Goal: Information Seeking & Learning: Learn about a topic

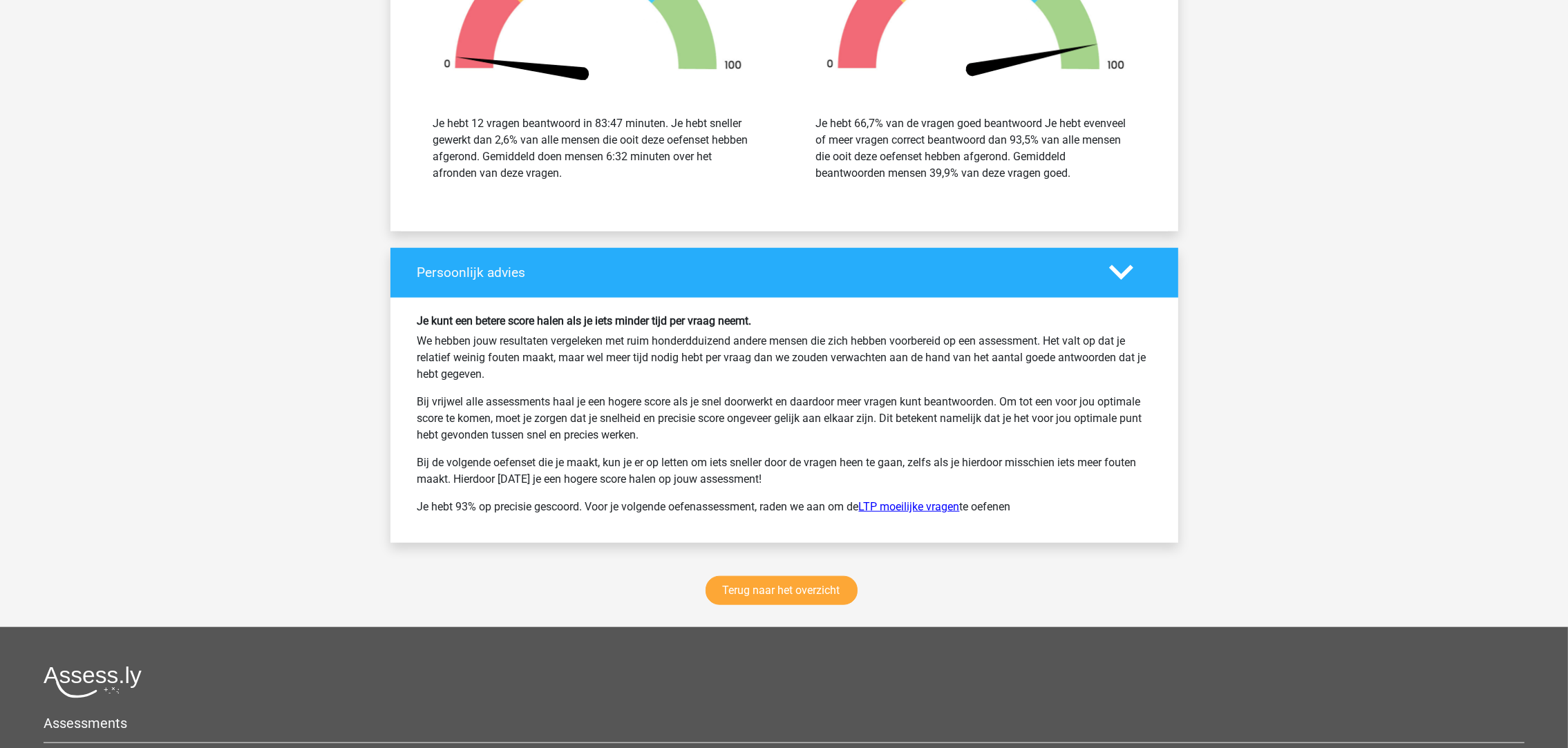
scroll to position [1986, 0]
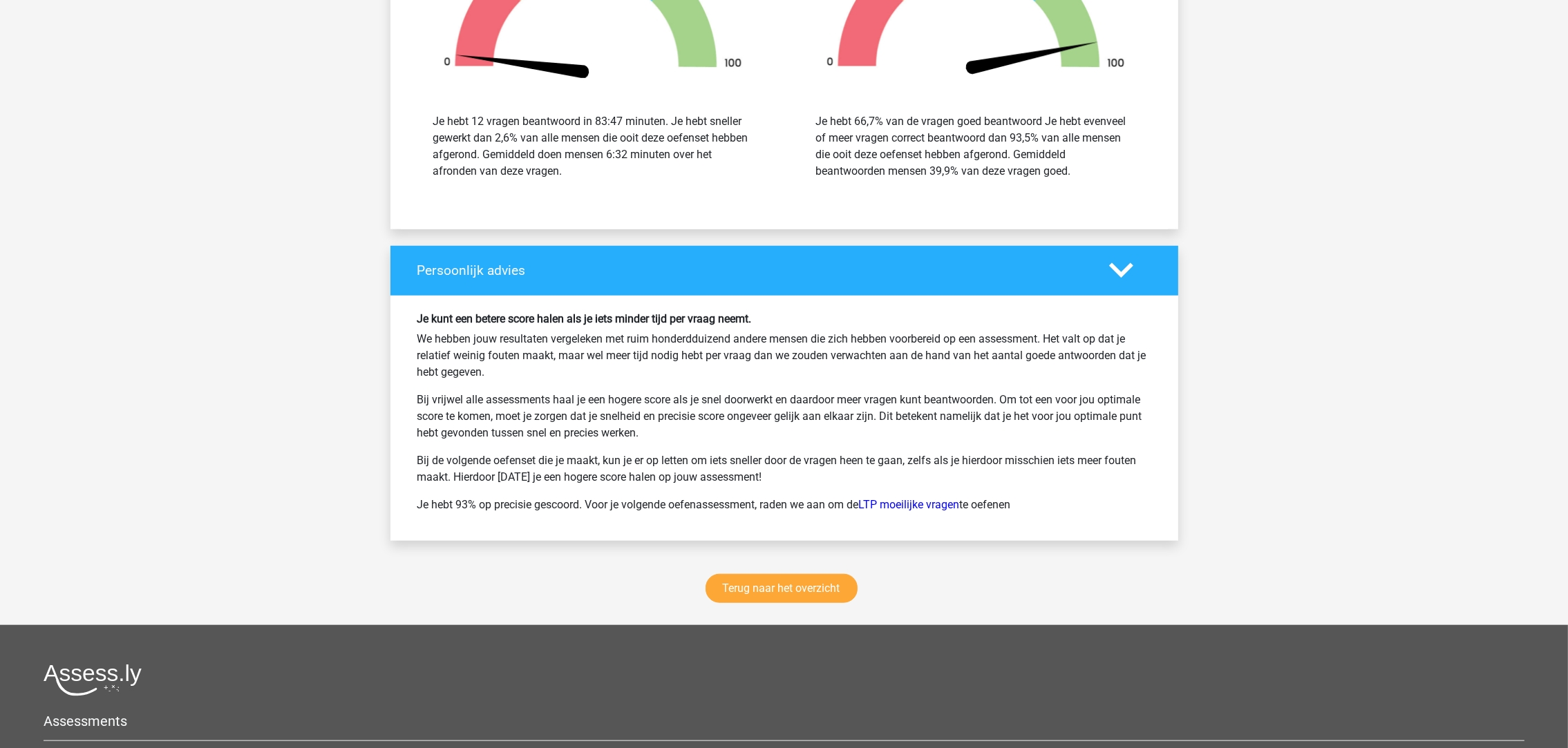
click at [832, 571] on div "Terug naar het overzicht" at bounding box center [784, 591] width 788 height 68
click at [939, 506] on link "LTP moeilijke vragen" at bounding box center [909, 504] width 101 height 13
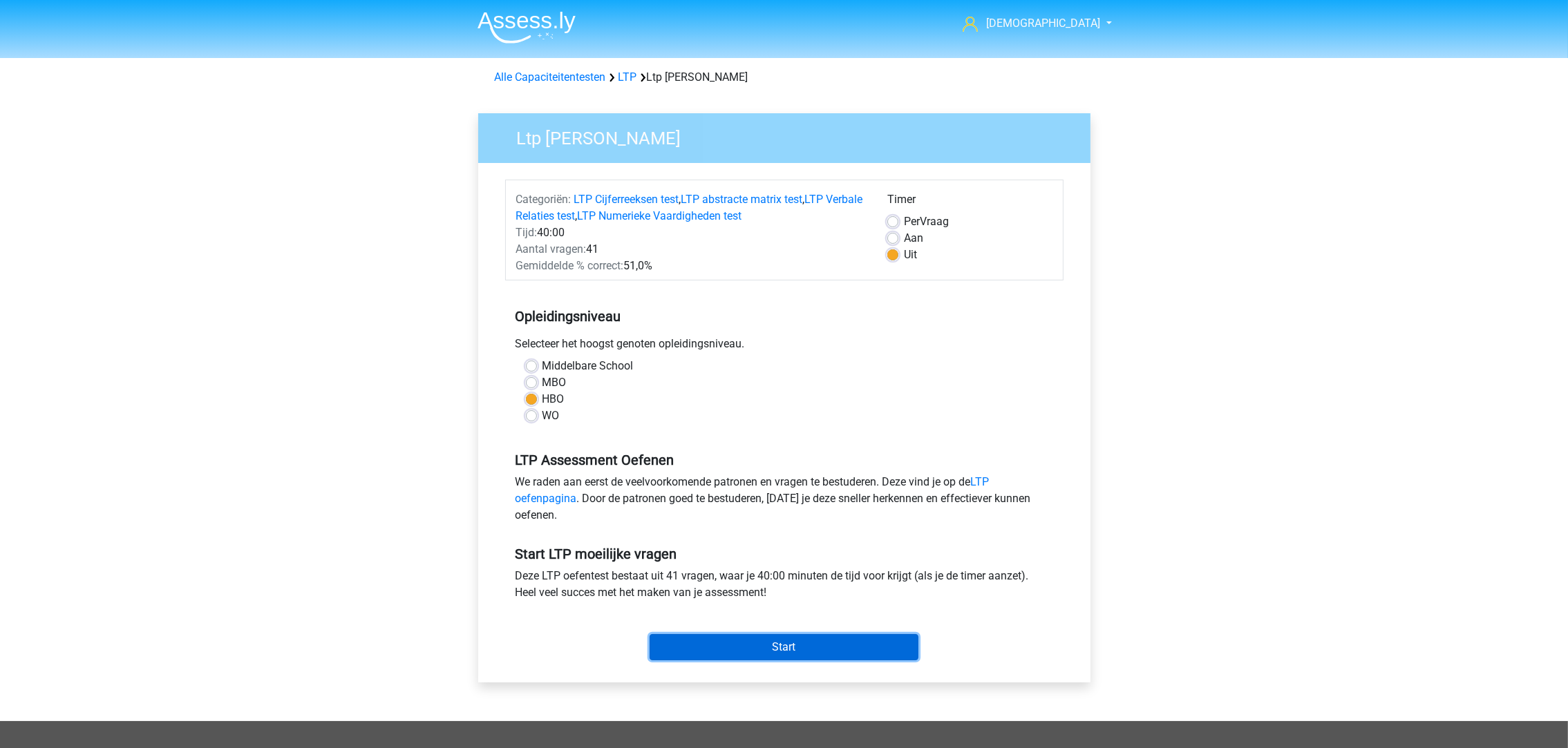
click at [804, 645] on input "Start" at bounding box center [784, 647] width 269 height 26
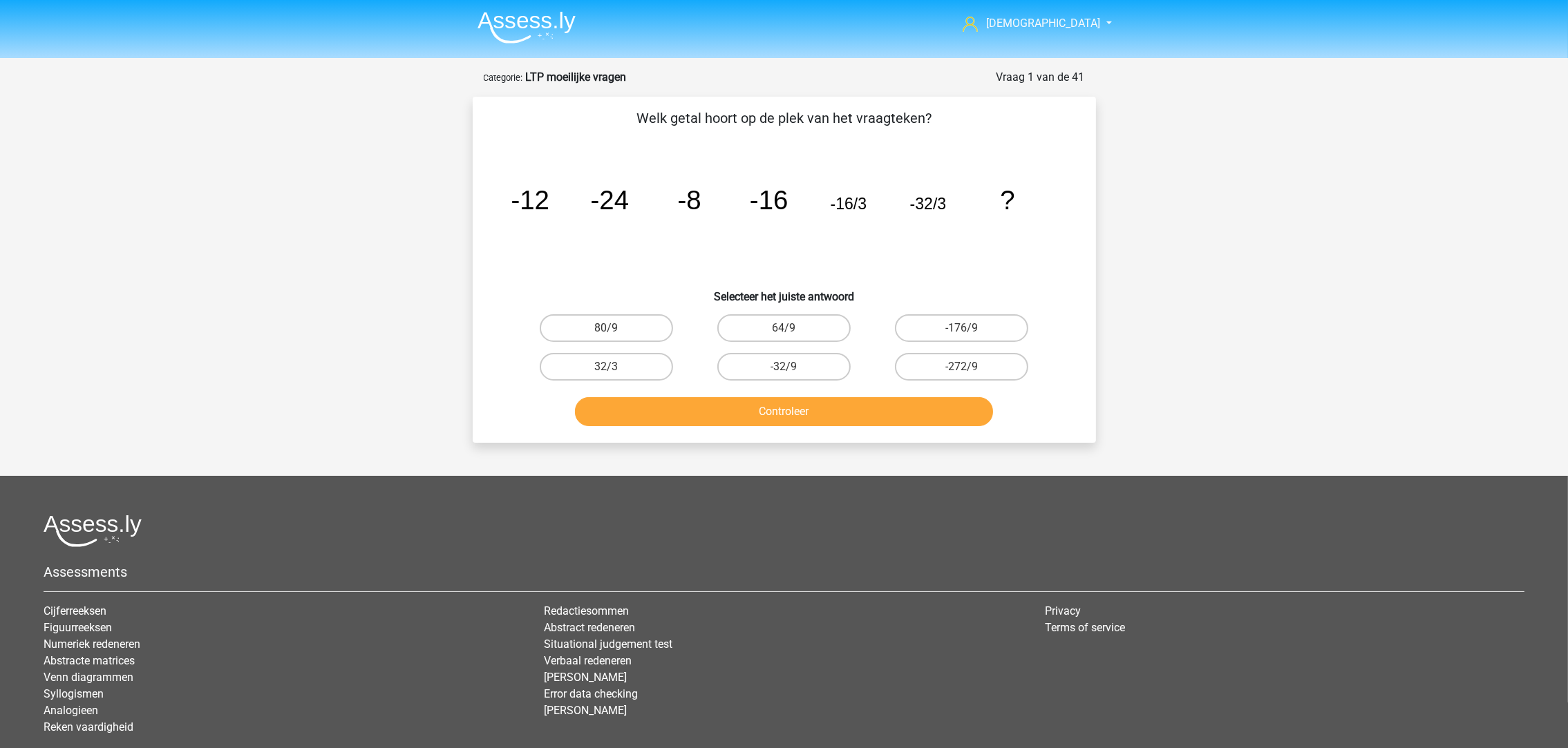
scroll to position [90, 0]
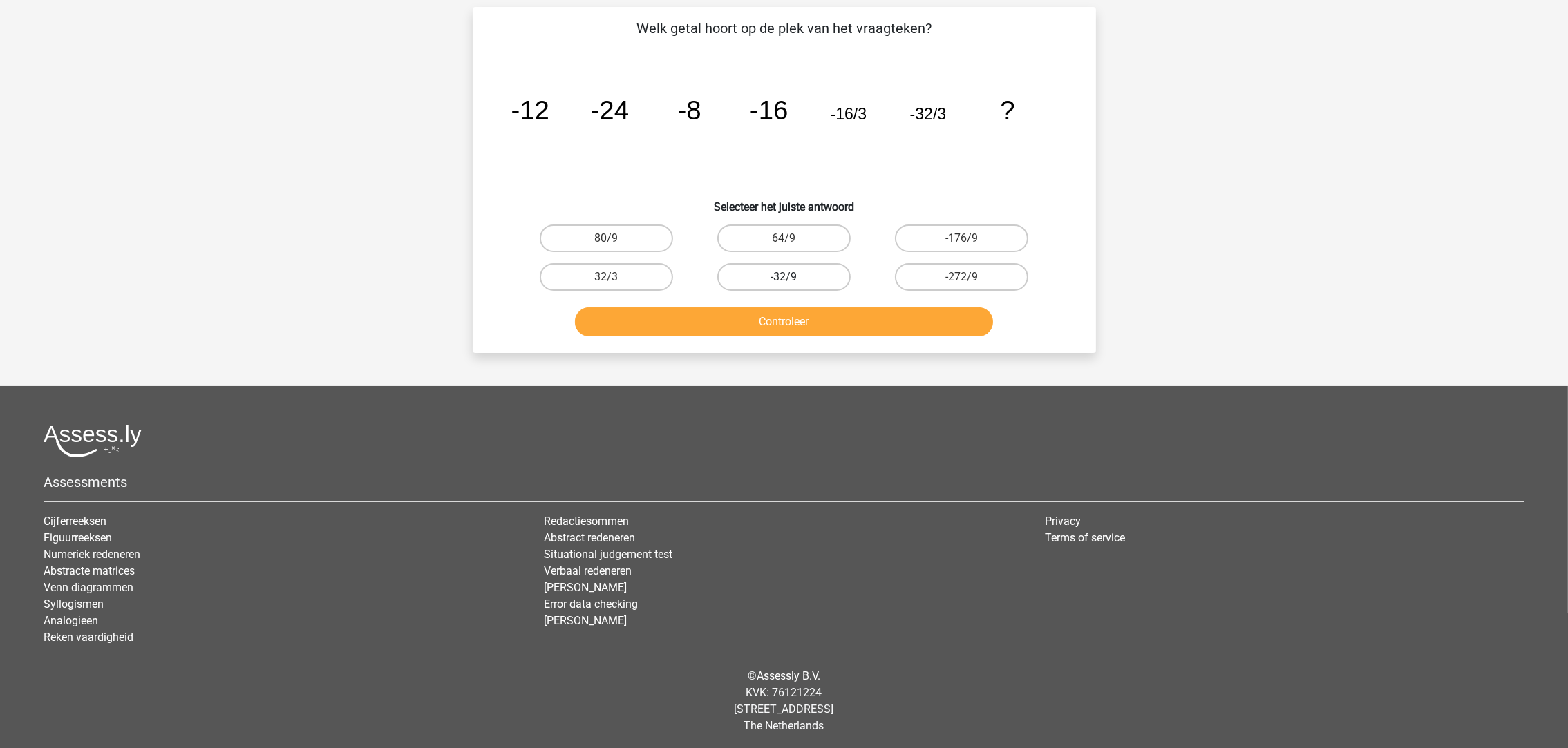
click at [736, 269] on label "-32/9" at bounding box center [784, 277] width 133 height 28
click at [784, 277] on input "-32/9" at bounding box center [788, 281] width 9 height 9
radio input "true"
click at [805, 350] on div "Welk getal hoort op de plek van het vraagteken? image/svg+xml -12 -24 -8 -16 -1…" at bounding box center [784, 180] width 623 height 346
click at [803, 326] on button "Controleer" at bounding box center [784, 322] width 418 height 29
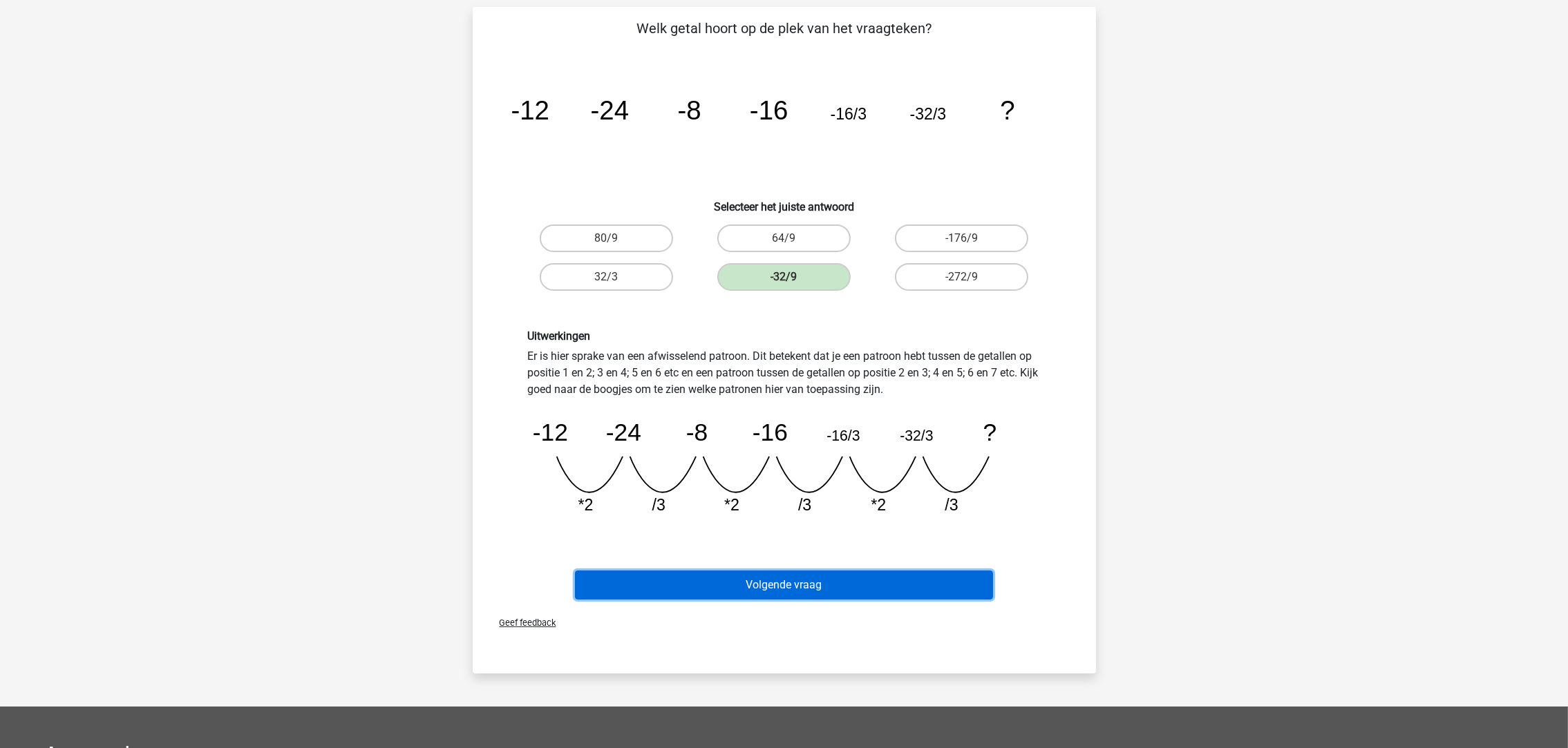
click at [899, 573] on button "Volgende vraag" at bounding box center [784, 585] width 418 height 29
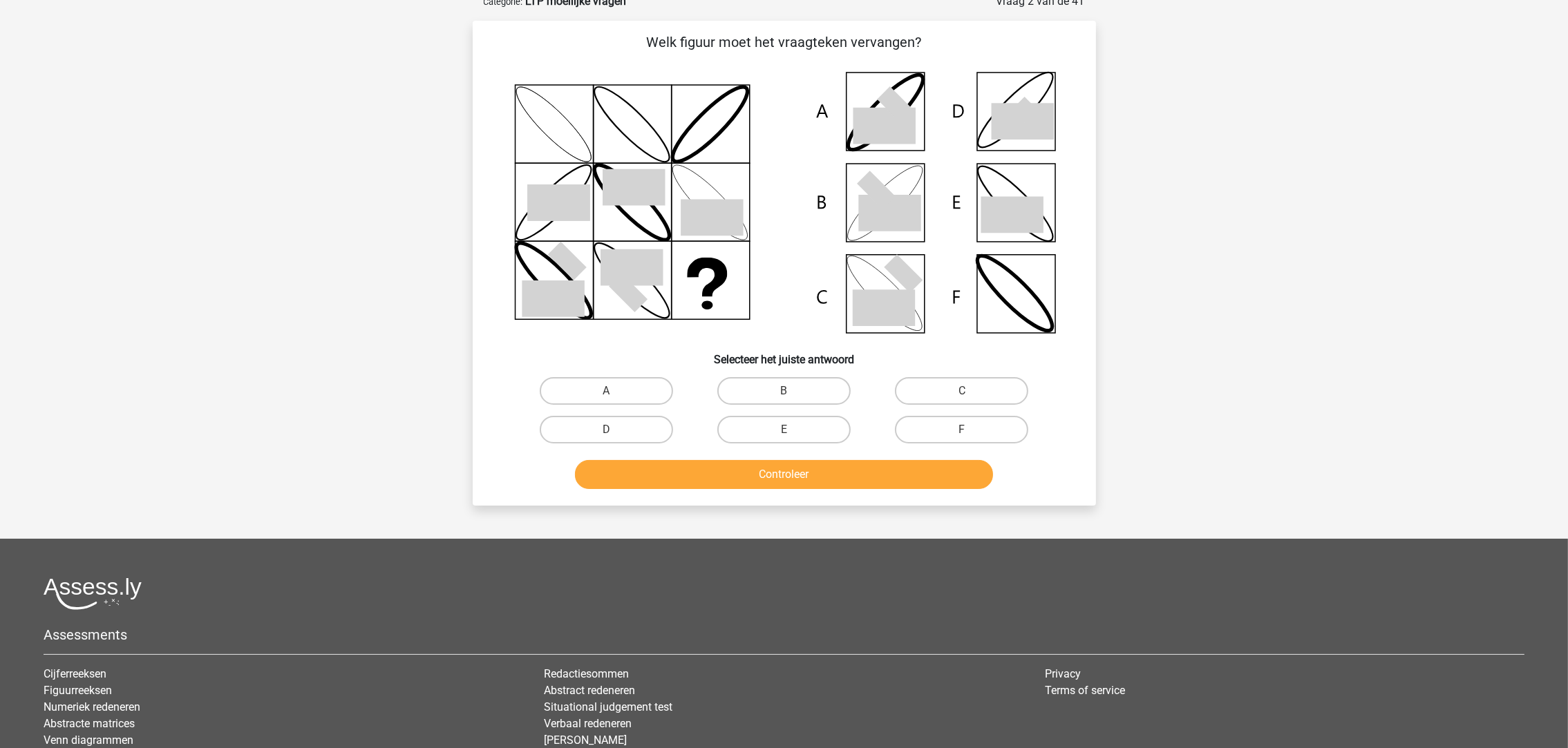
scroll to position [69, 0]
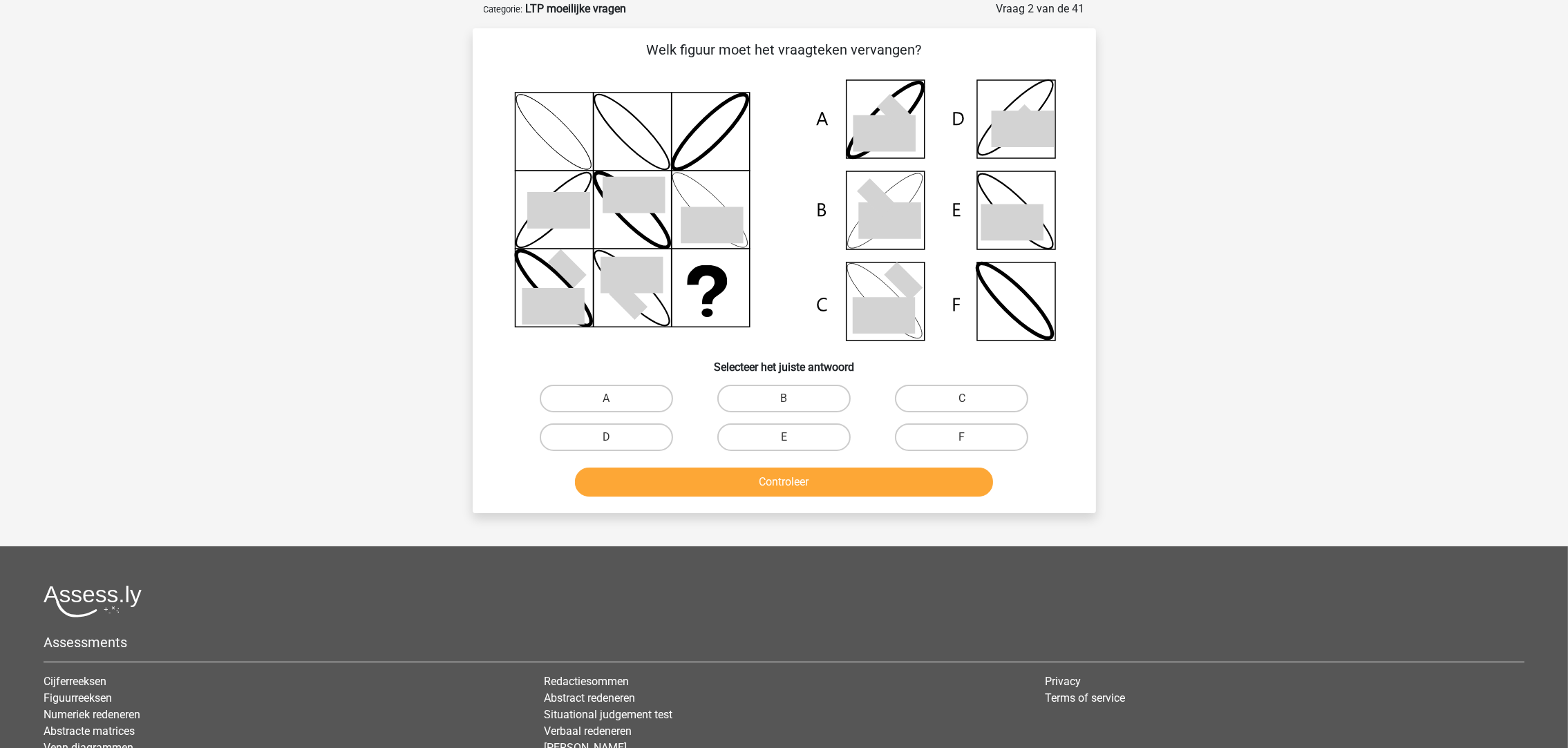
click at [1017, 137] on icon at bounding box center [1022, 129] width 62 height 37
click at [673, 412] on div "D" at bounding box center [607, 399] width 167 height 28
click at [644, 436] on label "D" at bounding box center [607, 437] width 133 height 28
click at [615, 437] on input "D" at bounding box center [610, 441] width 9 height 9
radio input "true"
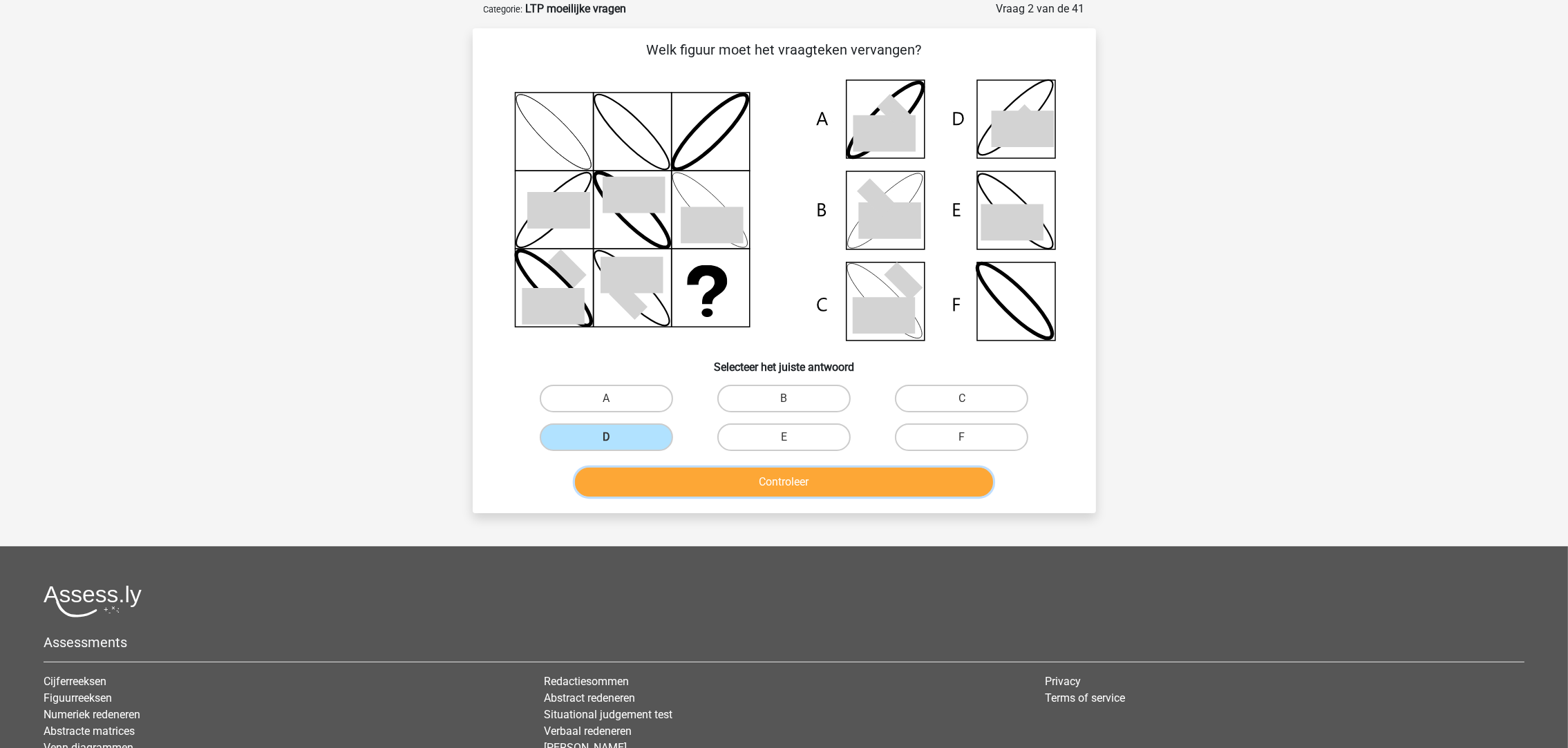
click at [682, 468] on button "Controleer" at bounding box center [784, 482] width 418 height 29
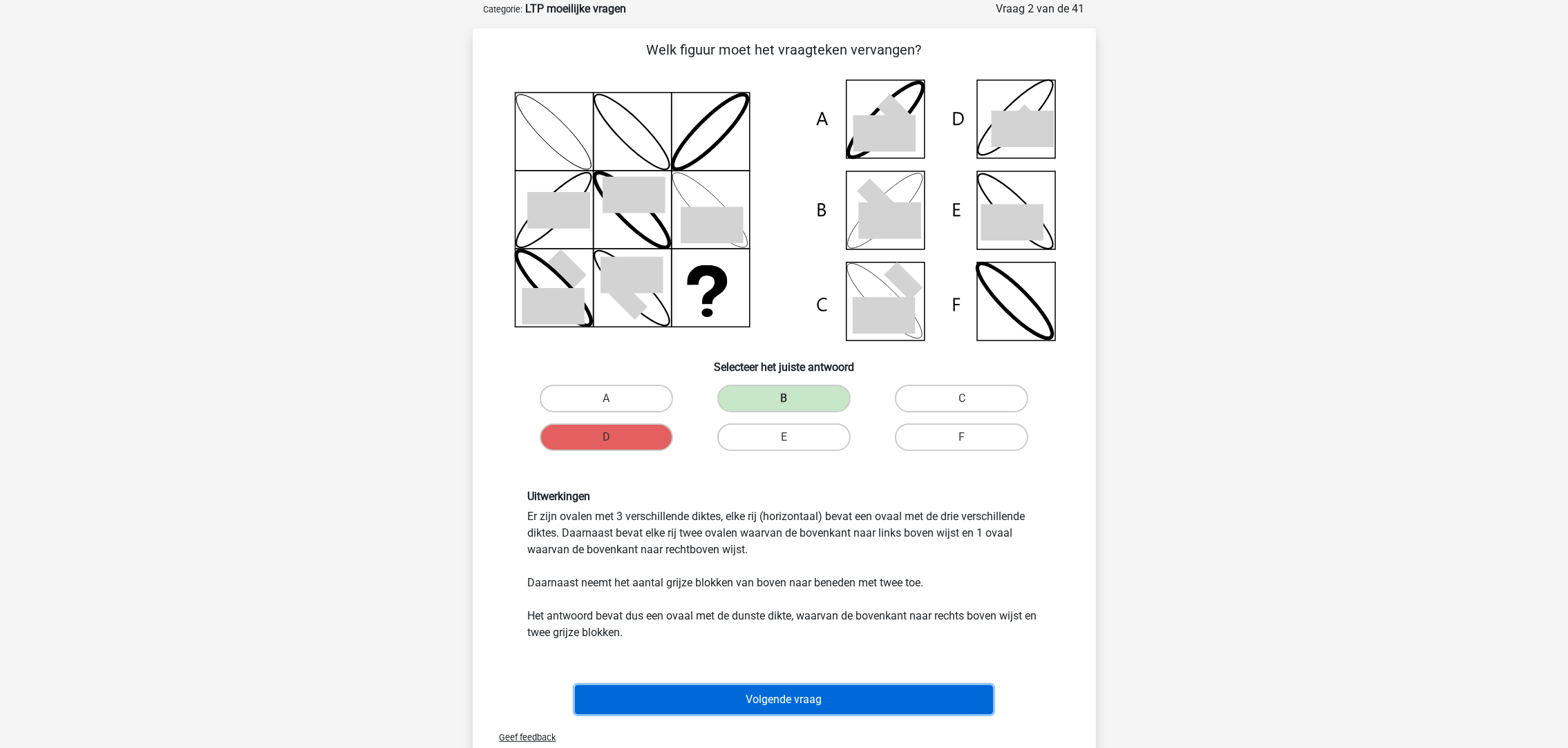
click at [822, 697] on button "Volgende vraag" at bounding box center [784, 700] width 418 height 29
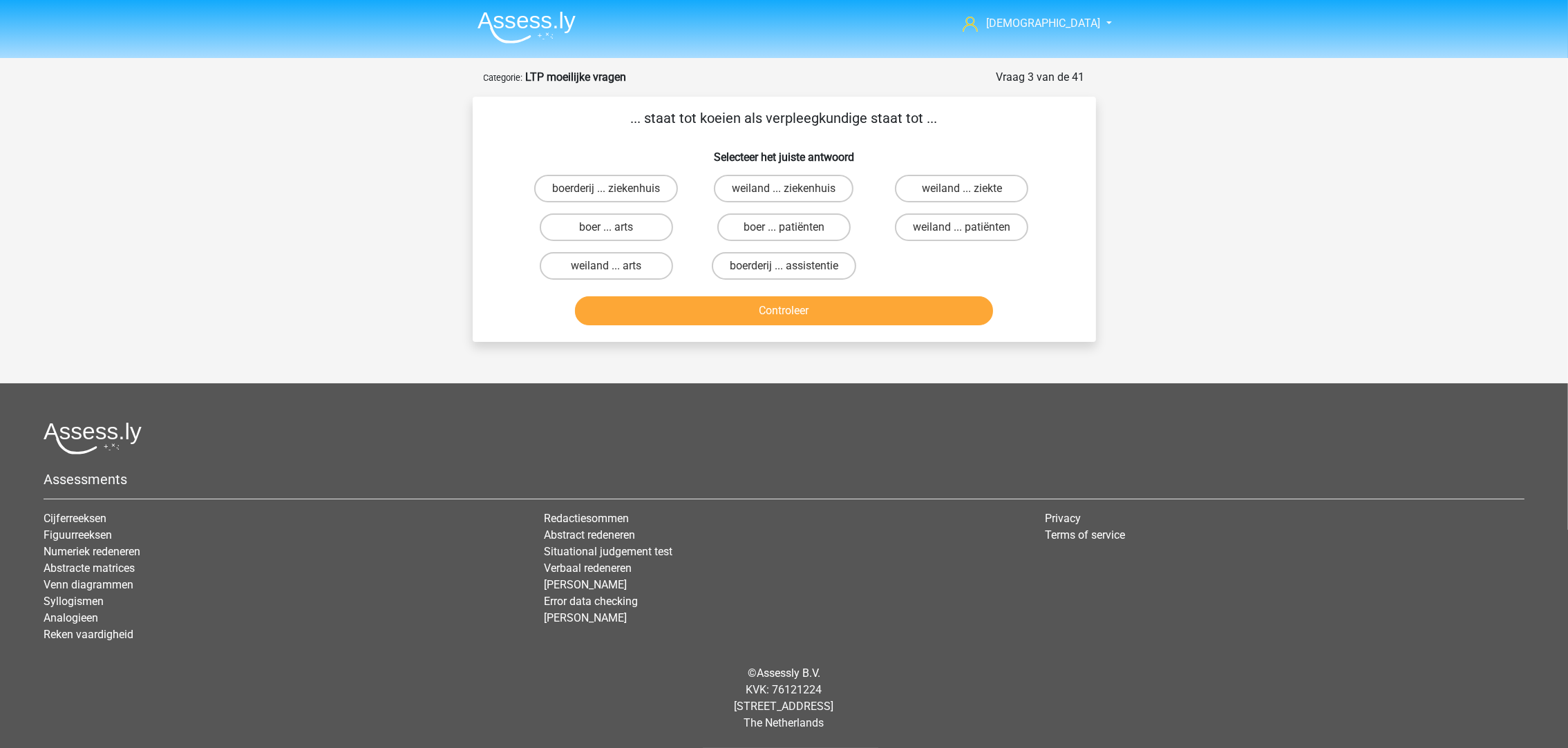
scroll to position [0, 0]
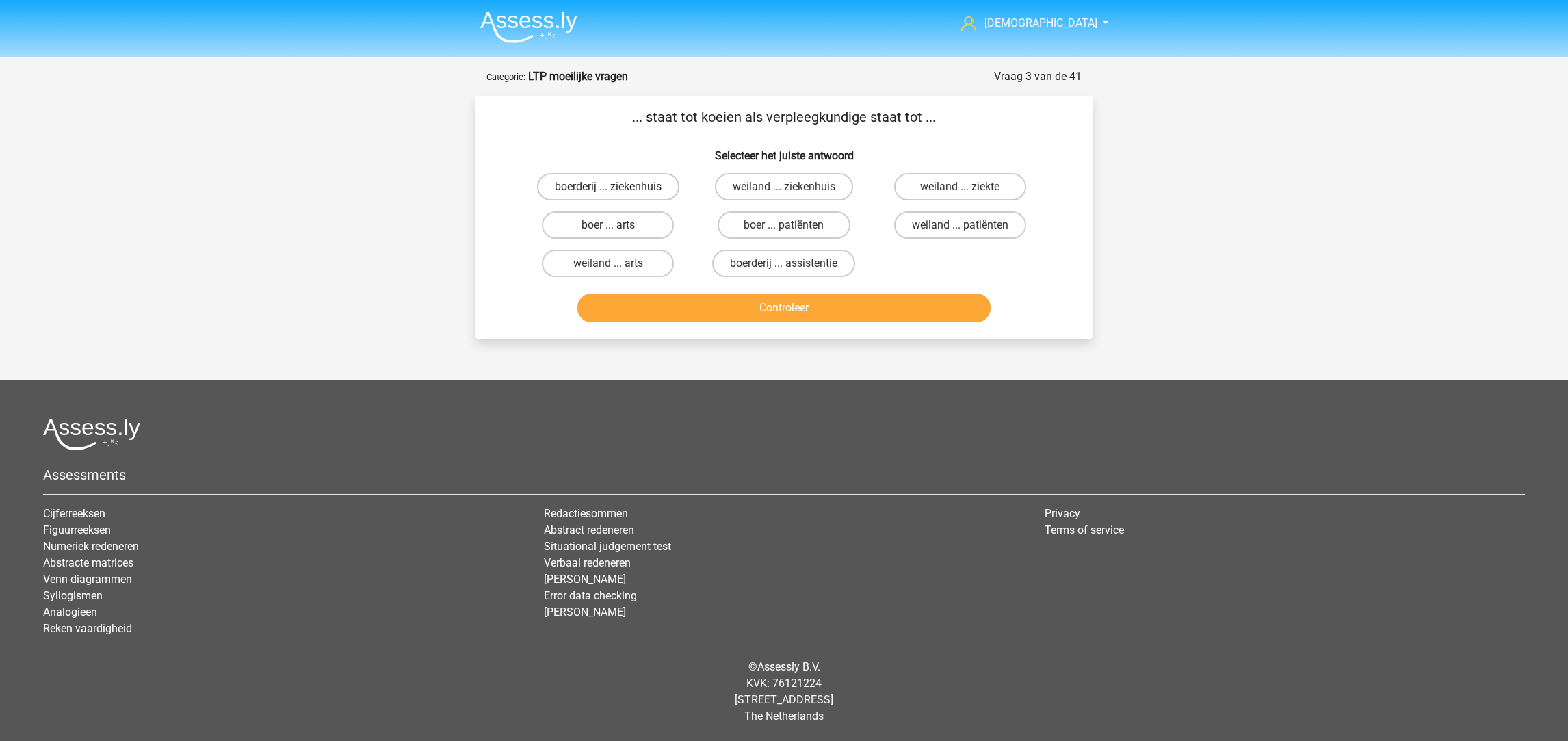
click at [640, 181] on label "boerderij ... ziekenhuis" at bounding box center [608, 187] width 142 height 27
click at [617, 187] on input "boerderij ... ziekenhuis" at bounding box center [612, 191] width 9 height 9
radio input "true"
click at [782, 301] on button "Controleer" at bounding box center [784, 308] width 414 height 29
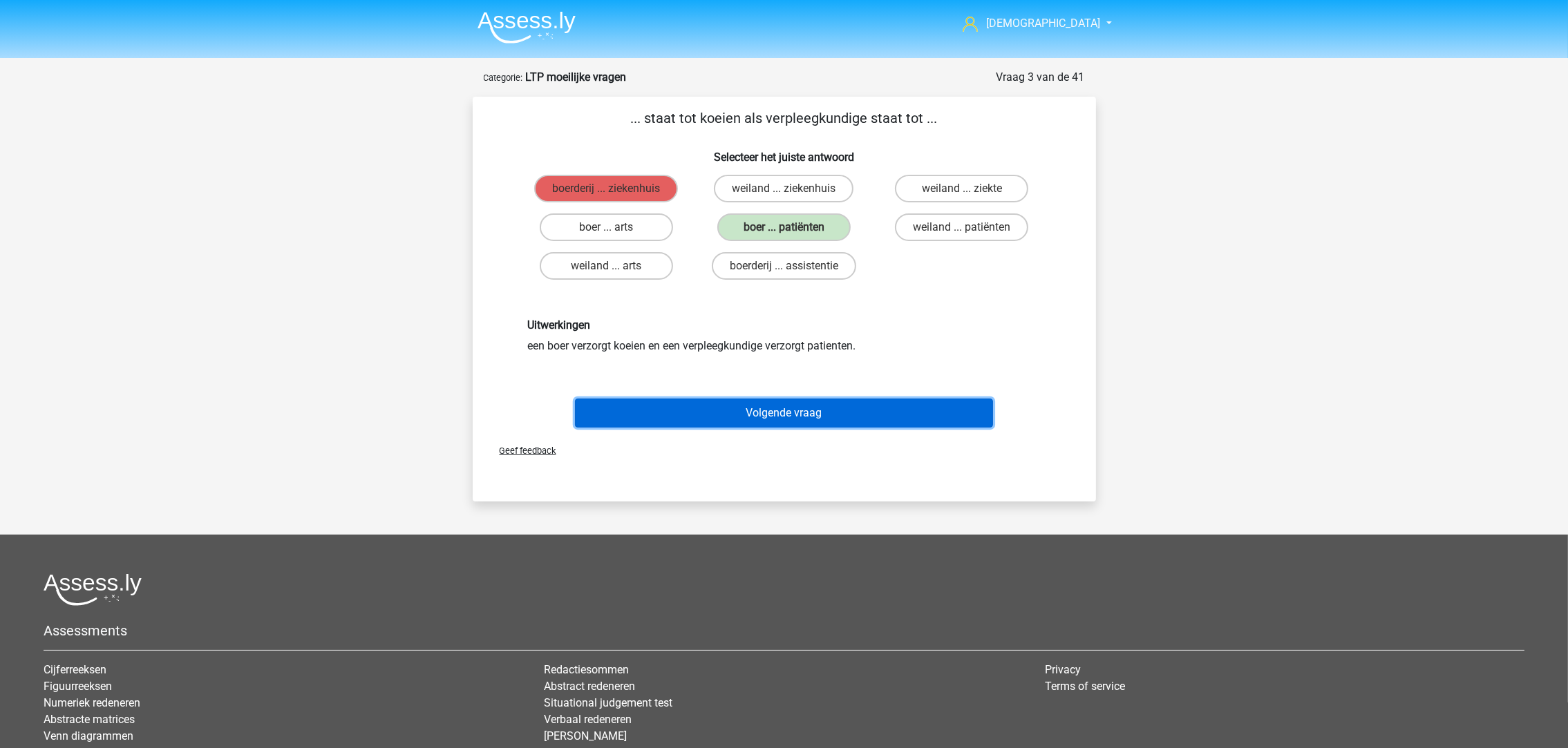
click at [827, 402] on button "Volgende vraag" at bounding box center [784, 413] width 418 height 29
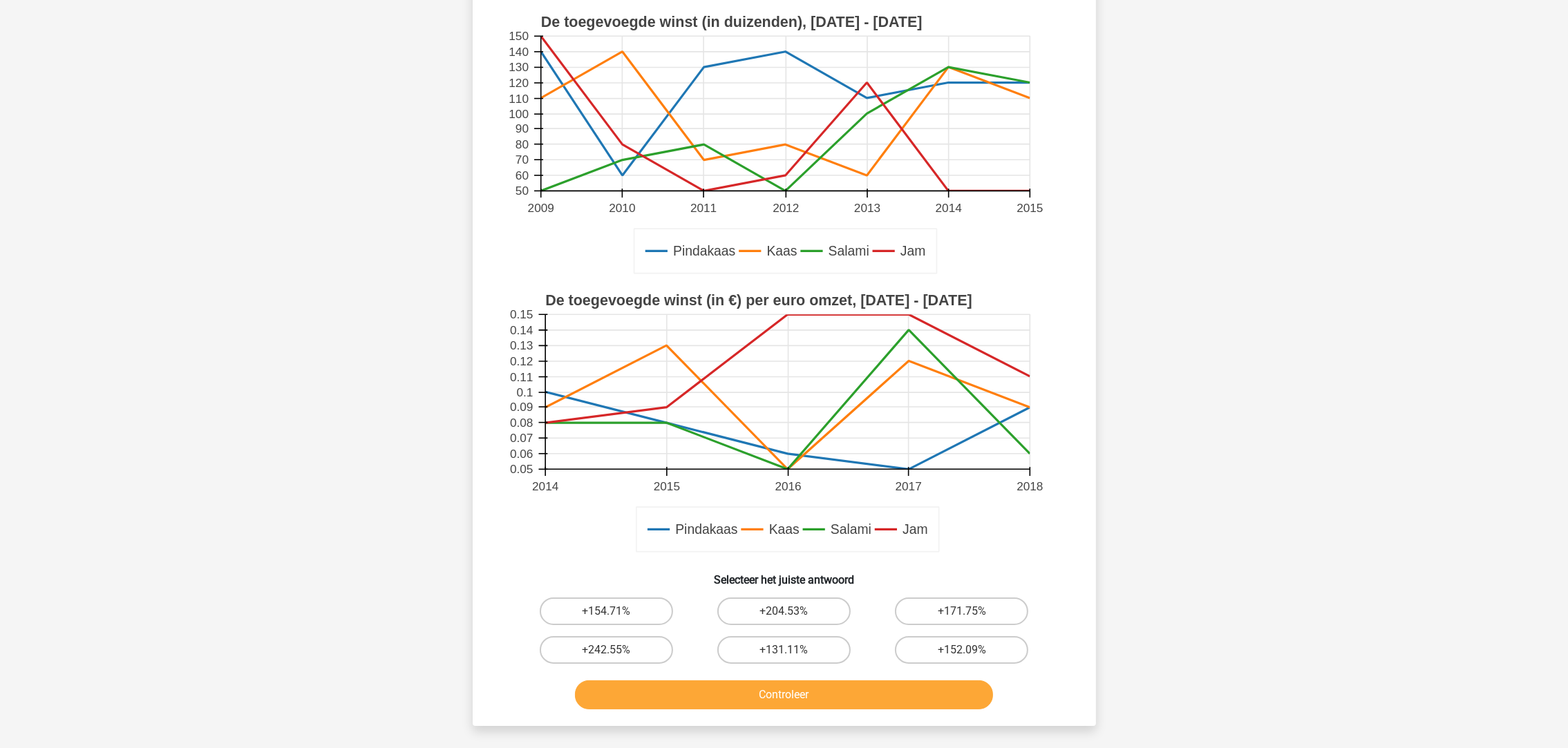
scroll to position [275, 0]
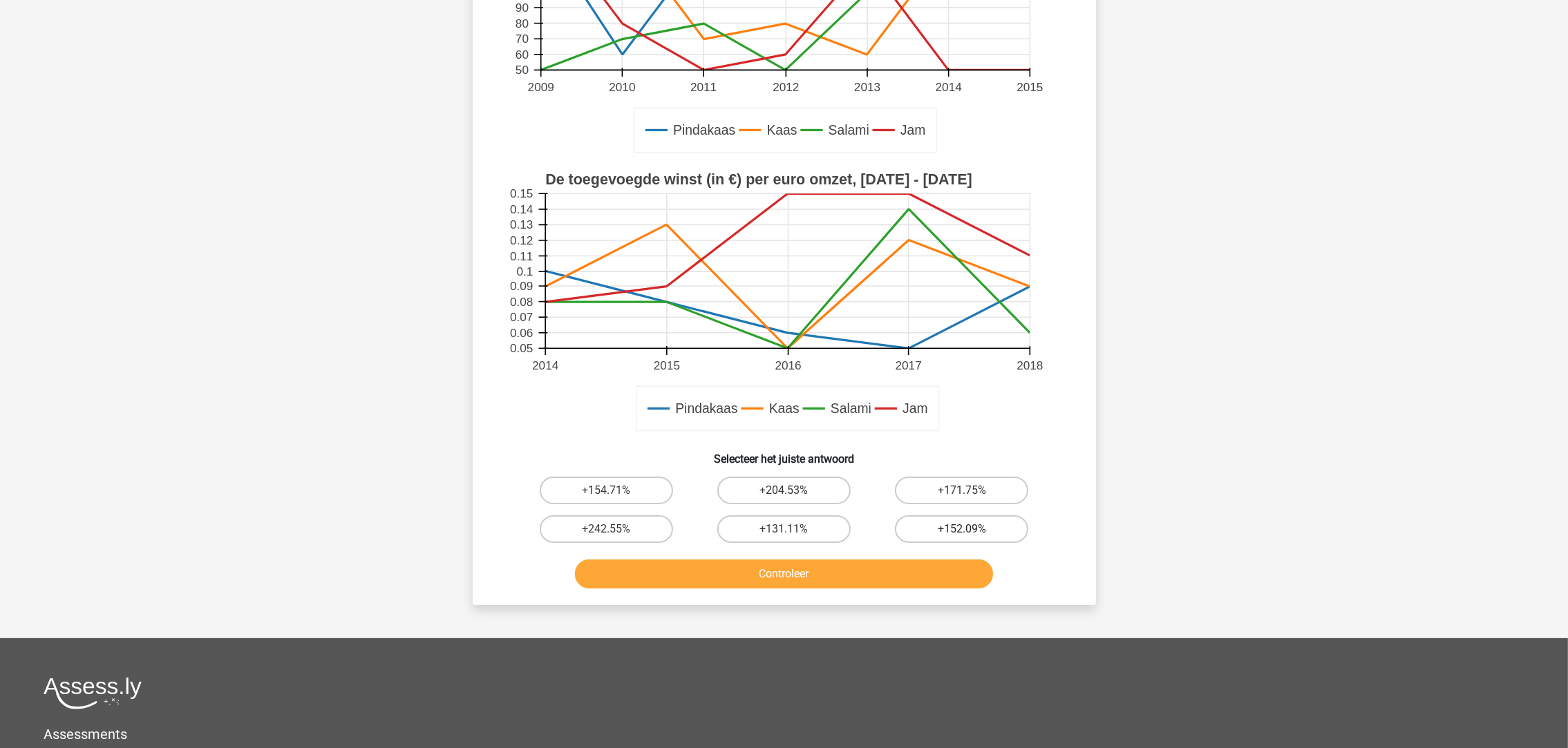
click at [950, 525] on label "+152.09%" at bounding box center [961, 529] width 133 height 28
click at [962, 529] on input "+152.09%" at bounding box center [966, 534] width 9 height 9
radio input "true"
click at [876, 596] on div "Hoeveel procent hoger of later is de omzet per product door verkoop van Kaas da…" at bounding box center [784, 213] width 623 height 784
click at [875, 563] on button "Controleer" at bounding box center [784, 574] width 418 height 29
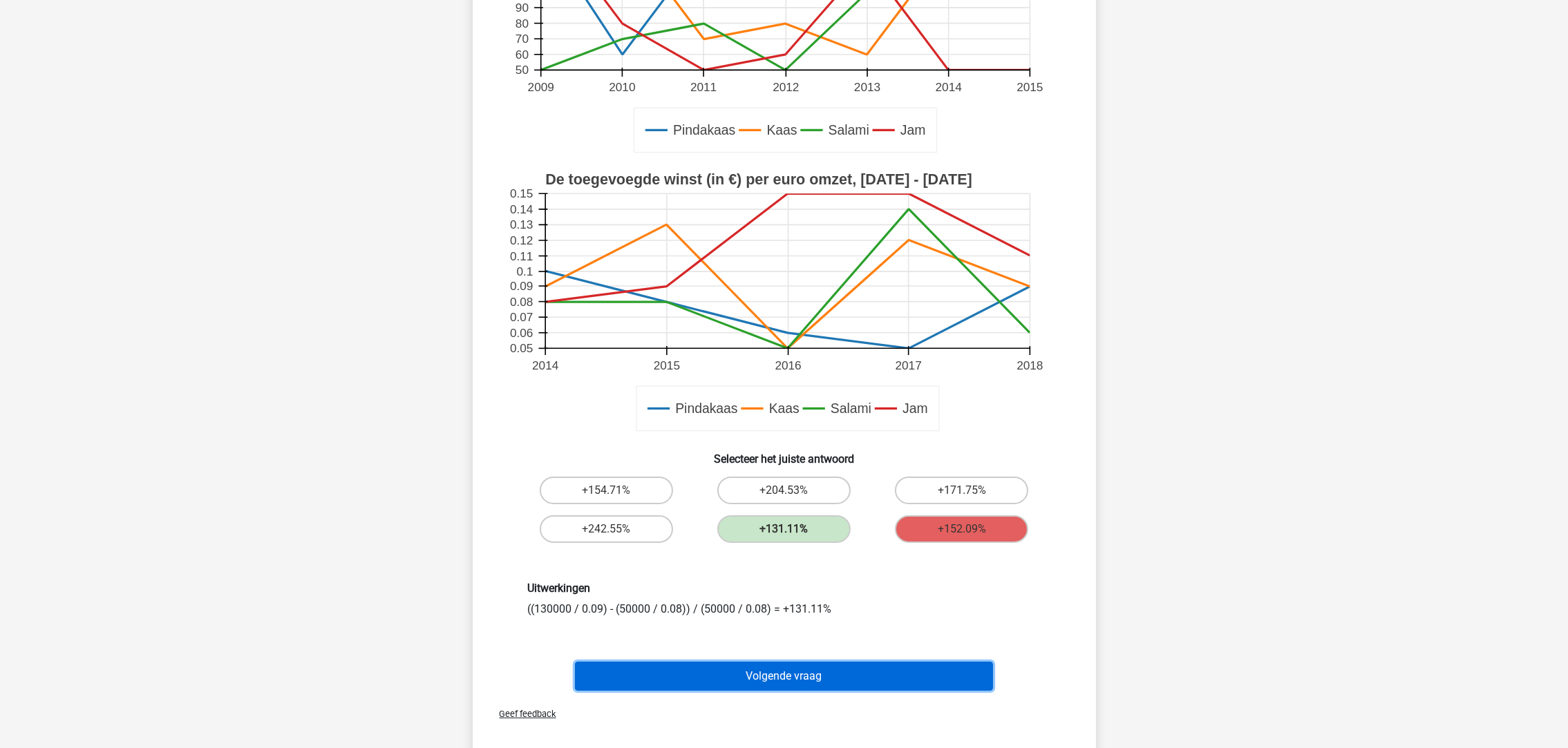
click at [820, 667] on button "Volgende vraag" at bounding box center [784, 677] width 418 height 29
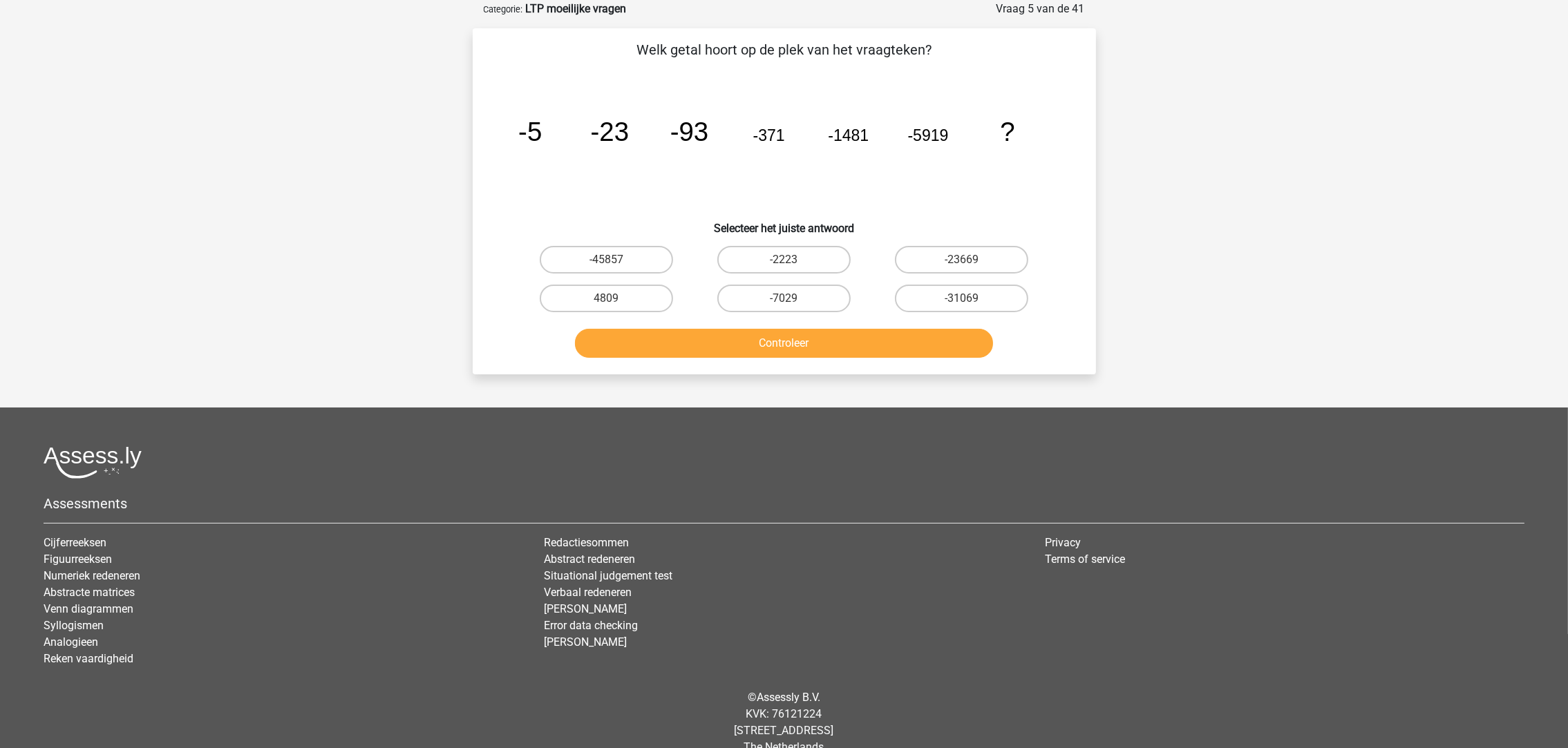
scroll to position [0, 0]
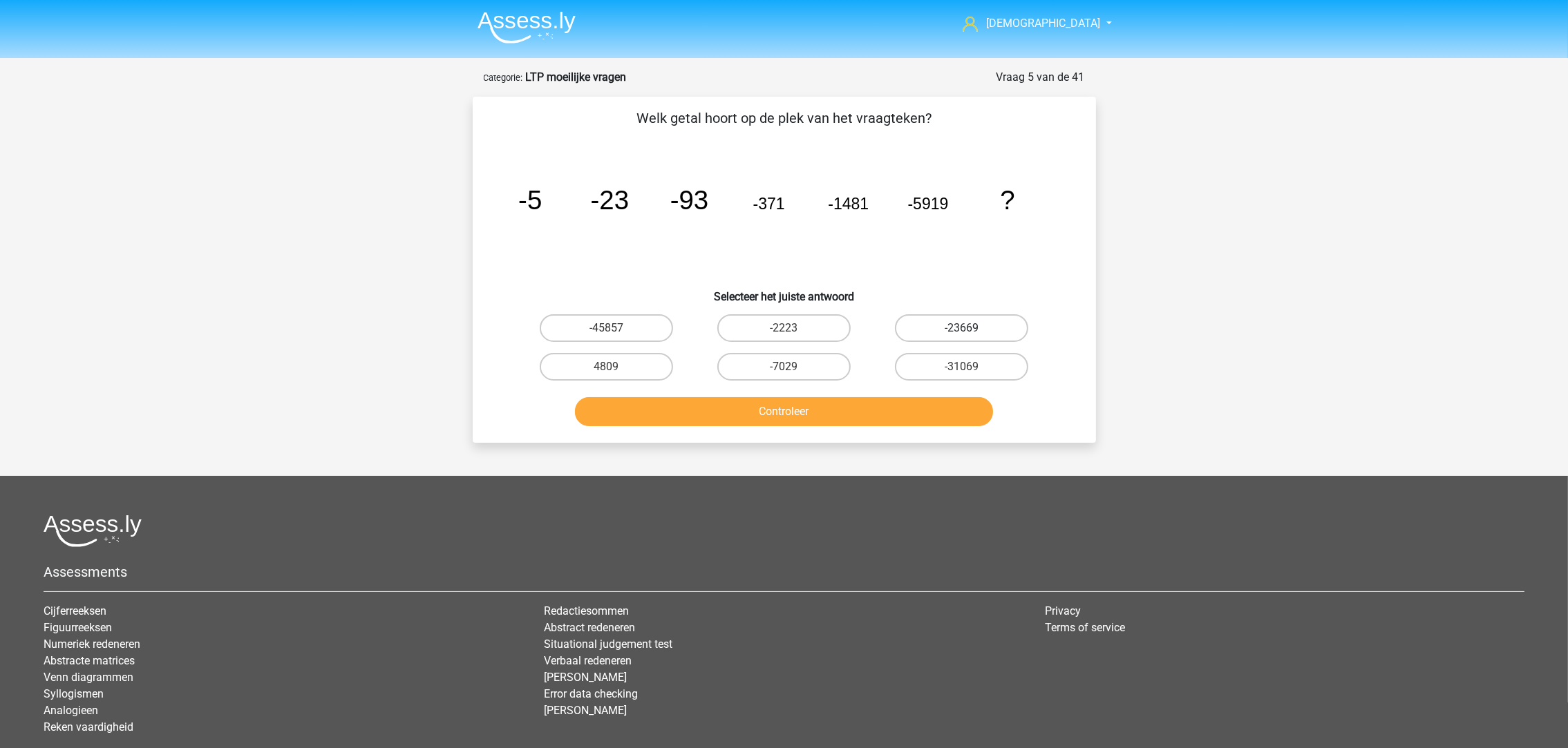
click at [961, 316] on label "-23669" at bounding box center [961, 328] width 133 height 28
click at [962, 328] on input "-23669" at bounding box center [966, 332] width 9 height 9
radio input "true"
click at [931, 416] on button "Controleer" at bounding box center [784, 411] width 418 height 29
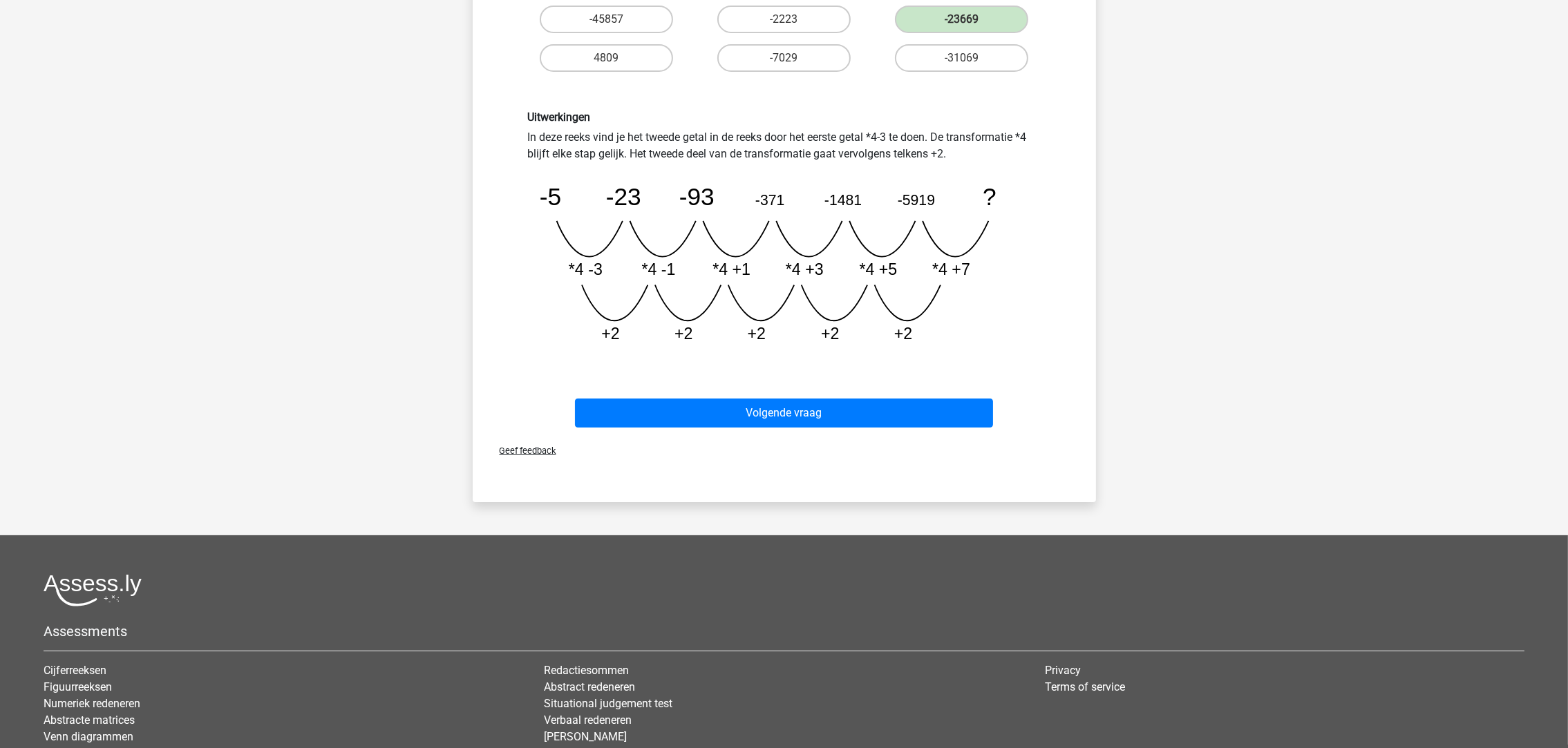
scroll to position [310, 0]
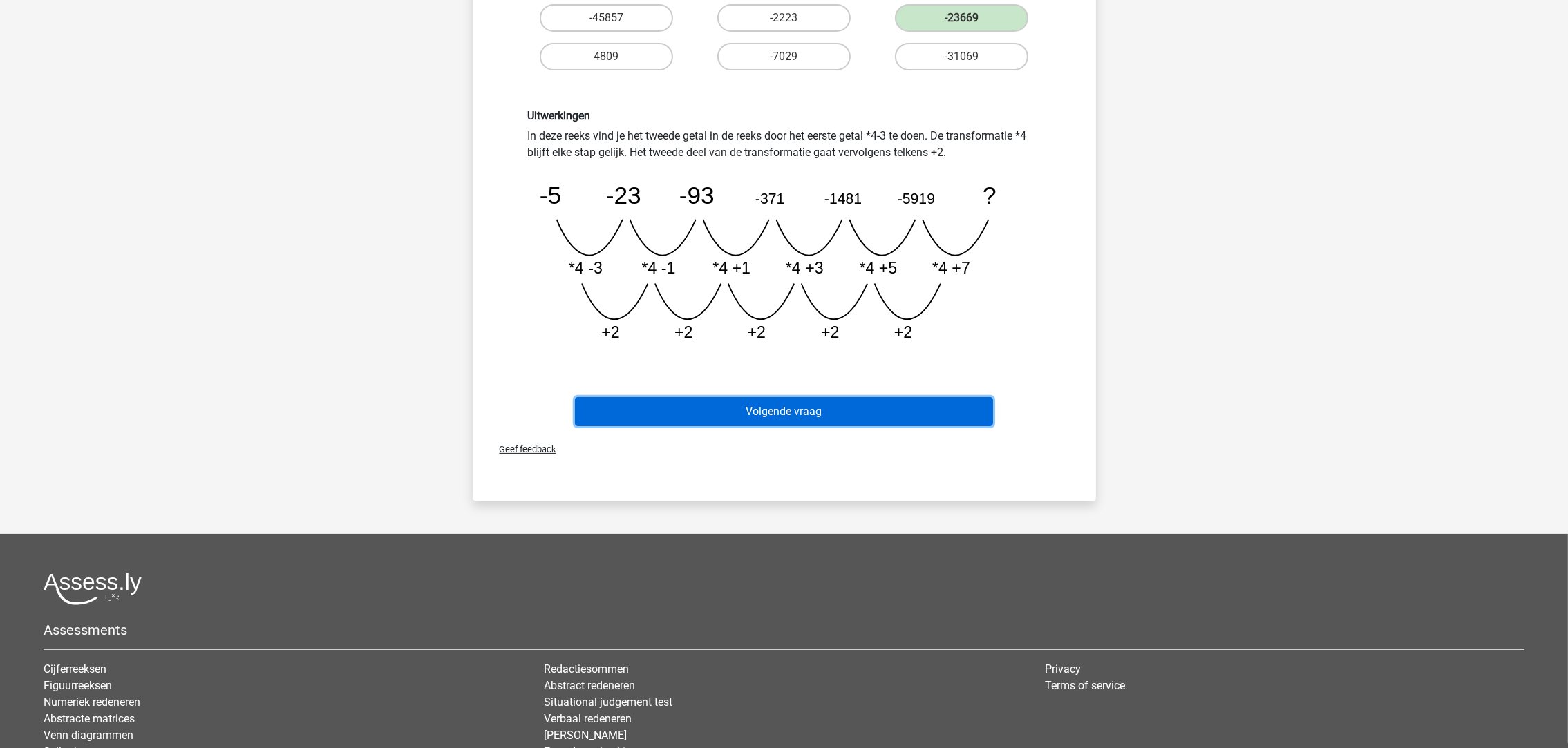
click at [907, 411] on button "Volgende vraag" at bounding box center [784, 411] width 418 height 29
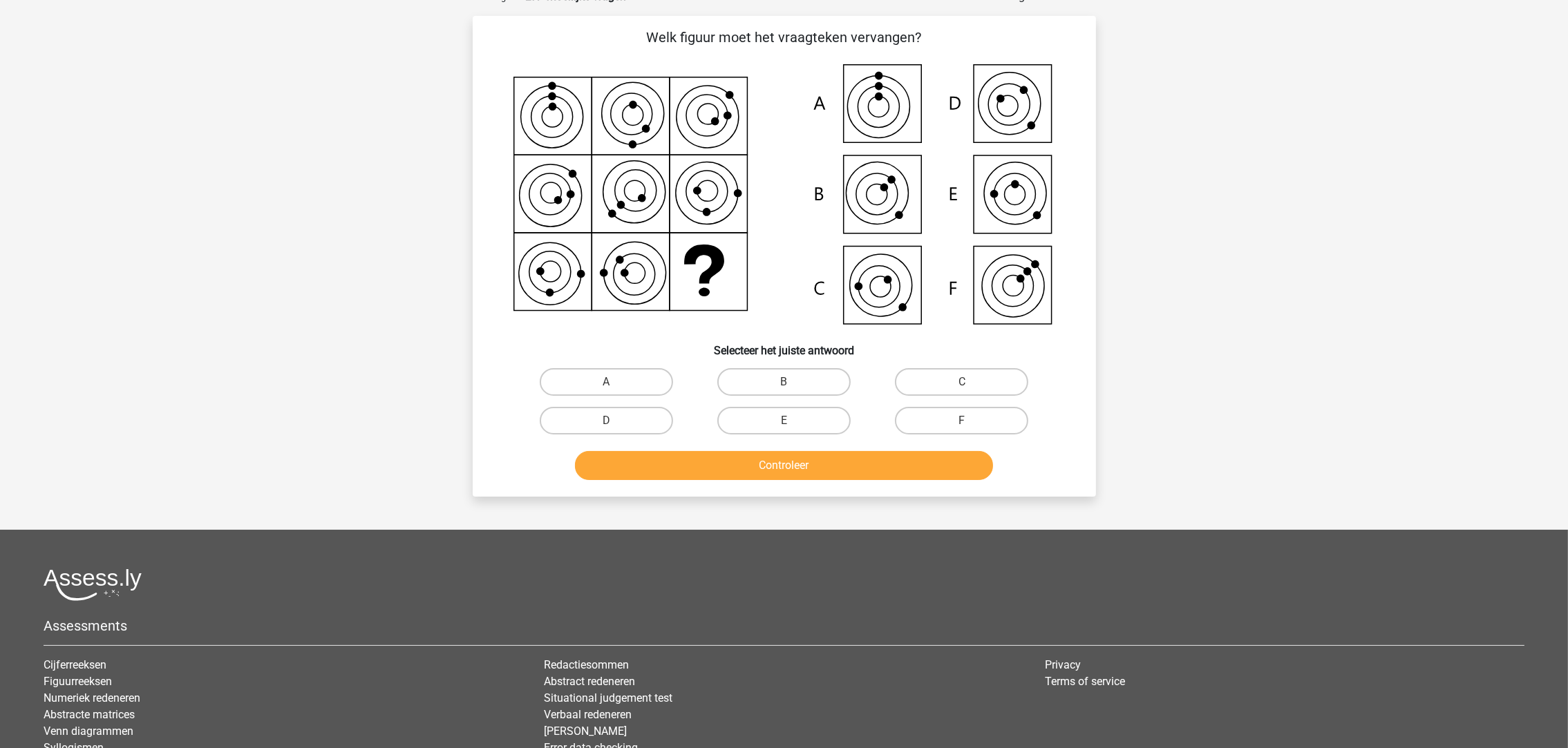
scroll to position [69, 0]
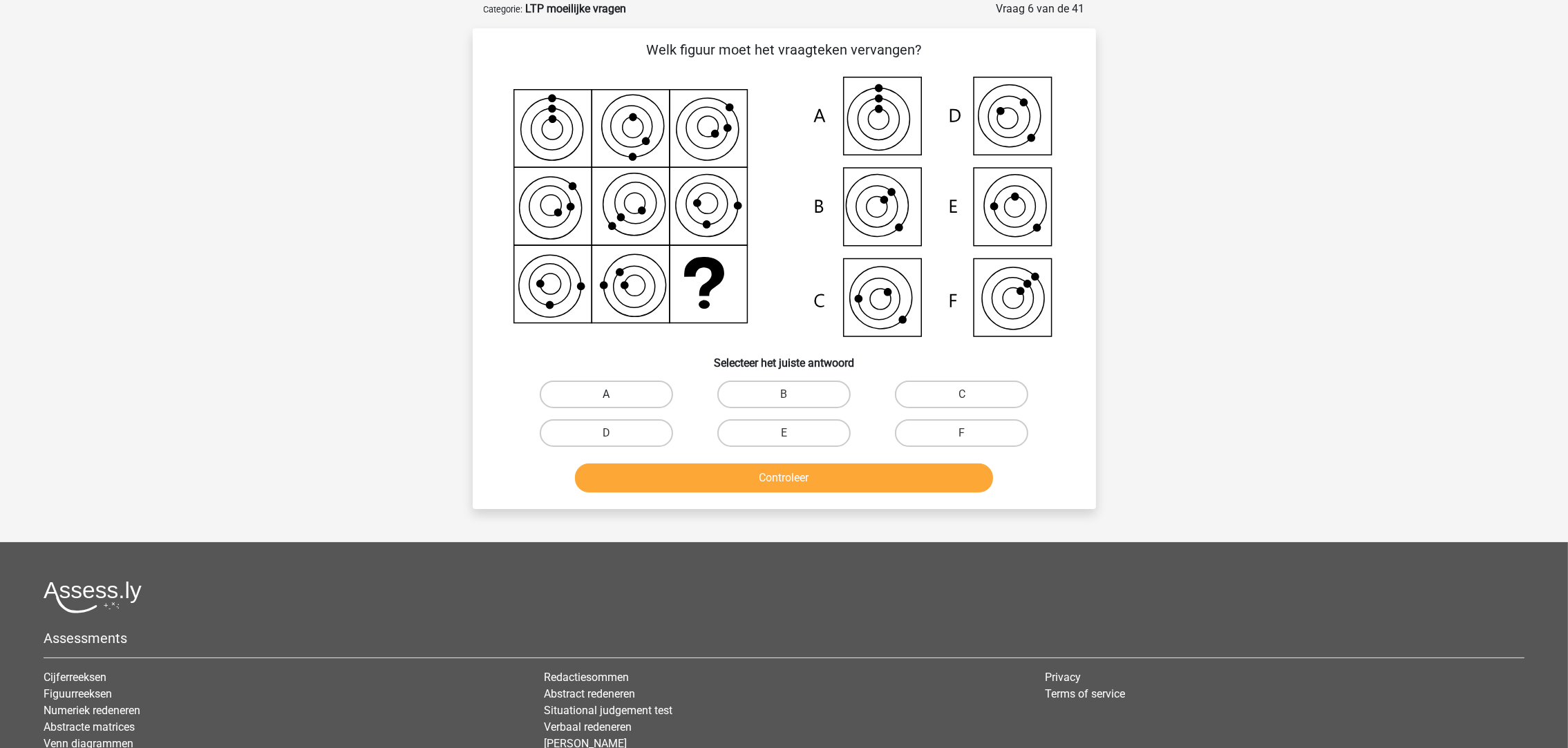
click at [600, 399] on label "A" at bounding box center [607, 395] width 133 height 28
click at [606, 399] on input "A" at bounding box center [610, 398] width 9 height 9
radio input "true"
click at [707, 476] on button "Controleer" at bounding box center [784, 478] width 418 height 29
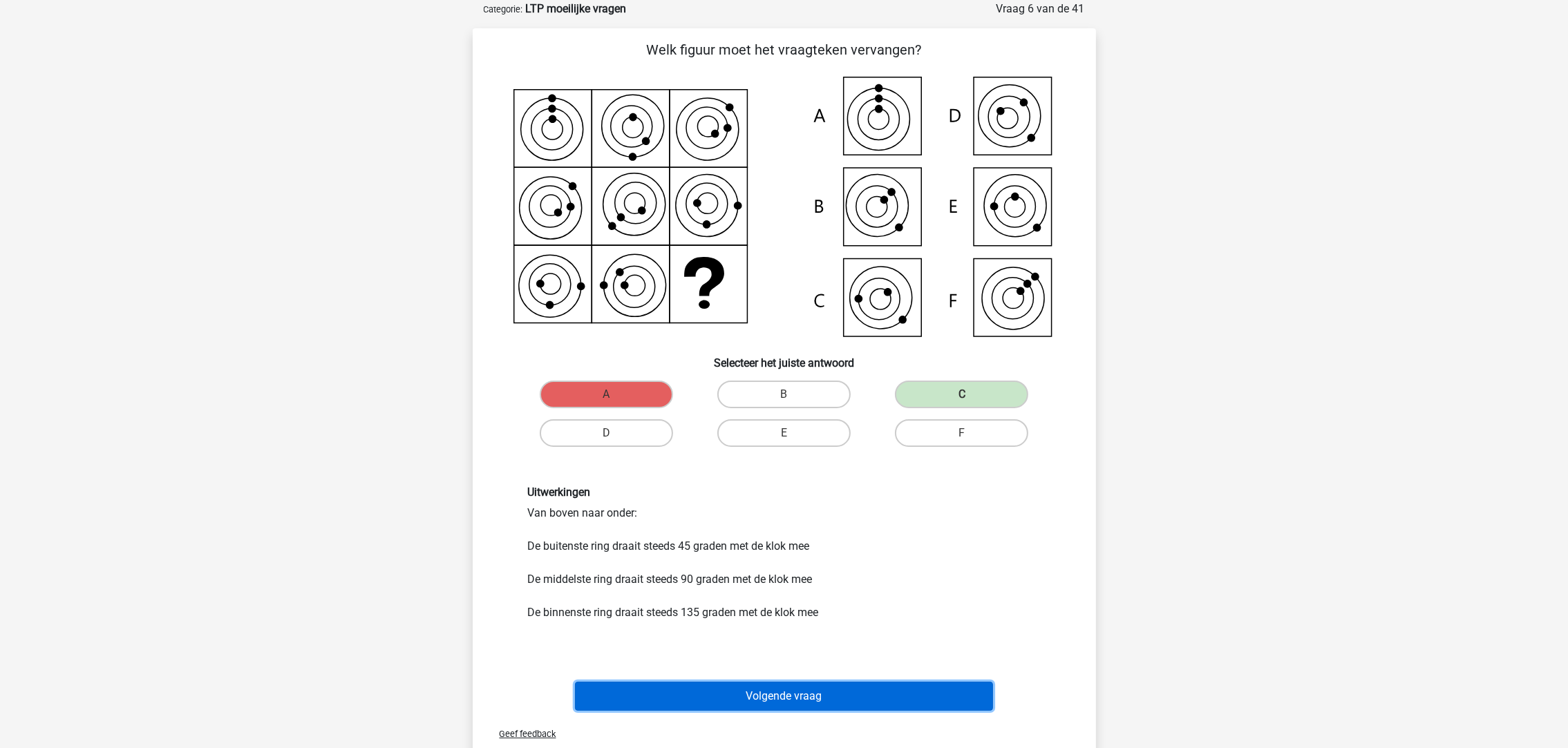
click at [852, 704] on button "Volgende vraag" at bounding box center [784, 697] width 418 height 29
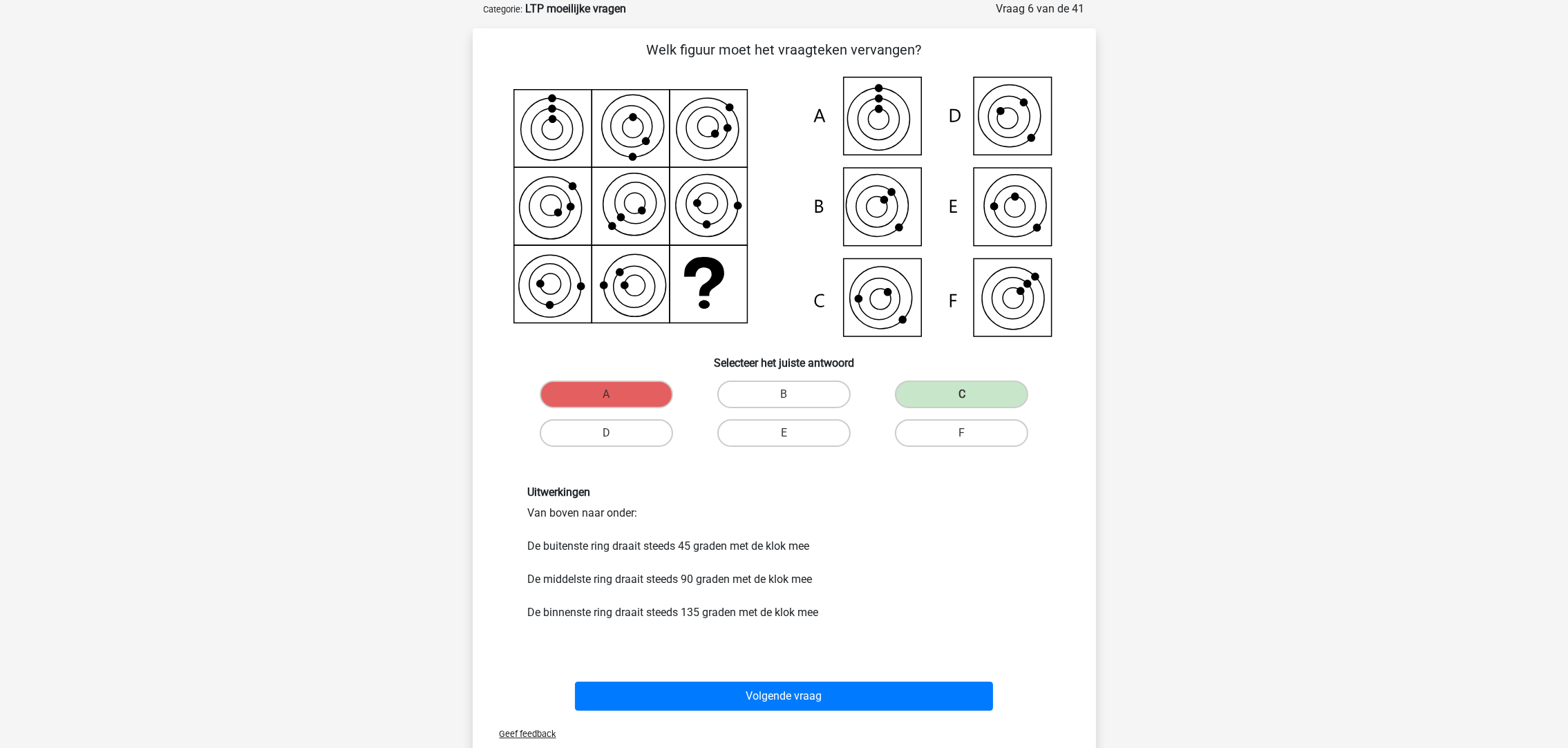
scroll to position [0, 0]
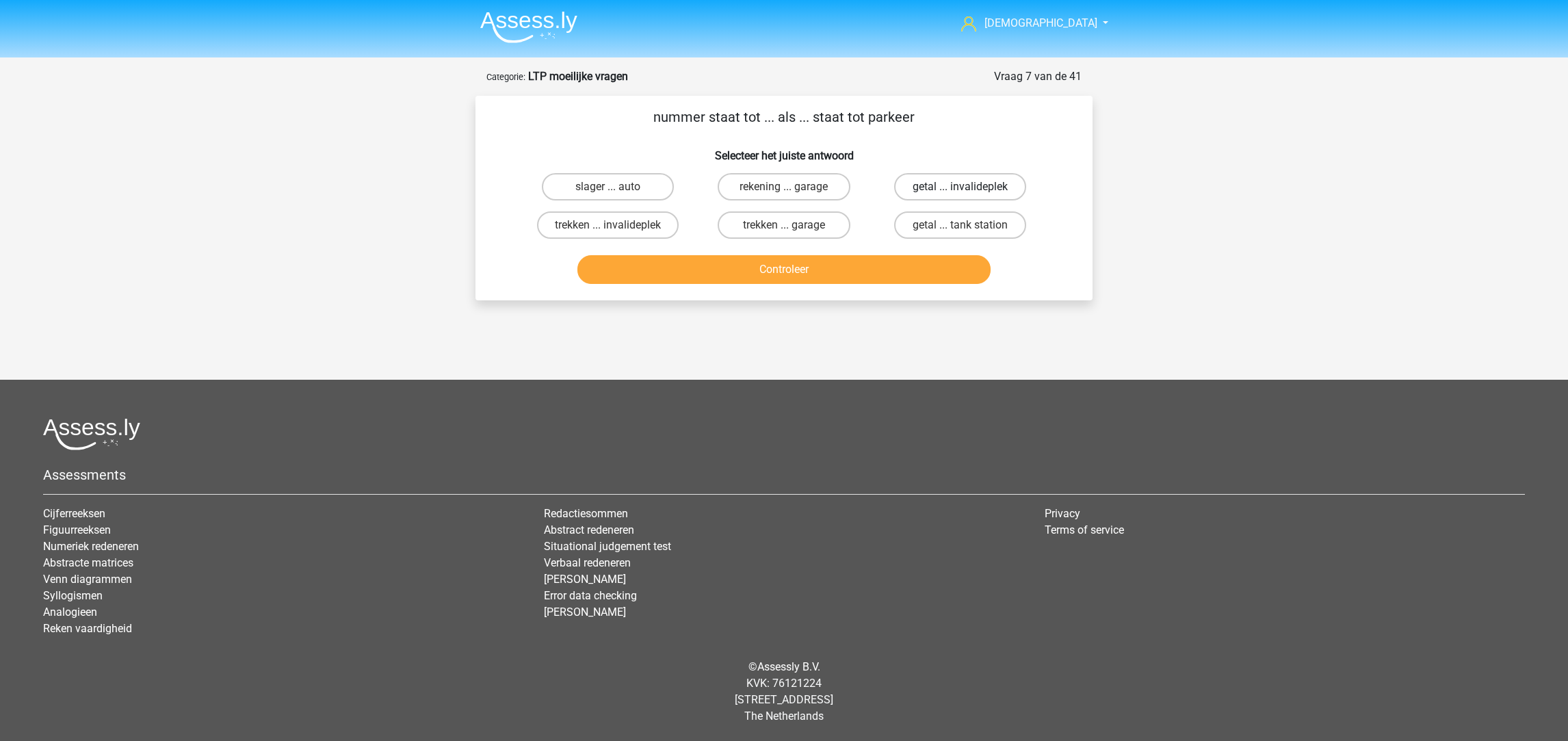
click at [970, 186] on label "getal ... invalideplek" at bounding box center [960, 187] width 132 height 27
click at [969, 187] on input "getal ... invalideplek" at bounding box center [964, 191] width 9 height 9
radio input "true"
click at [904, 262] on button "Controleer" at bounding box center [784, 269] width 414 height 29
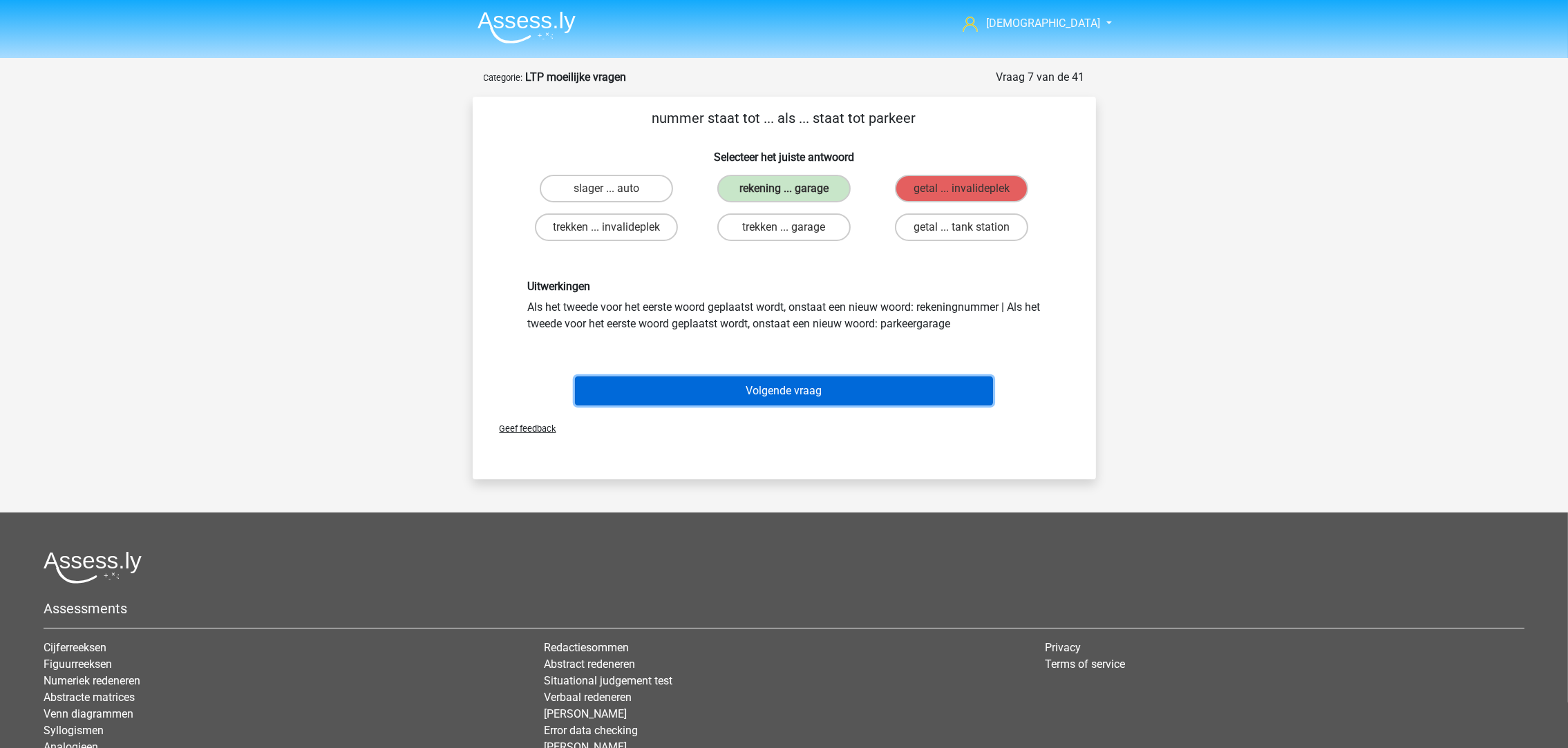
click at [795, 397] on button "Volgende vraag" at bounding box center [784, 391] width 418 height 29
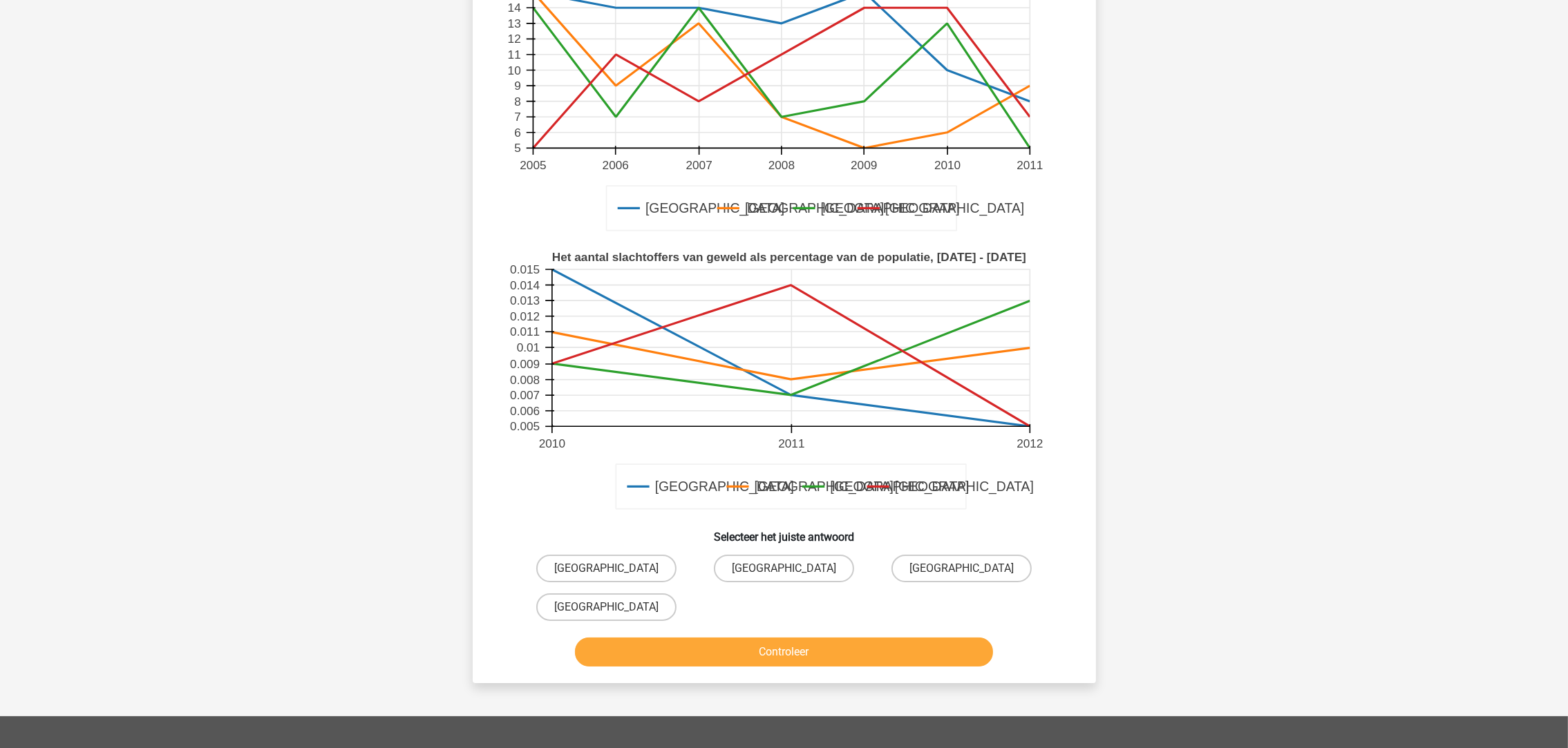
scroll to position [275, 0]
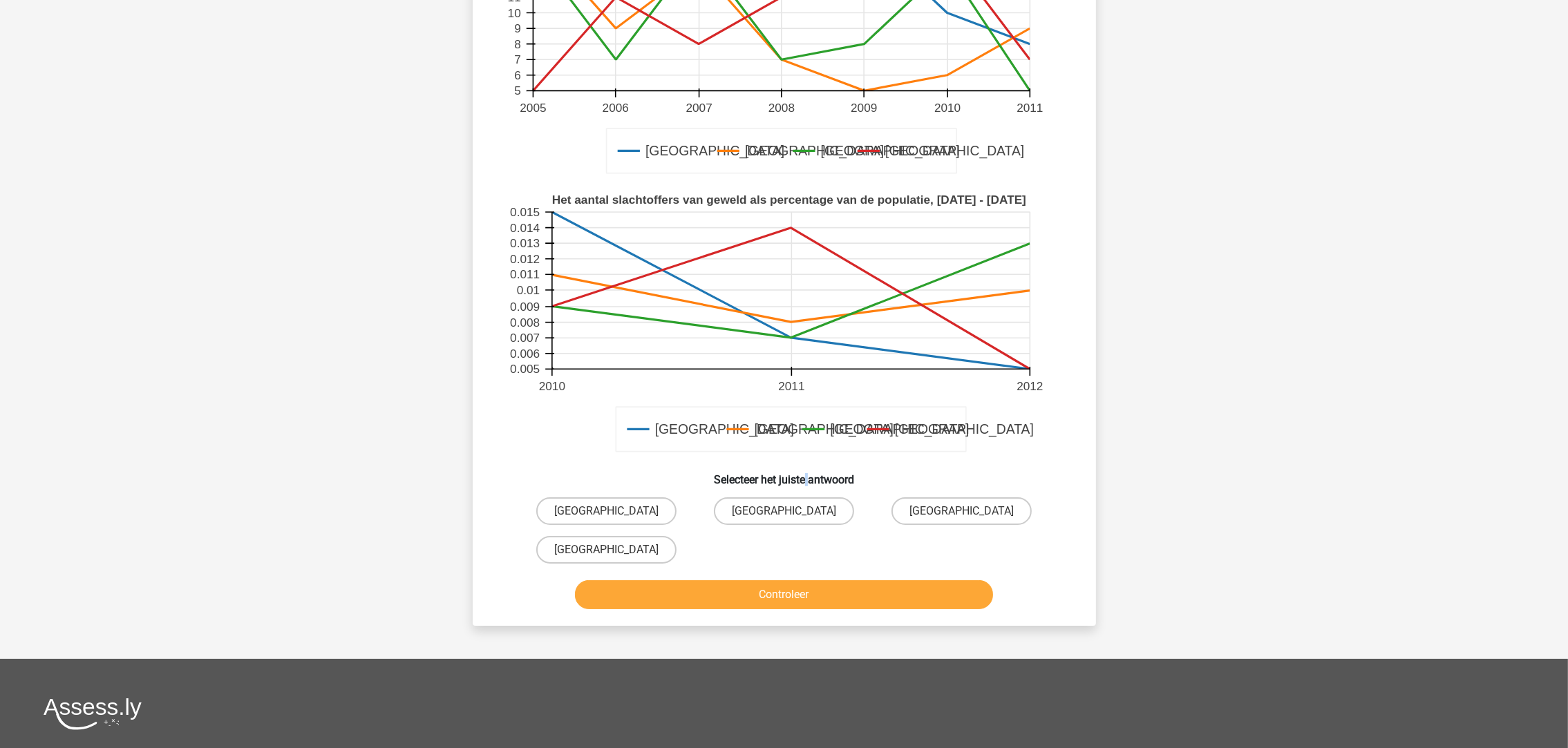
drag, startPoint x: 808, startPoint y: 470, endPoint x: 805, endPoint y: 477, distance: 7.6
click at [806, 475] on h6 "Selecteer het juiste antwoord" at bounding box center [784, 474] width 579 height 24
click at [802, 515] on label "Parijs" at bounding box center [784, 511] width 140 height 28
click at [793, 515] on input "Parijs" at bounding box center [788, 516] width 9 height 9
radio input "true"
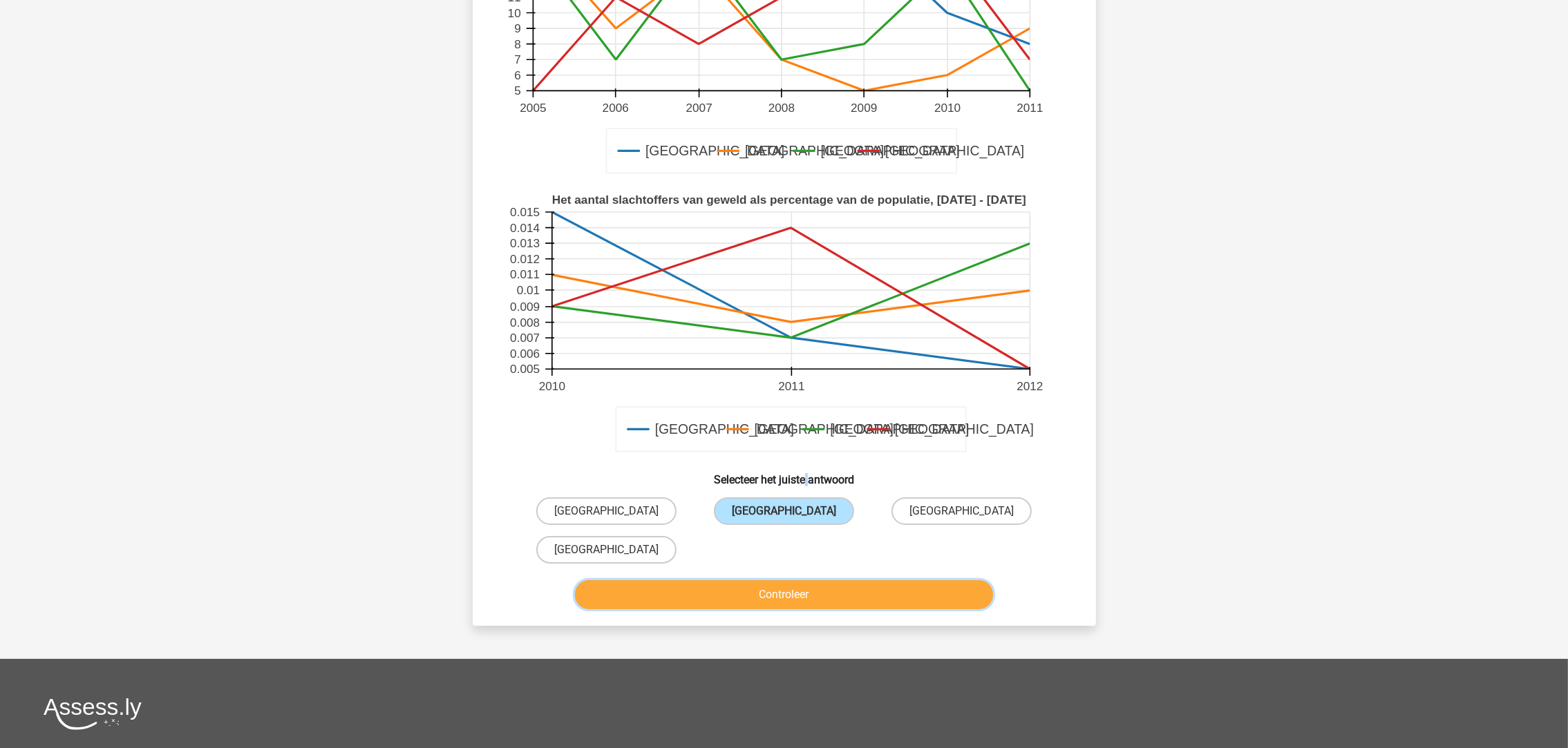
click at [827, 593] on button "Controleer" at bounding box center [784, 595] width 418 height 29
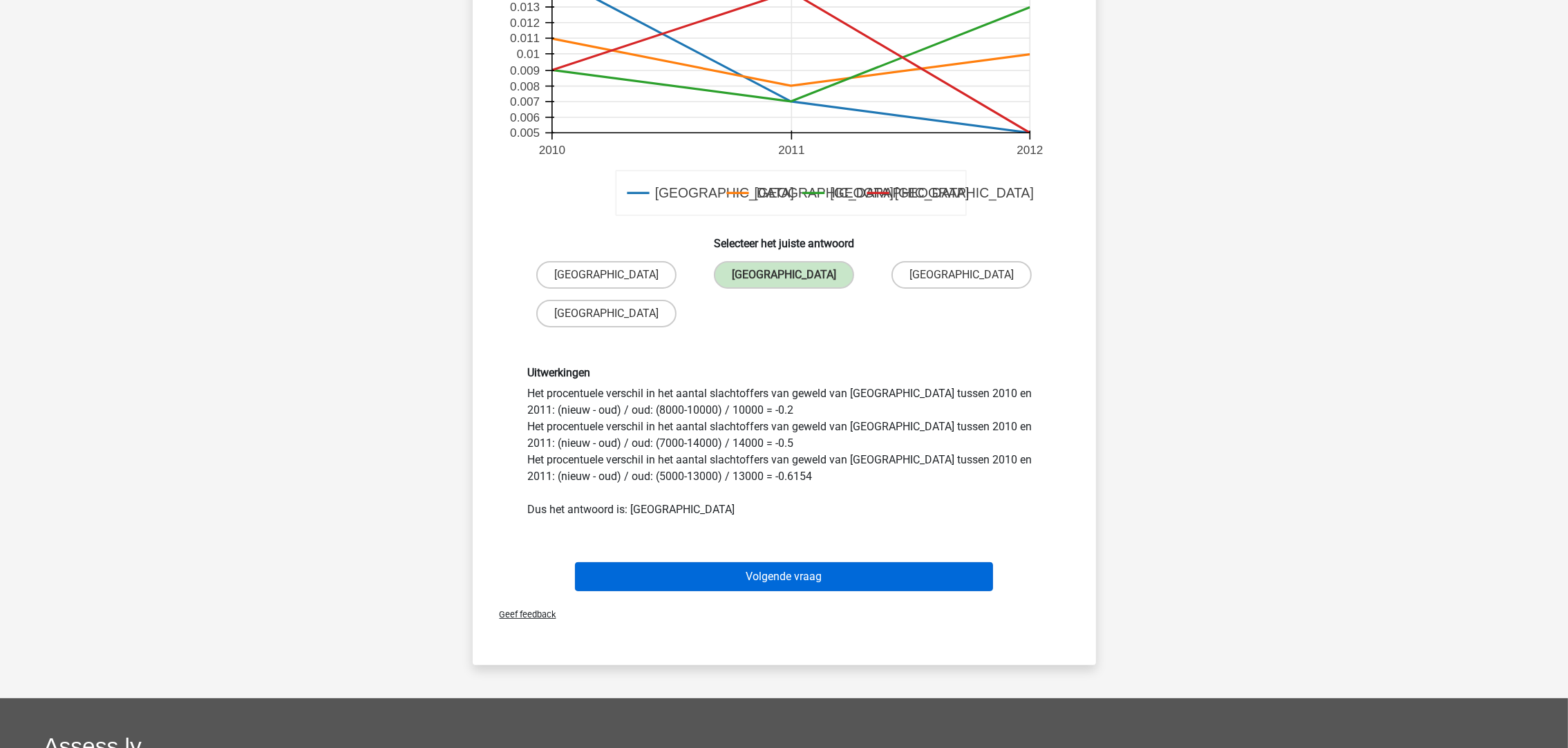
scroll to position [586, 0]
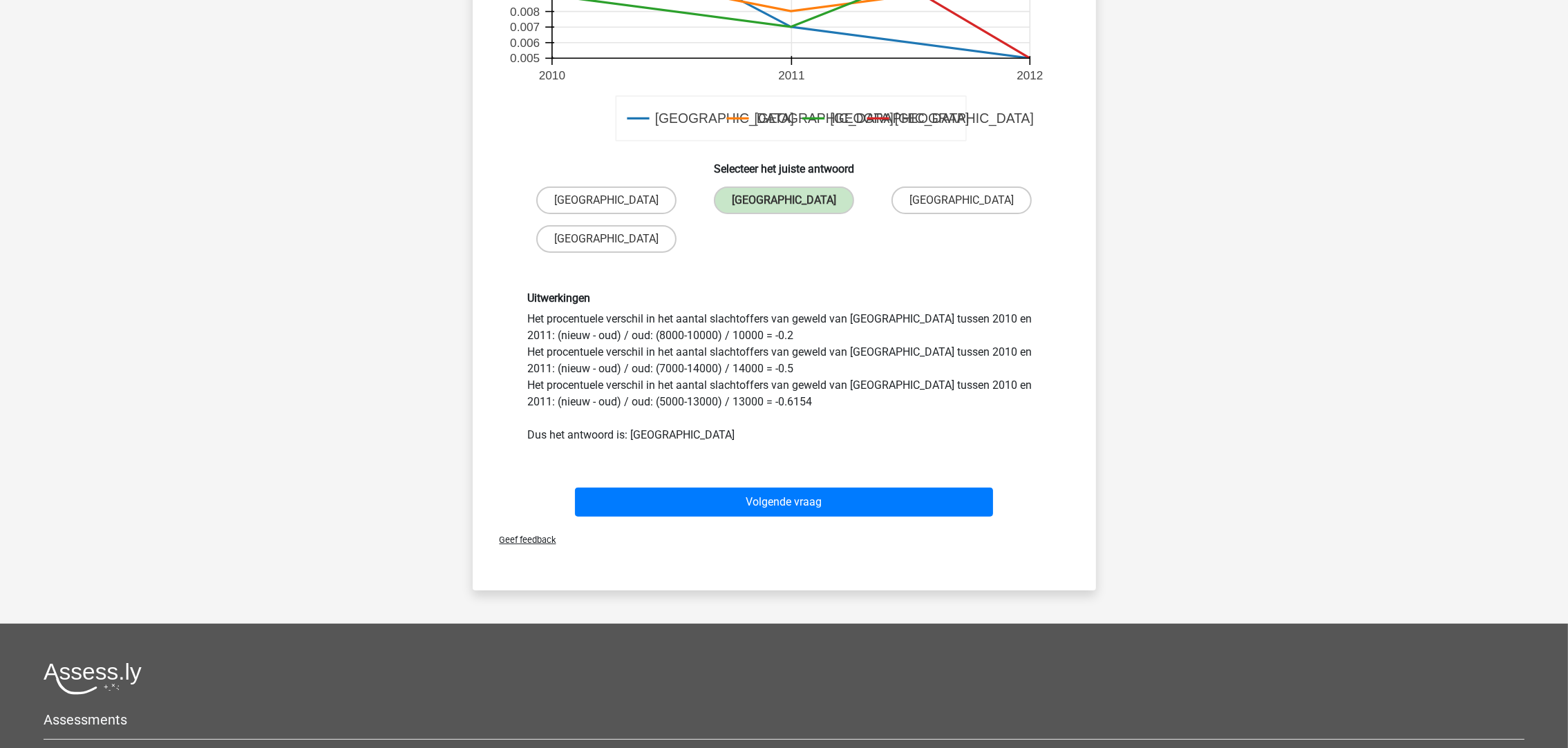
click at [838, 482] on div "Volgende vraag" at bounding box center [784, 500] width 579 height 46
click at [832, 493] on button "Volgende vraag" at bounding box center [784, 502] width 418 height 29
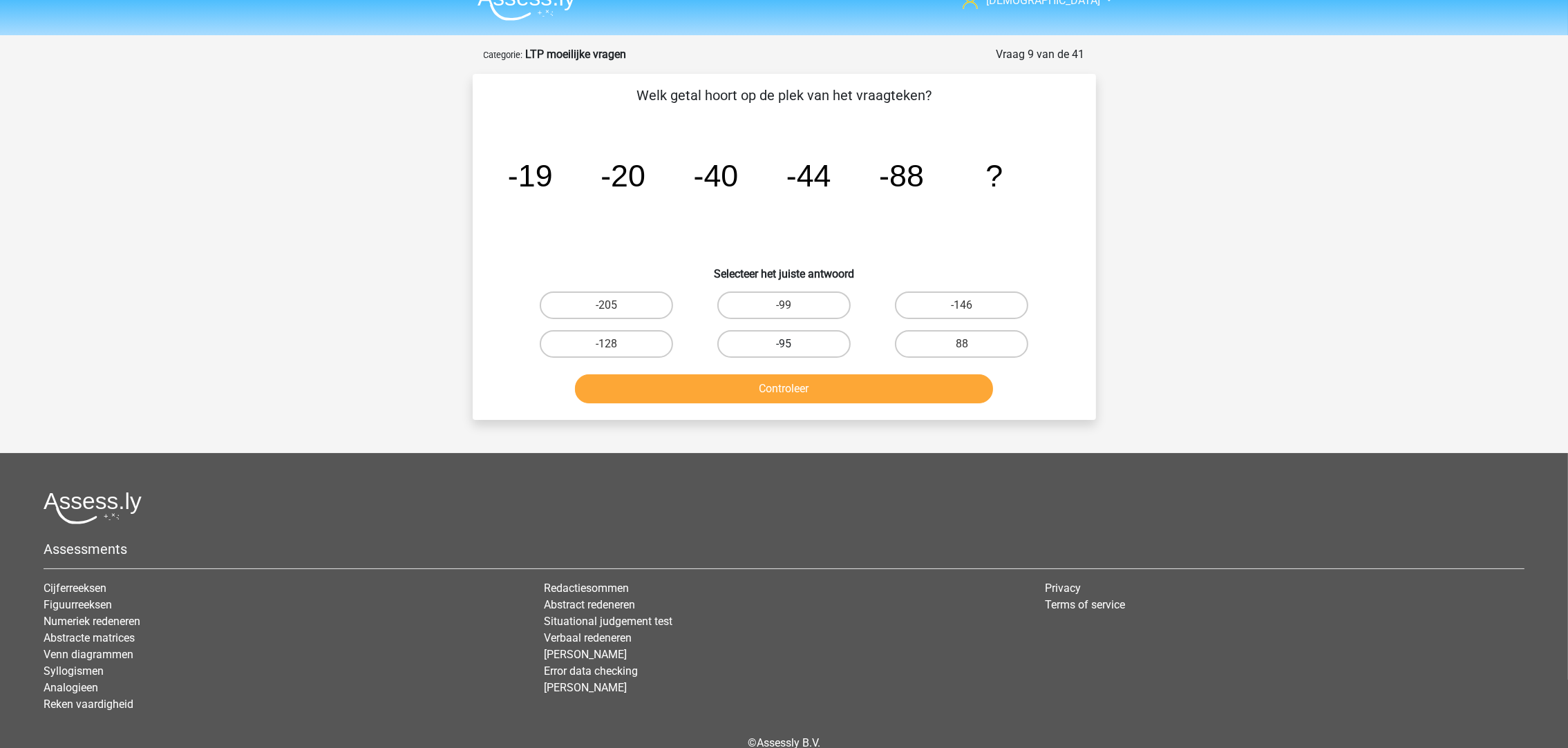
scroll to position [0, 0]
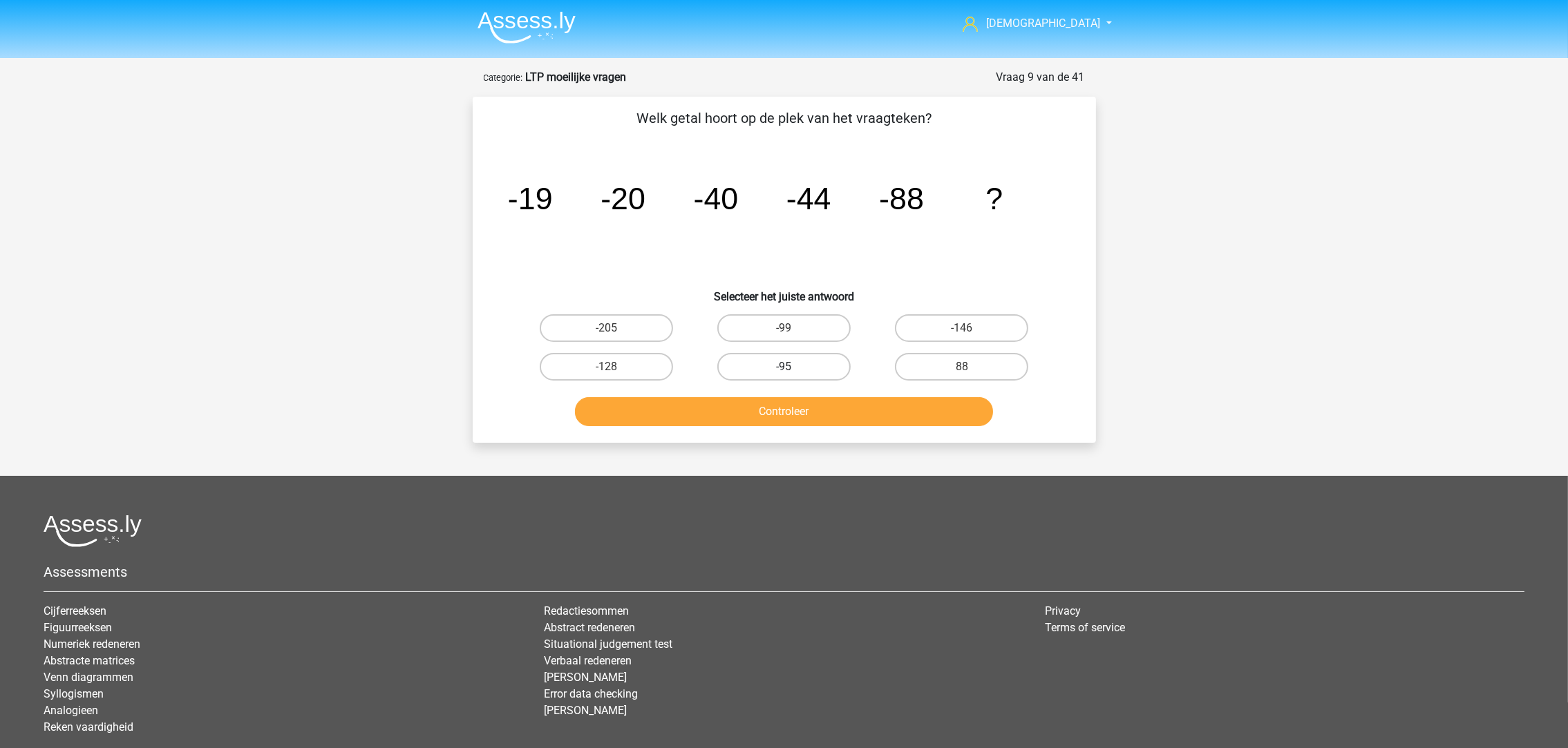
click at [824, 364] on label "-95" at bounding box center [784, 367] width 133 height 28
click at [793, 367] on input "-95" at bounding box center [788, 371] width 9 height 9
radio input "true"
click at [800, 328] on label "-99" at bounding box center [784, 328] width 133 height 28
click at [793, 328] on input "-99" at bounding box center [788, 332] width 9 height 9
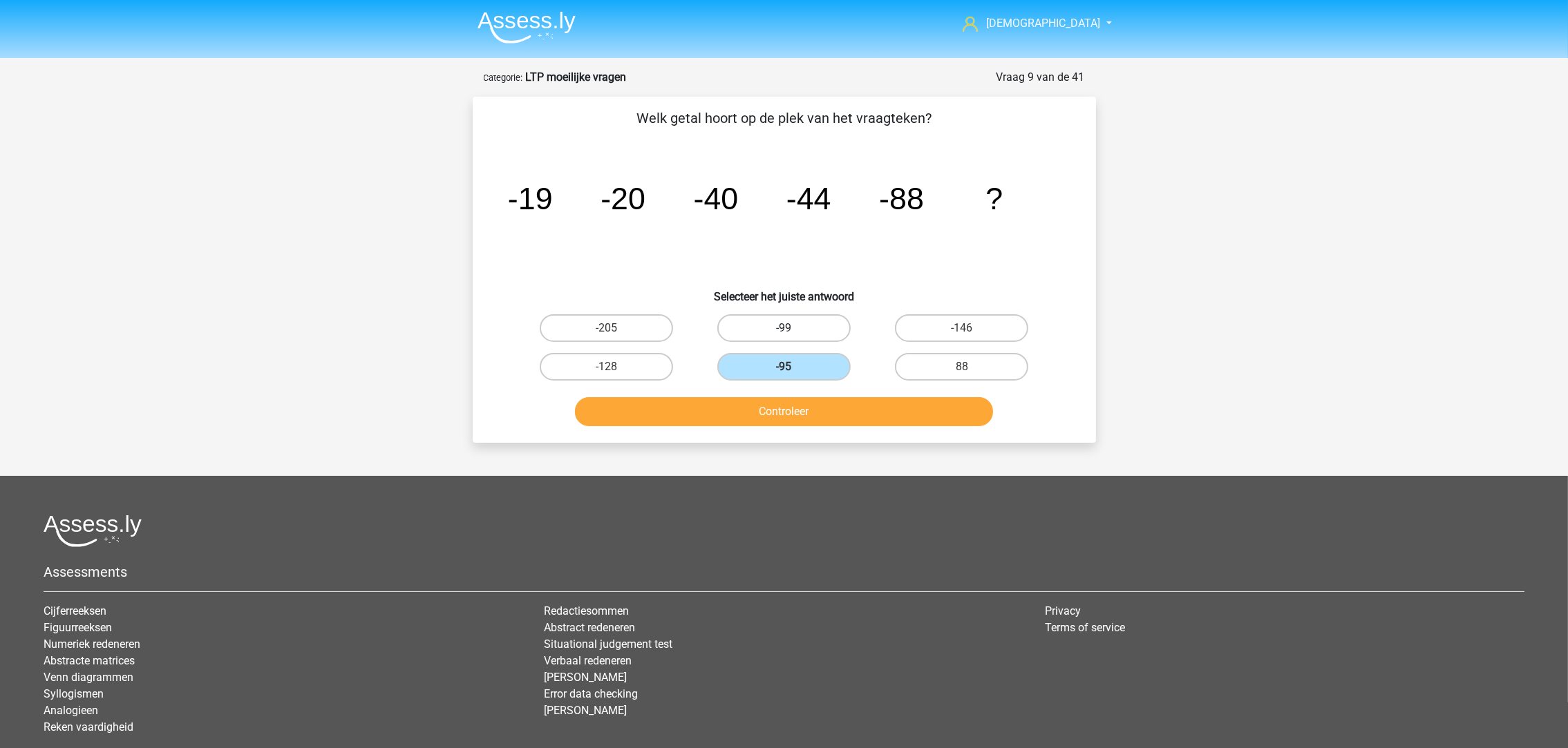
radio input "true"
click at [822, 418] on button "Controleer" at bounding box center [784, 411] width 418 height 29
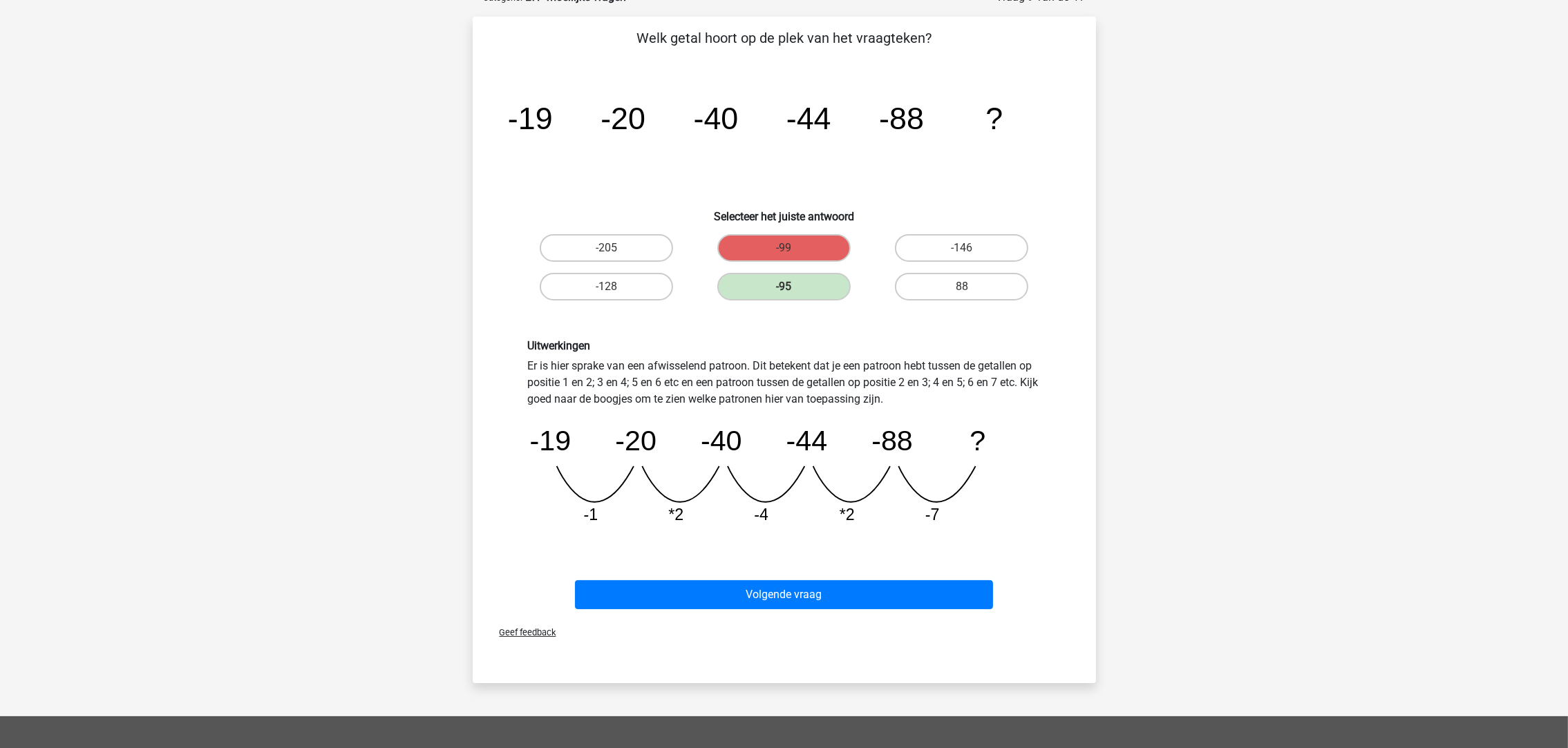
scroll to position [103, 0]
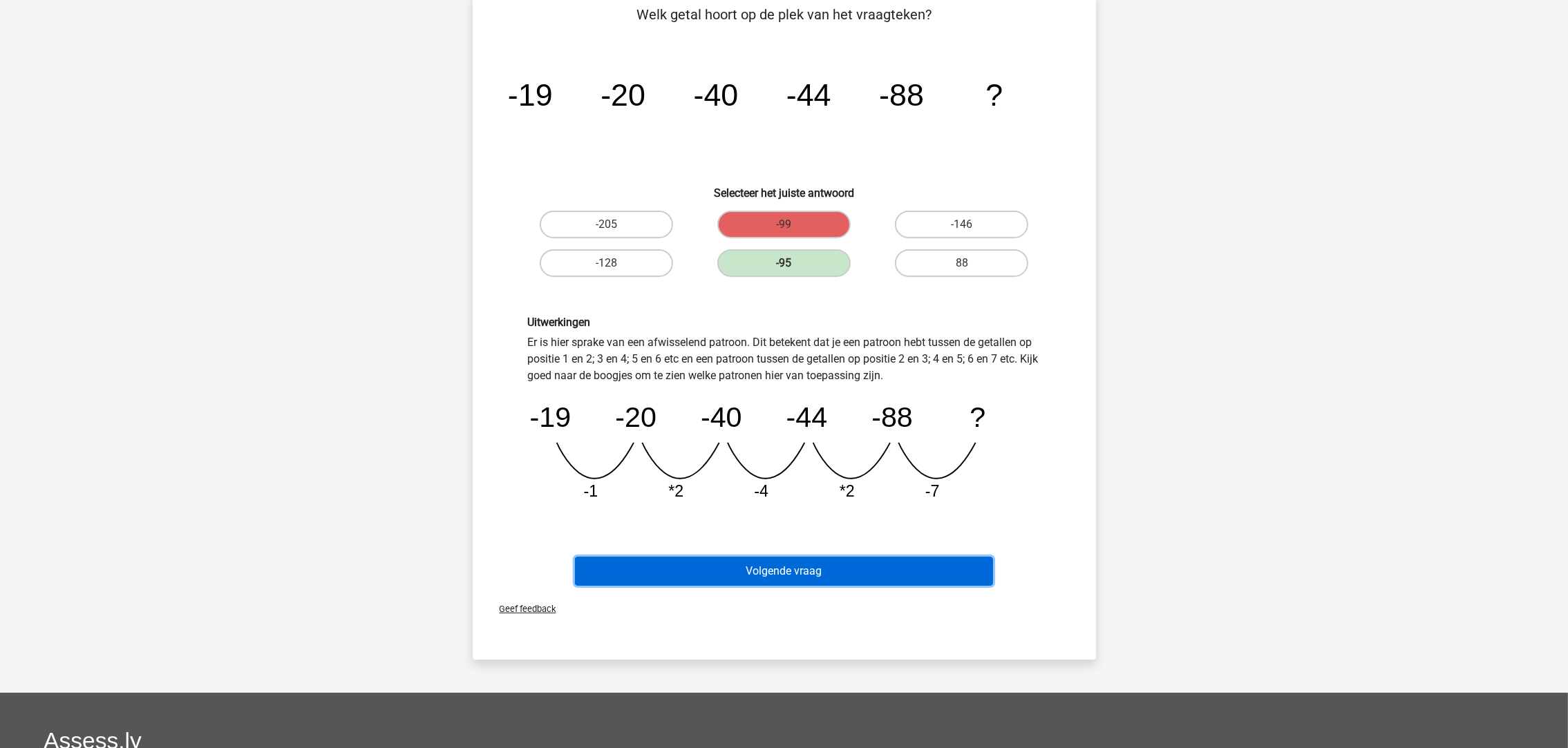
click at [822, 563] on button "Volgende vraag" at bounding box center [784, 571] width 418 height 29
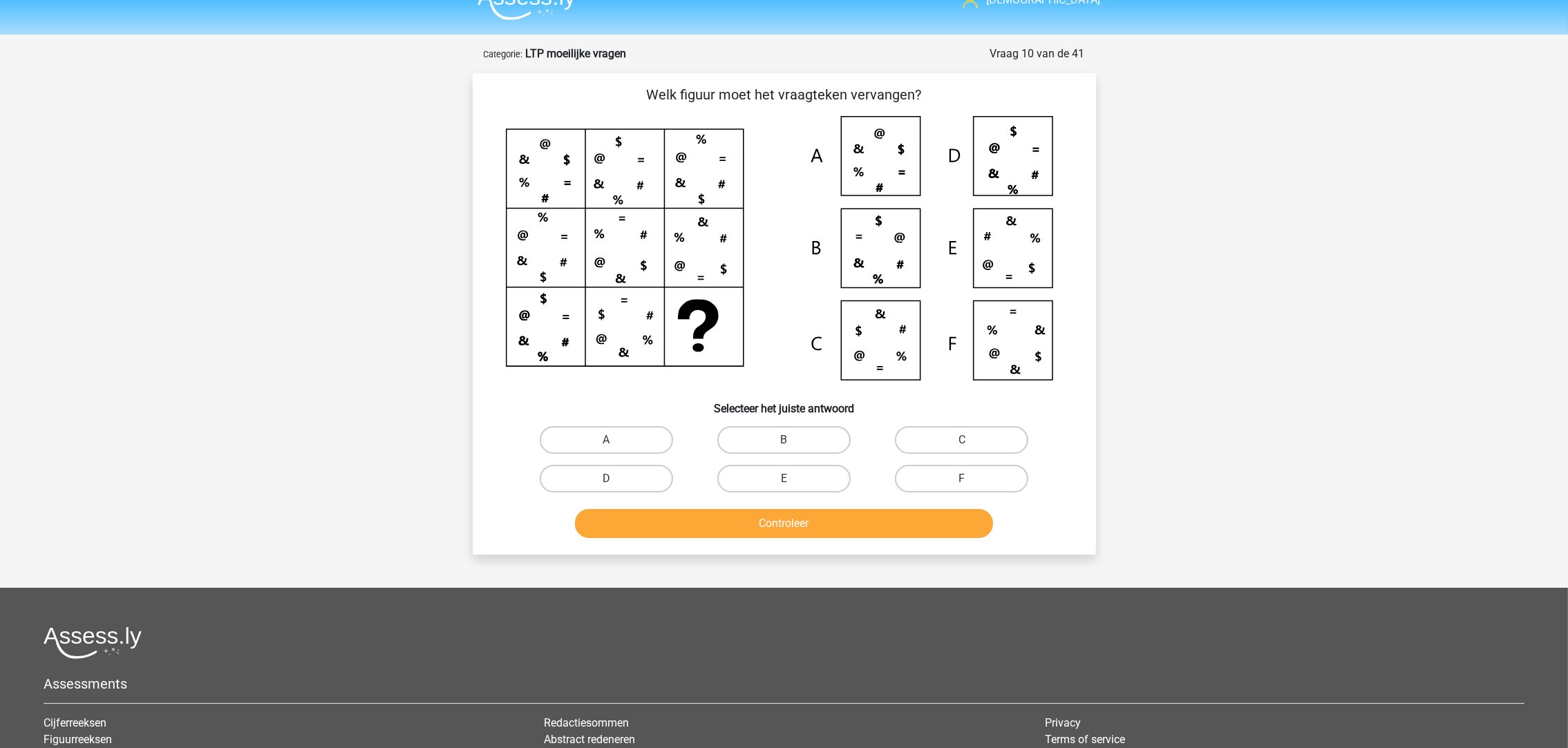
scroll to position [0, 0]
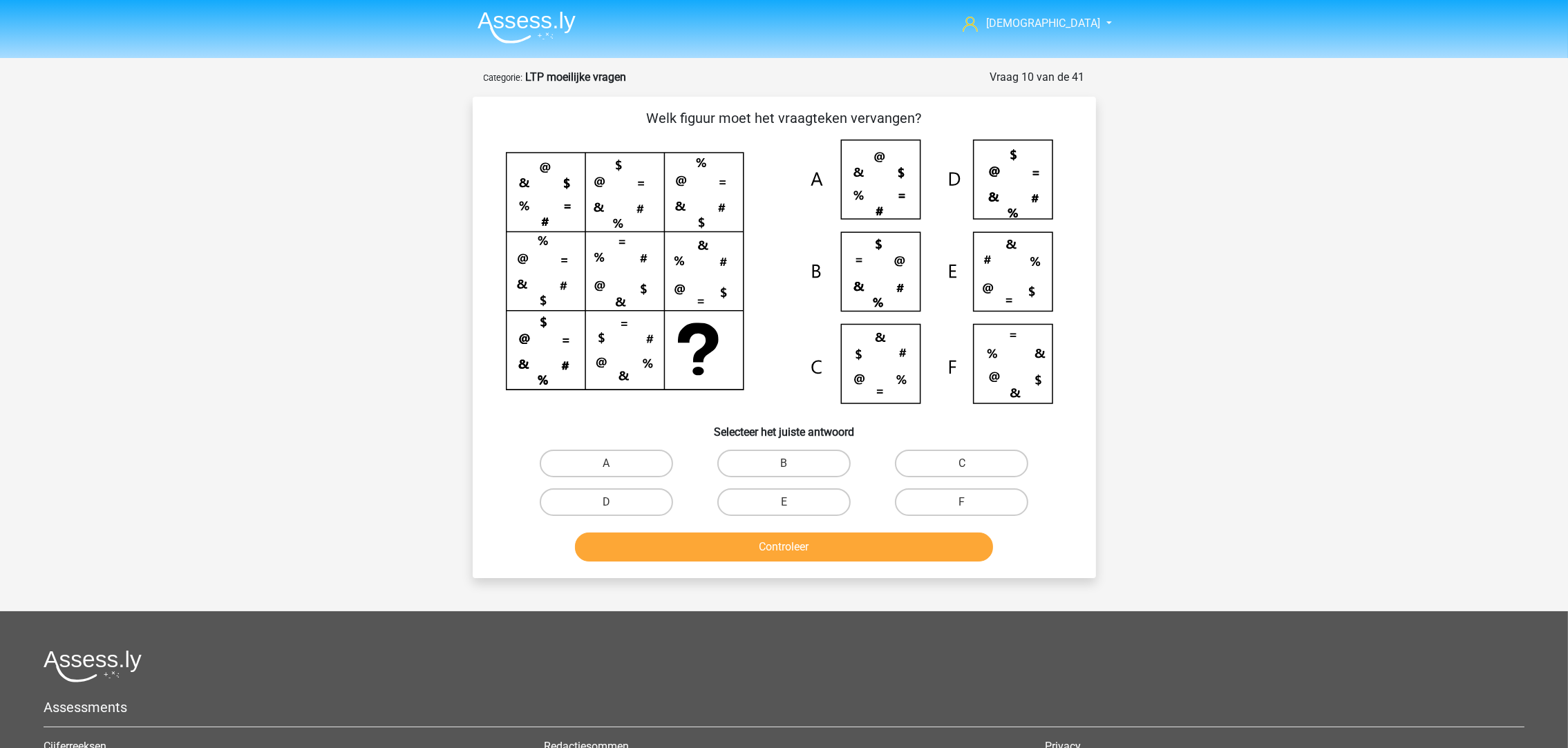
click at [877, 362] on icon at bounding box center [784, 277] width 557 height 275
click at [928, 461] on label "C" at bounding box center [961, 464] width 133 height 28
click at [962, 464] on input "C" at bounding box center [966, 468] width 9 height 9
radio input "true"
click at [888, 544] on button "Controleer" at bounding box center [784, 547] width 418 height 29
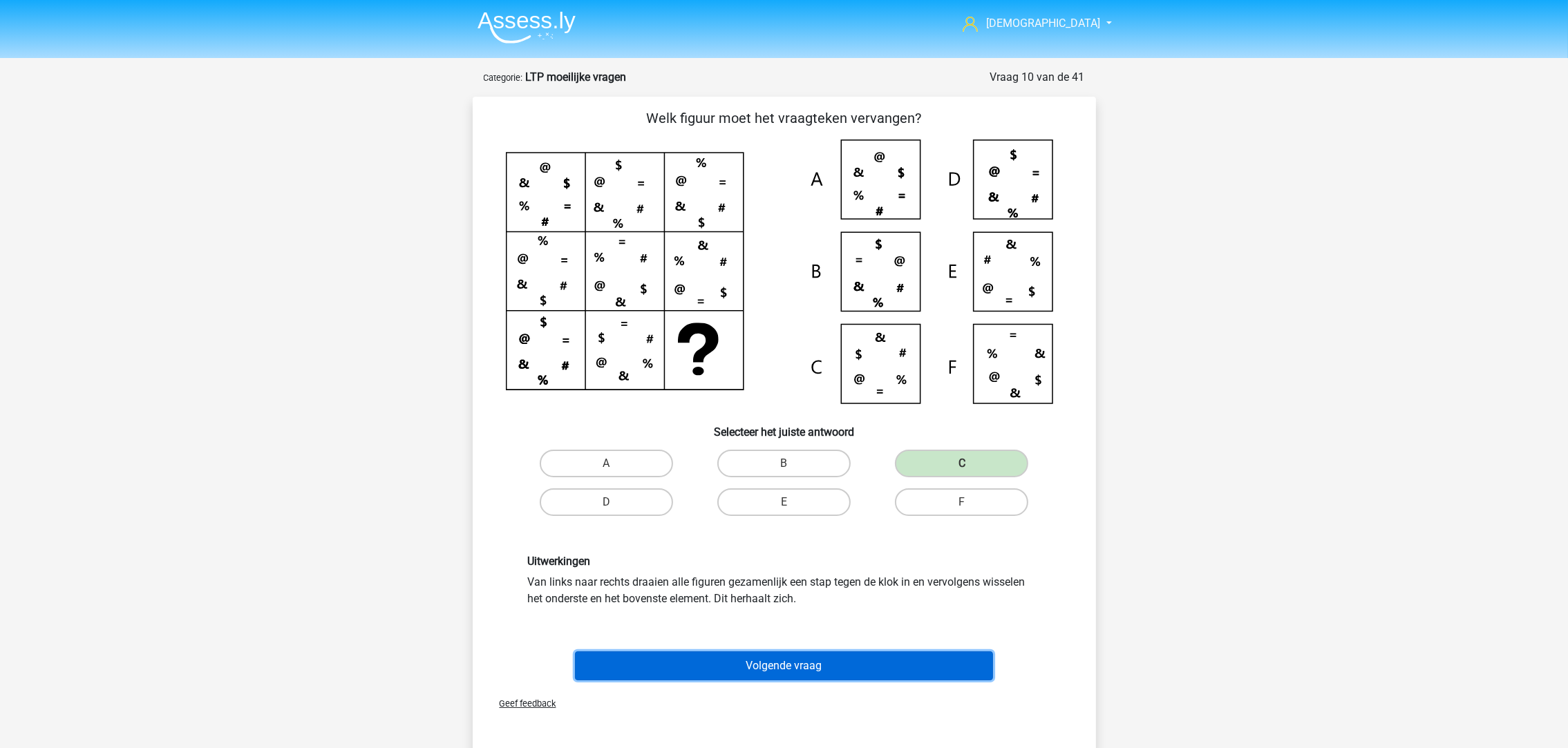
click at [859, 663] on button "Volgende vraag" at bounding box center [784, 666] width 418 height 29
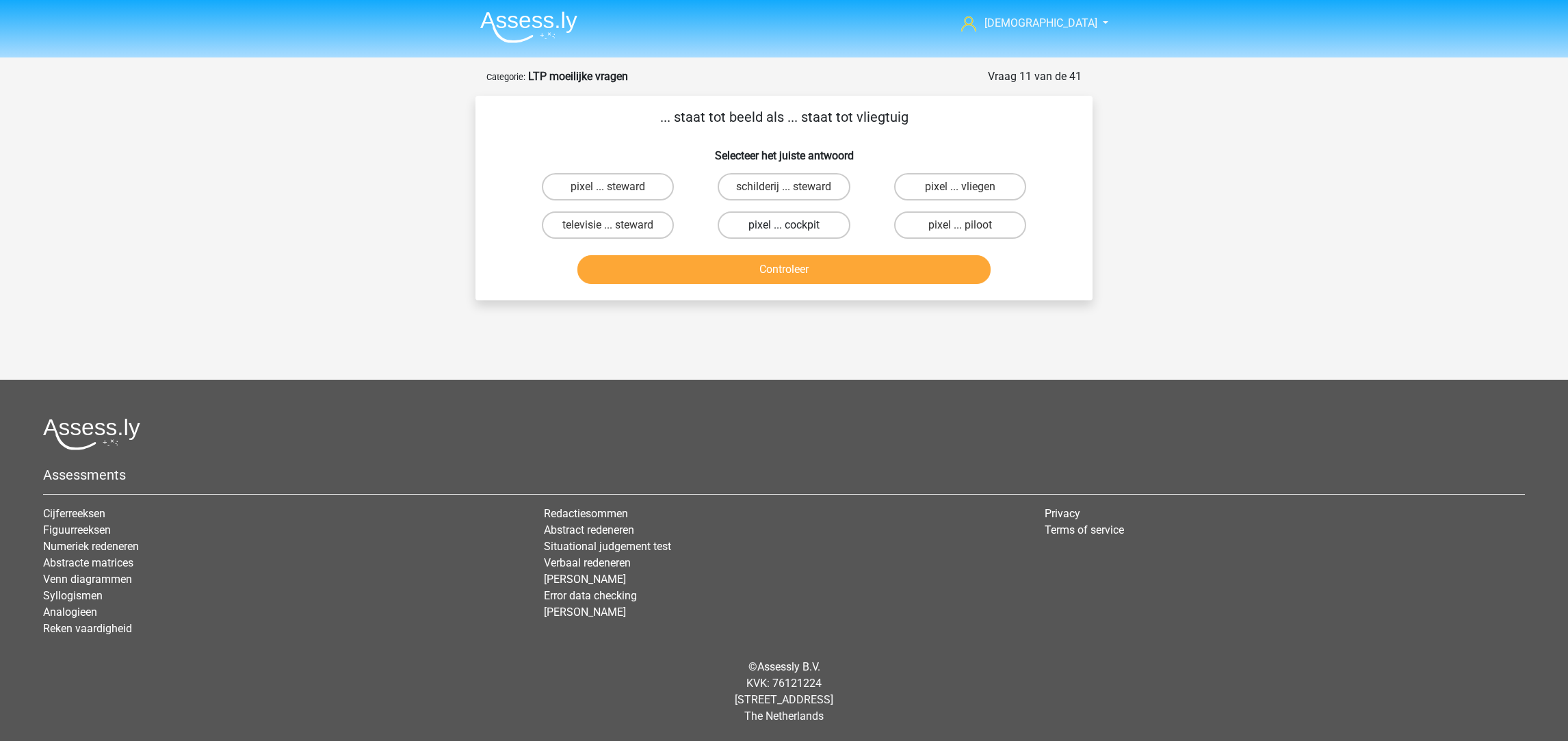
click at [799, 223] on label "pixel ... cockpit" at bounding box center [783, 225] width 132 height 27
click at [793, 225] on input "pixel ... cockpit" at bounding box center [788, 230] width 9 height 9
radio input "true"
click at [811, 276] on button "Controleer" at bounding box center [784, 269] width 414 height 29
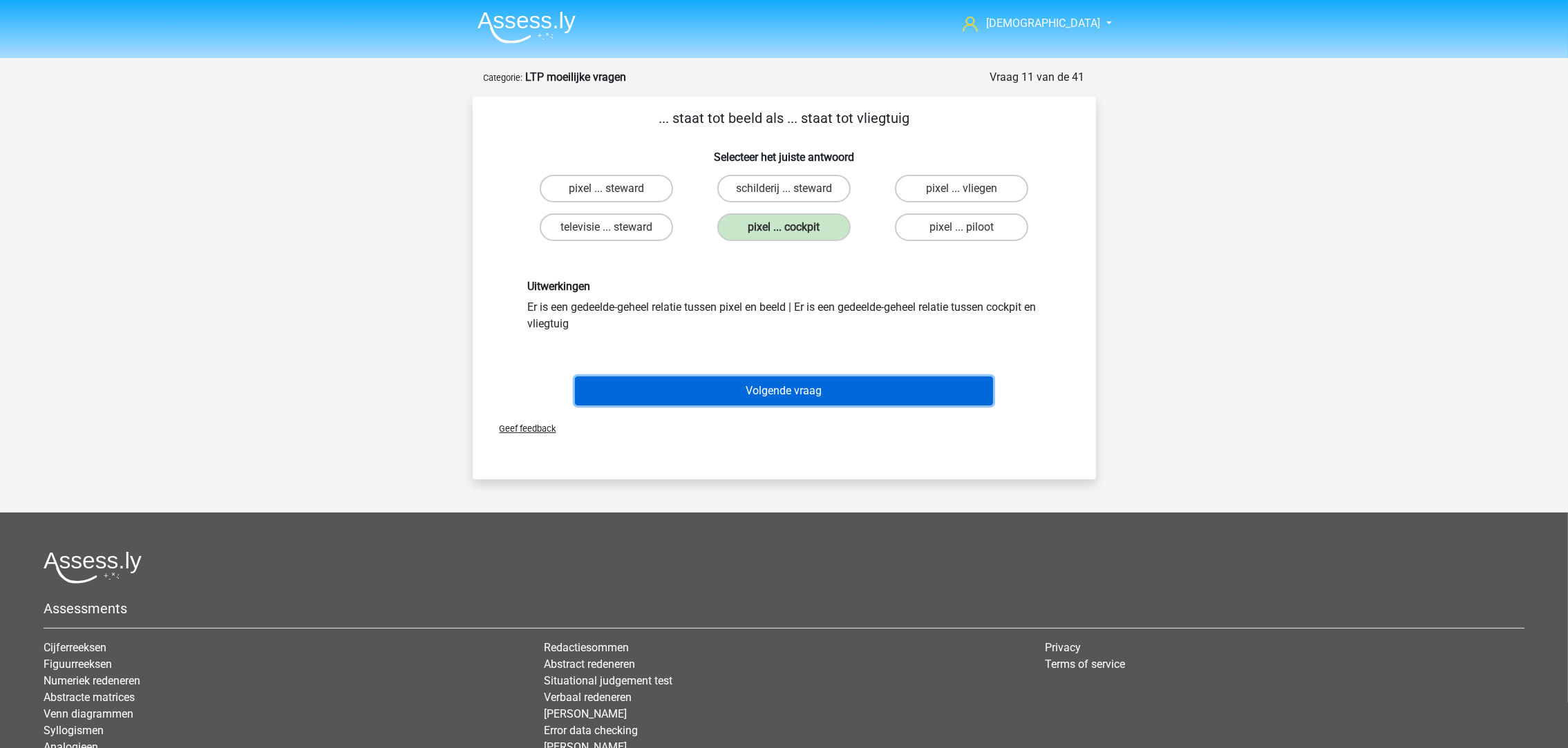
click at [841, 387] on button "Volgende vraag" at bounding box center [784, 391] width 418 height 29
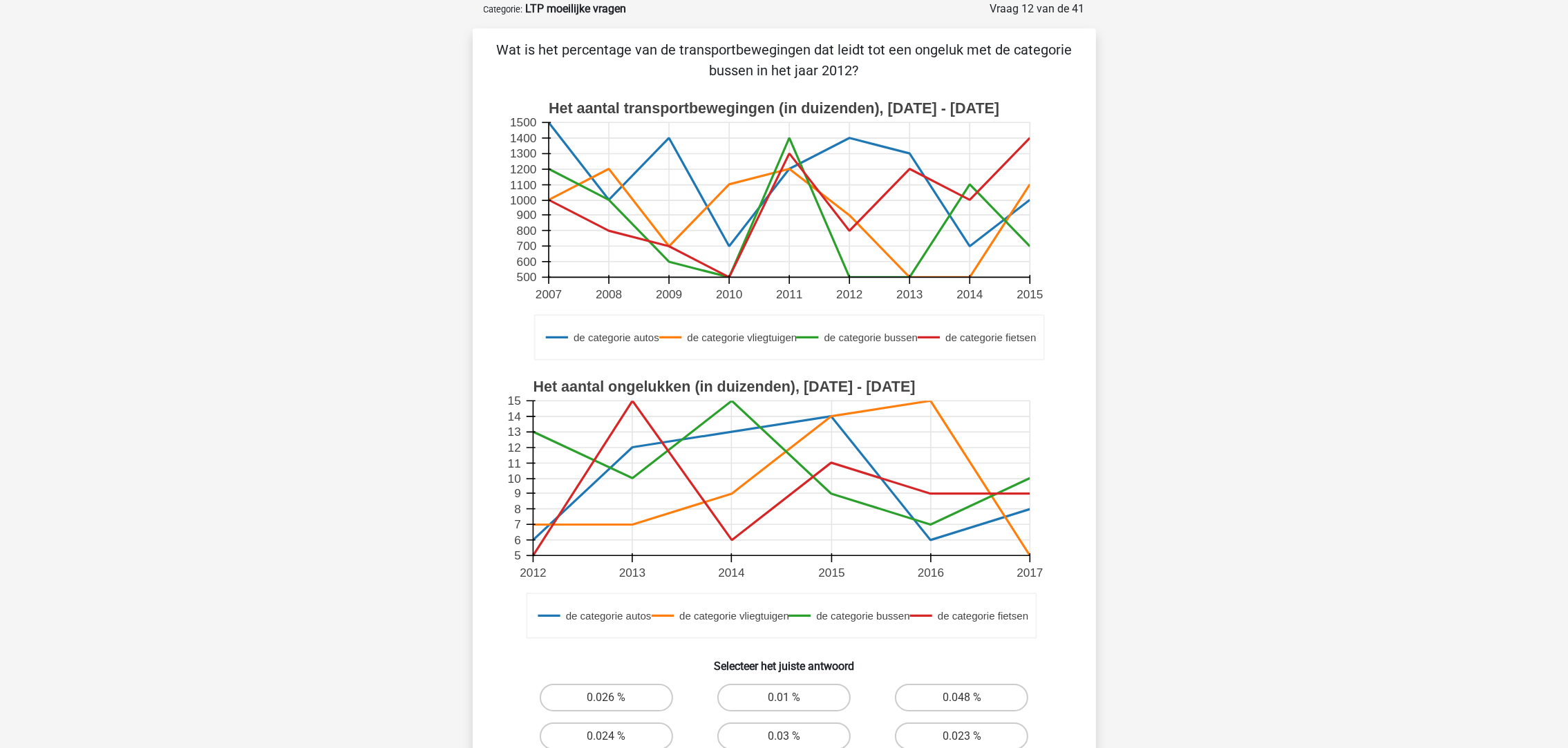
scroll to position [275, 0]
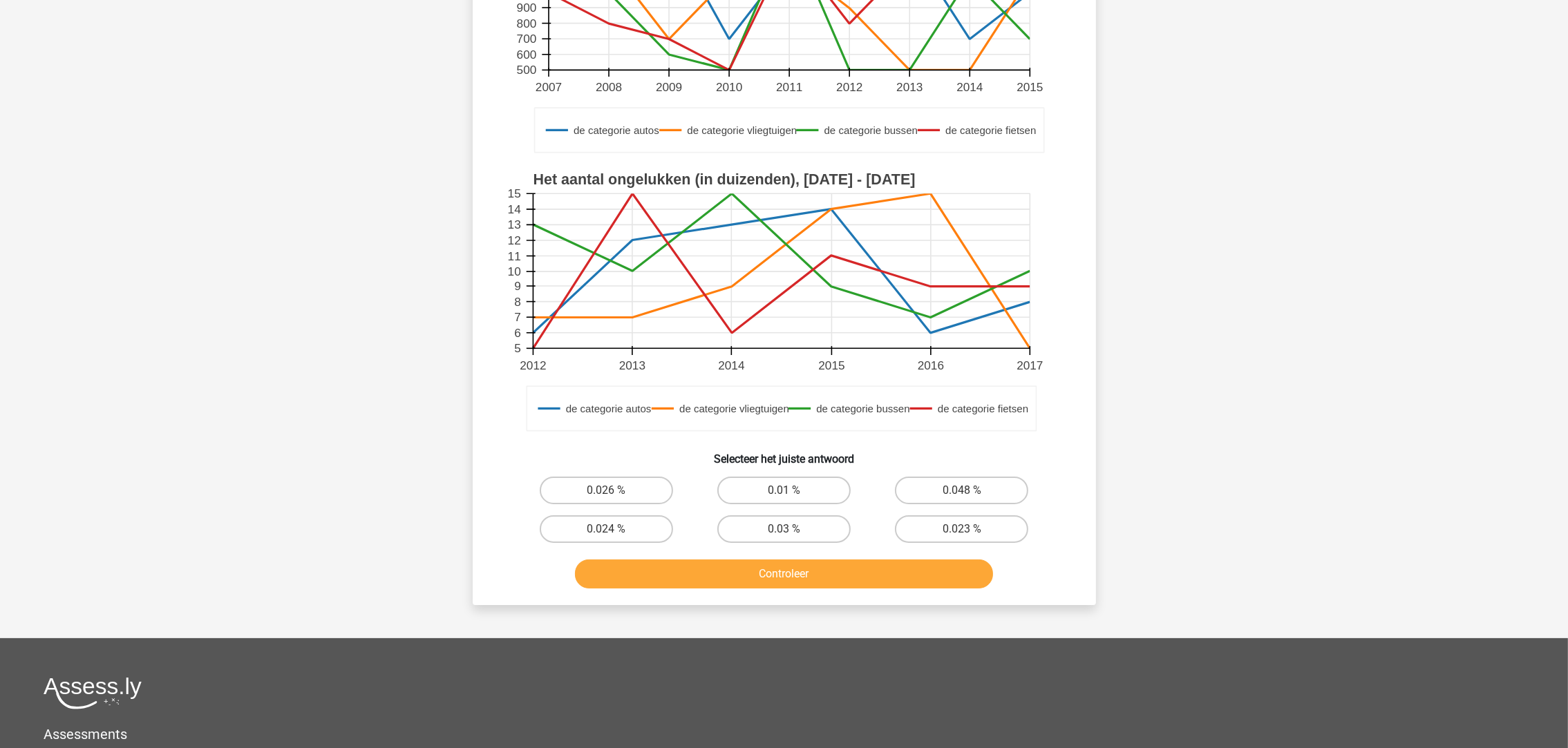
click at [798, 505] on div "0.01 %" at bounding box center [784, 491] width 178 height 39
click at [807, 545] on div "0.03 %" at bounding box center [784, 529] width 178 height 39
click at [807, 540] on label "0.03 %" at bounding box center [784, 529] width 133 height 28
click at [793, 538] on input "0.03 %" at bounding box center [788, 534] width 9 height 9
radio input "true"
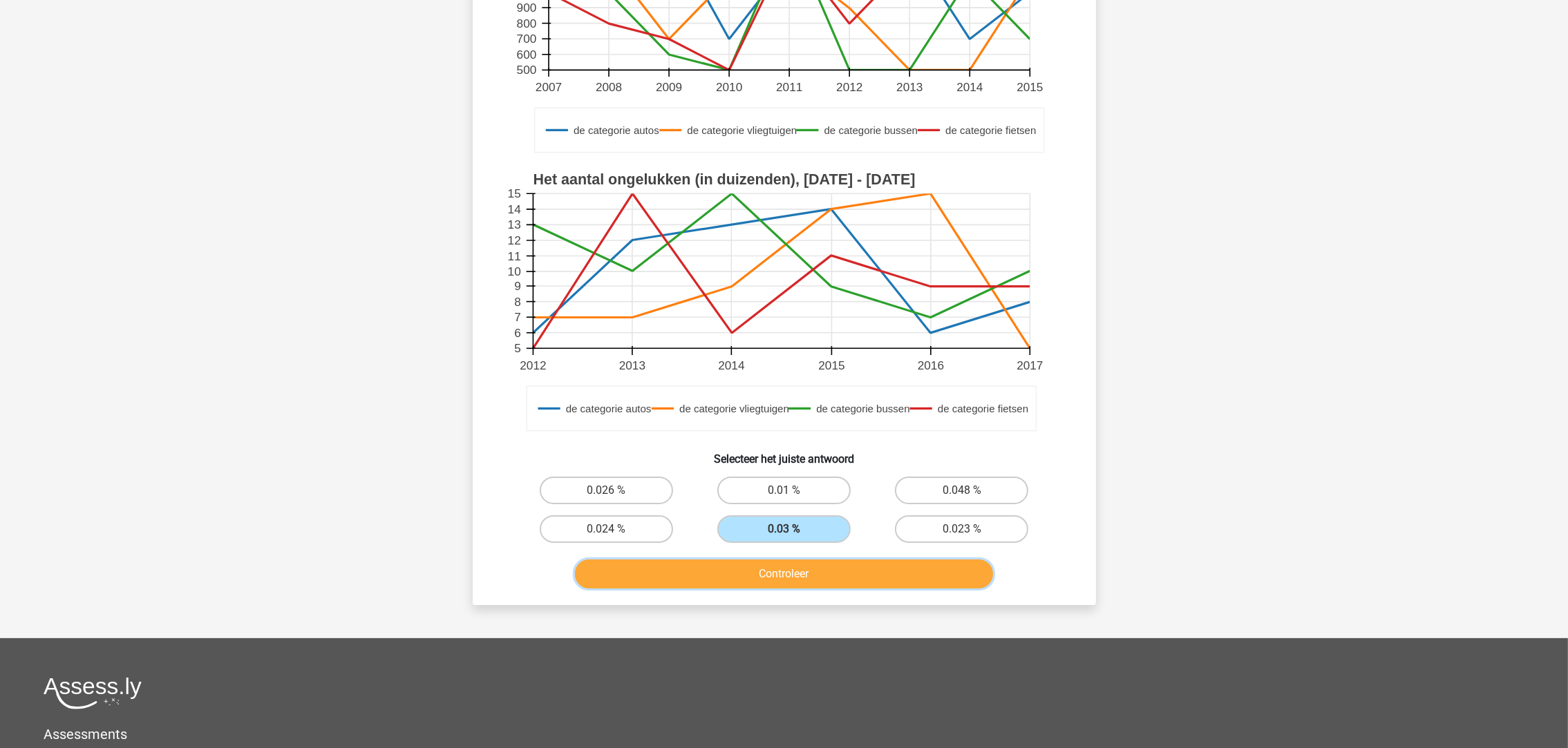
click at [805, 562] on button "Controleer" at bounding box center [784, 574] width 418 height 29
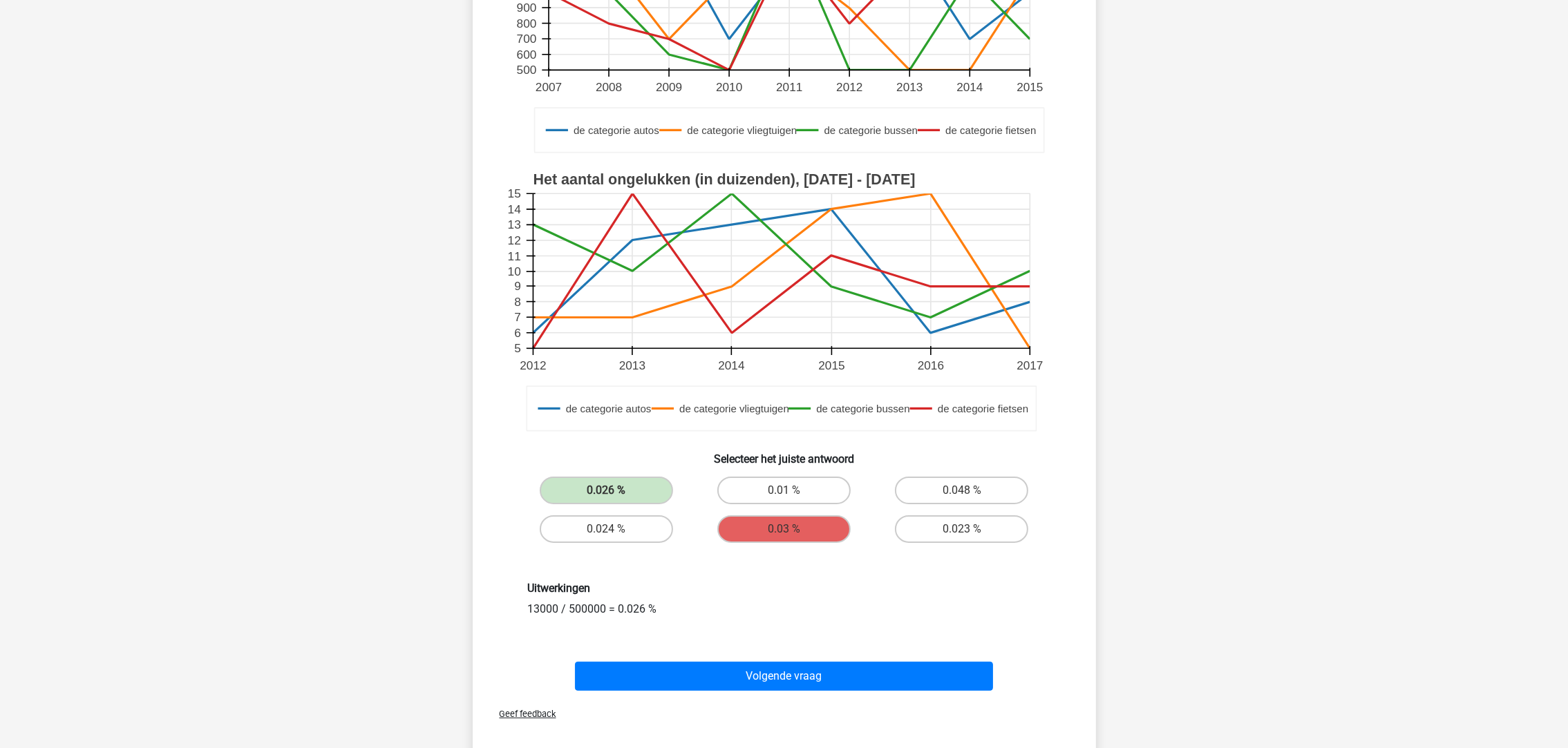
click at [789, 654] on div "Volgende vraag" at bounding box center [784, 674] width 579 height 46
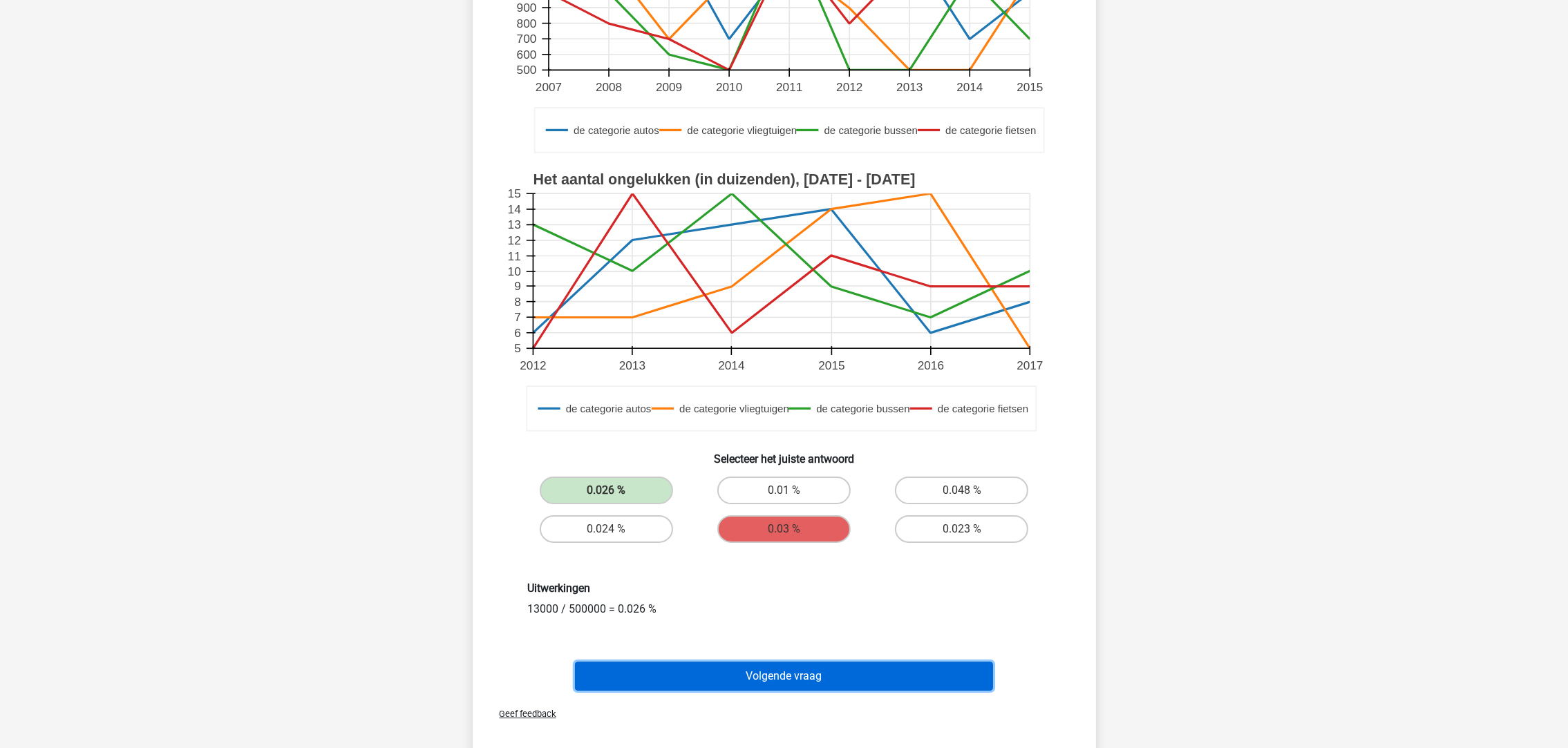
click at [799, 680] on button "Volgende vraag" at bounding box center [784, 677] width 418 height 29
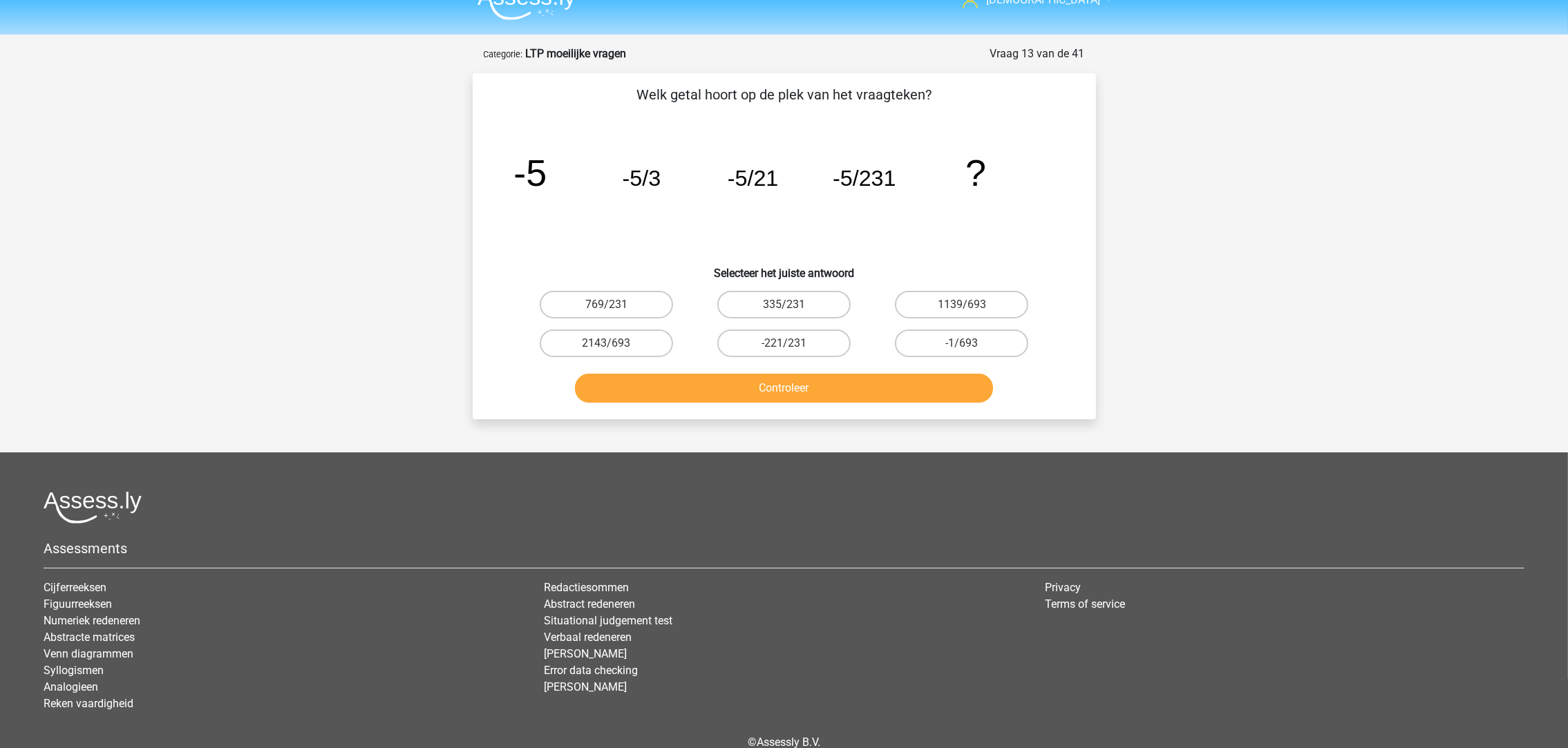
scroll to position [0, 0]
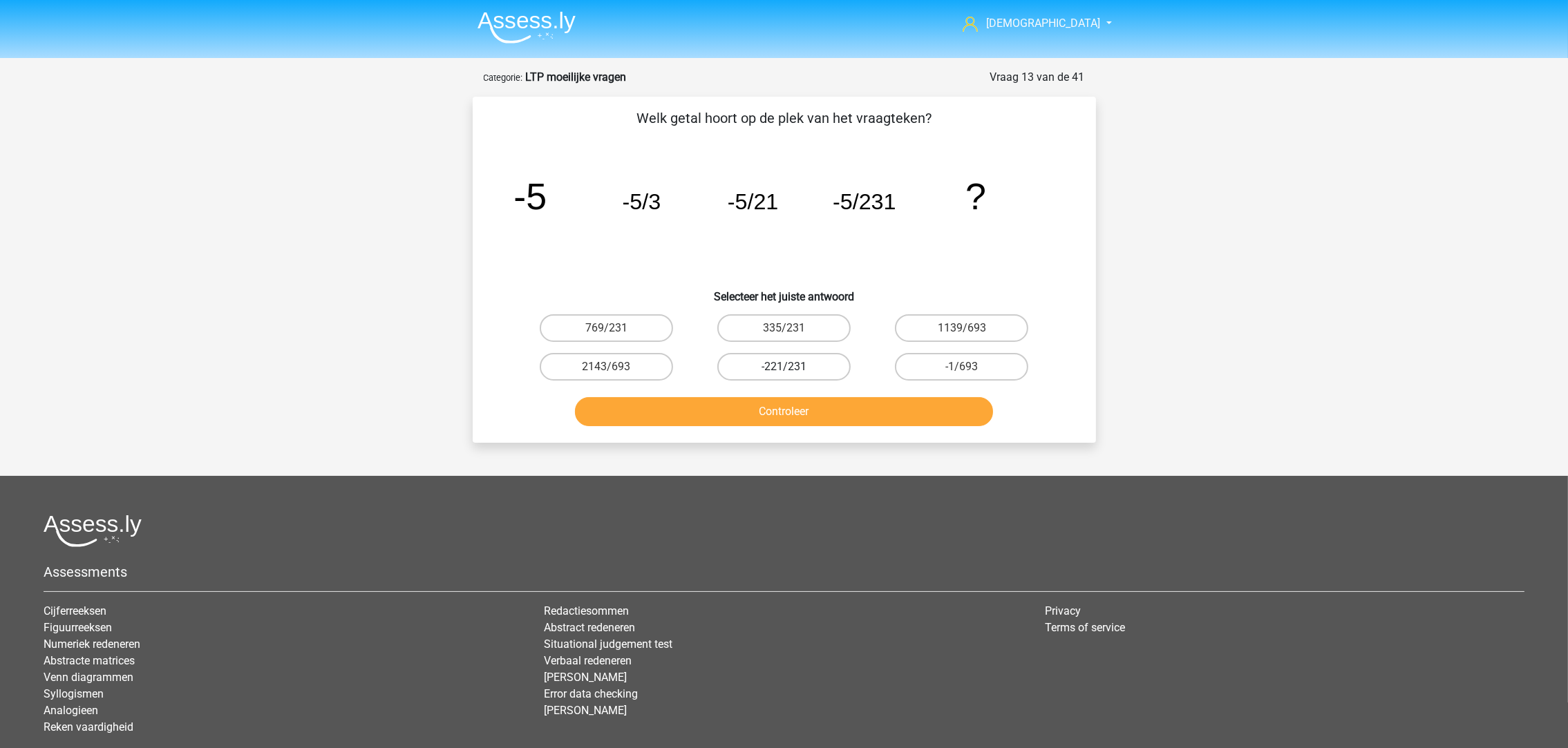
click at [795, 362] on label "-221/231" at bounding box center [784, 367] width 133 height 28
click at [793, 367] on input "-221/231" at bounding box center [788, 371] width 9 height 9
radio input "true"
click at [819, 420] on button "Controleer" at bounding box center [784, 411] width 418 height 29
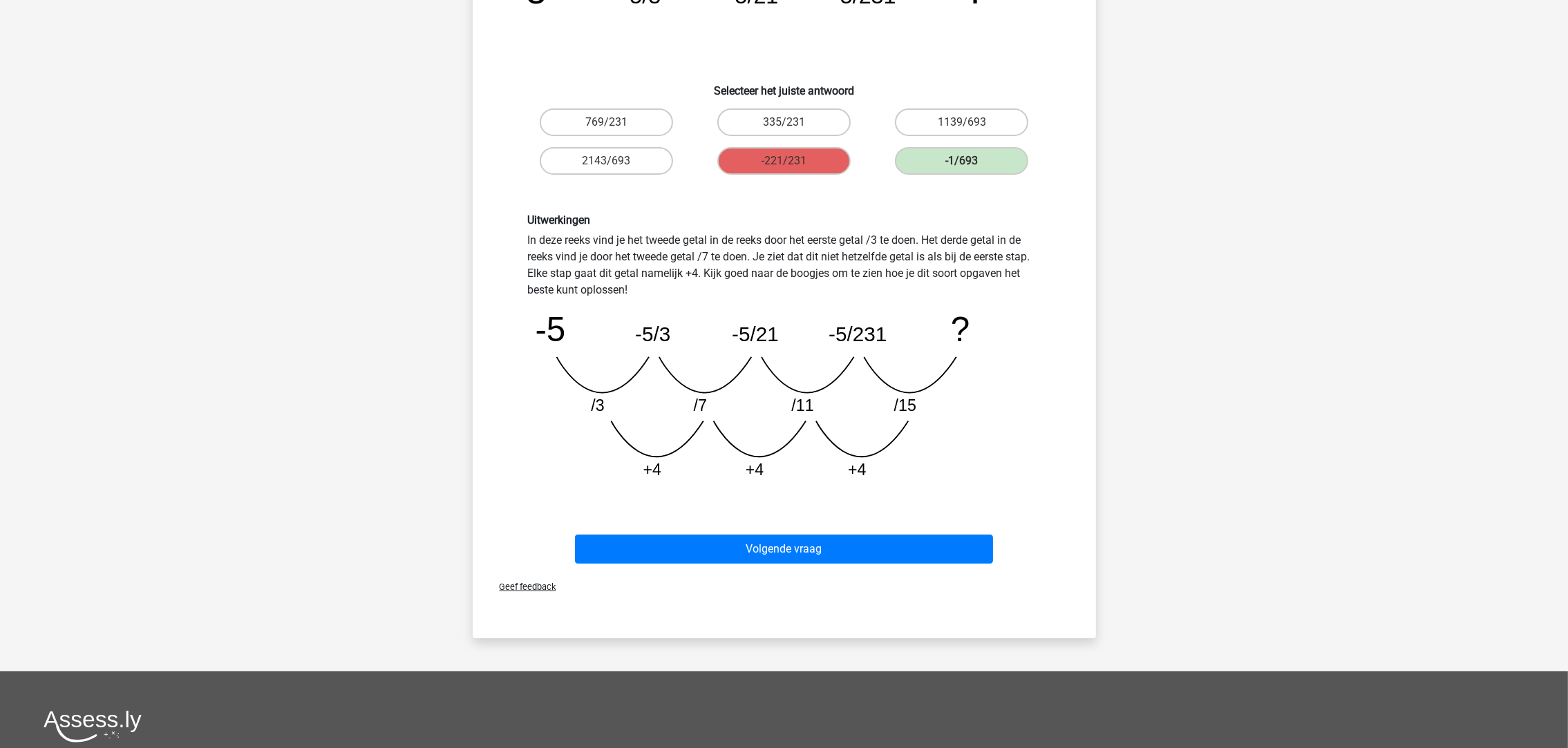
scroll to position [207, 0]
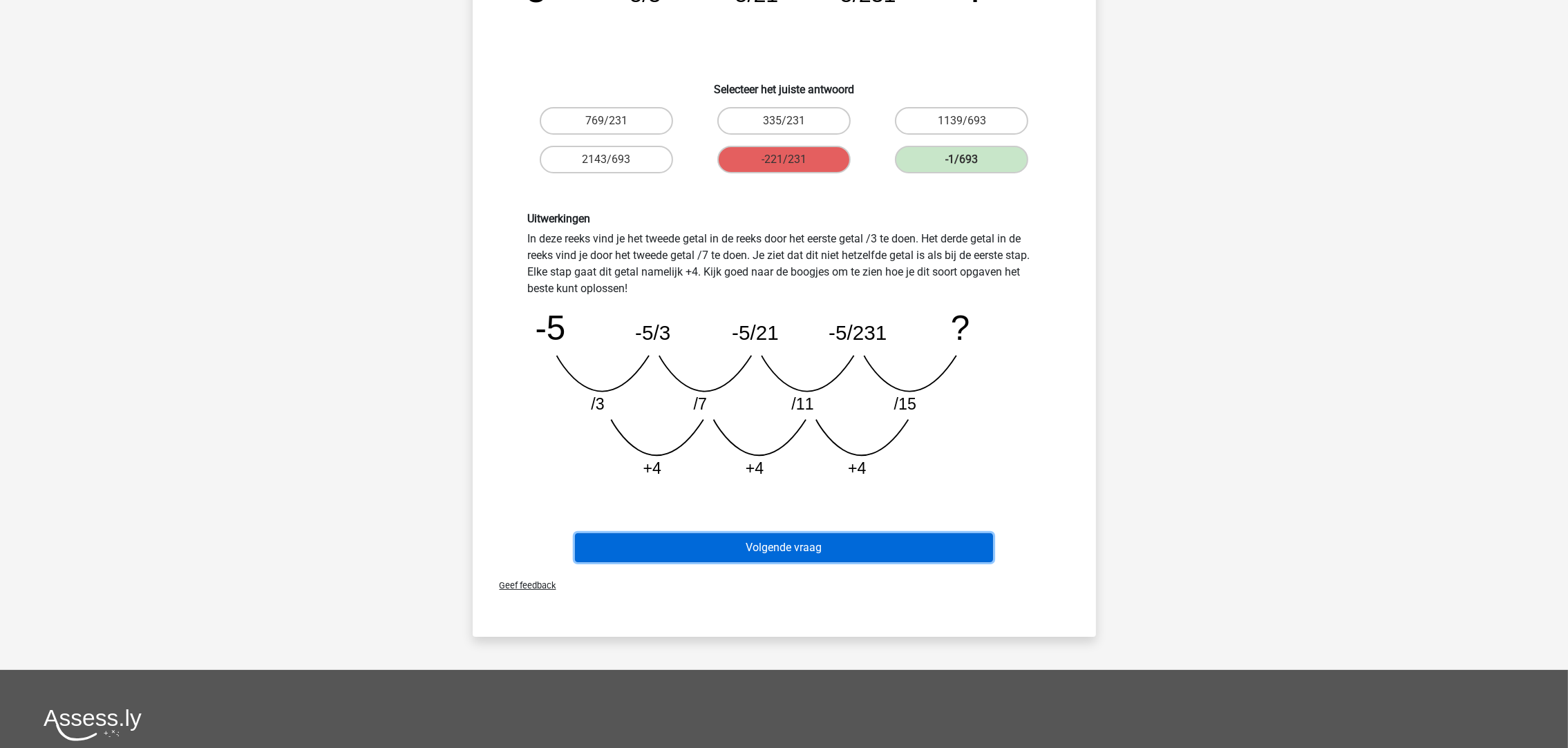
click at [870, 541] on button "Volgende vraag" at bounding box center [784, 548] width 418 height 29
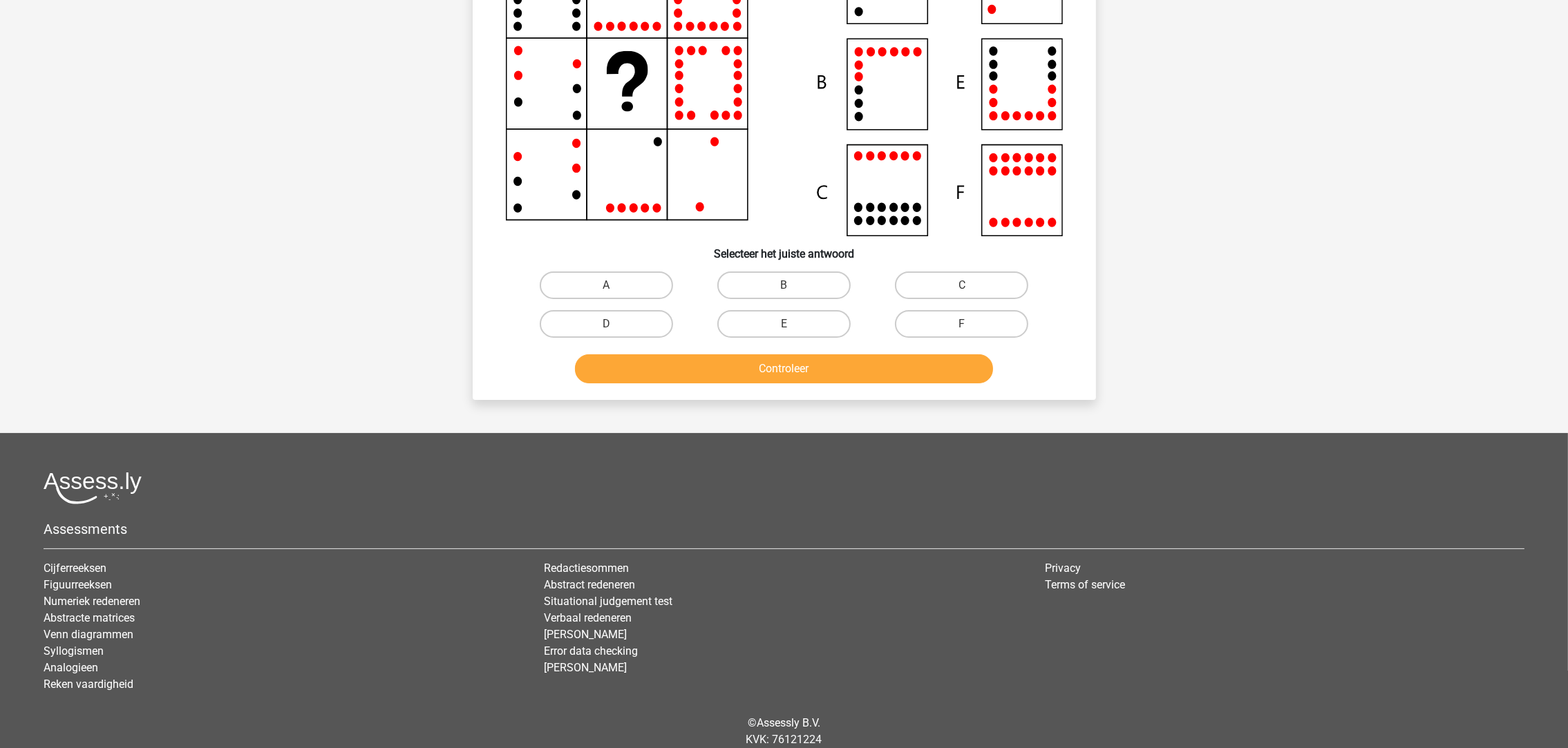
scroll to position [69, 0]
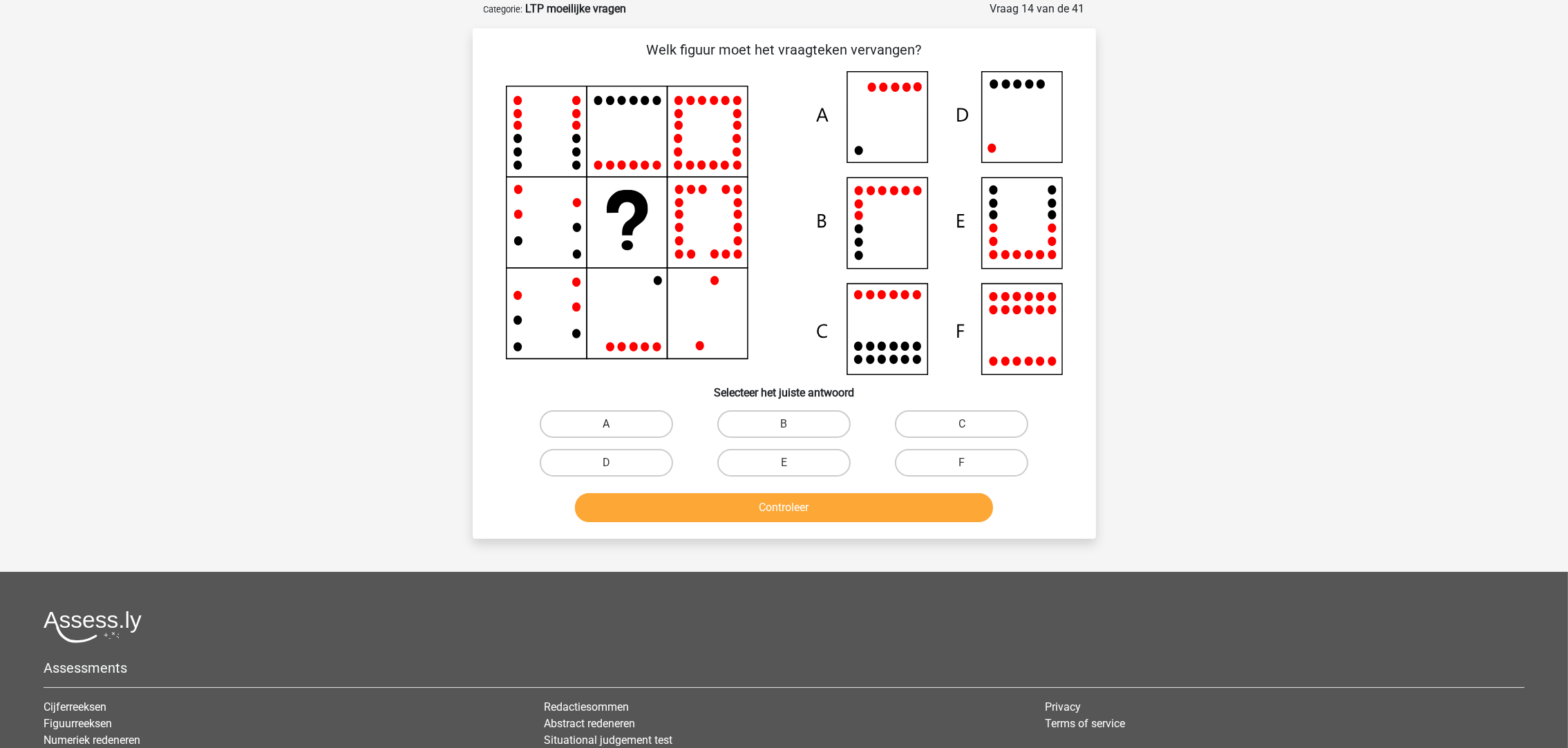
click at [621, 415] on label "A" at bounding box center [607, 424] width 133 height 28
click at [615, 424] on input "A" at bounding box center [610, 428] width 9 height 9
radio input "true"
click at [754, 511] on button "Controleer" at bounding box center [784, 508] width 418 height 29
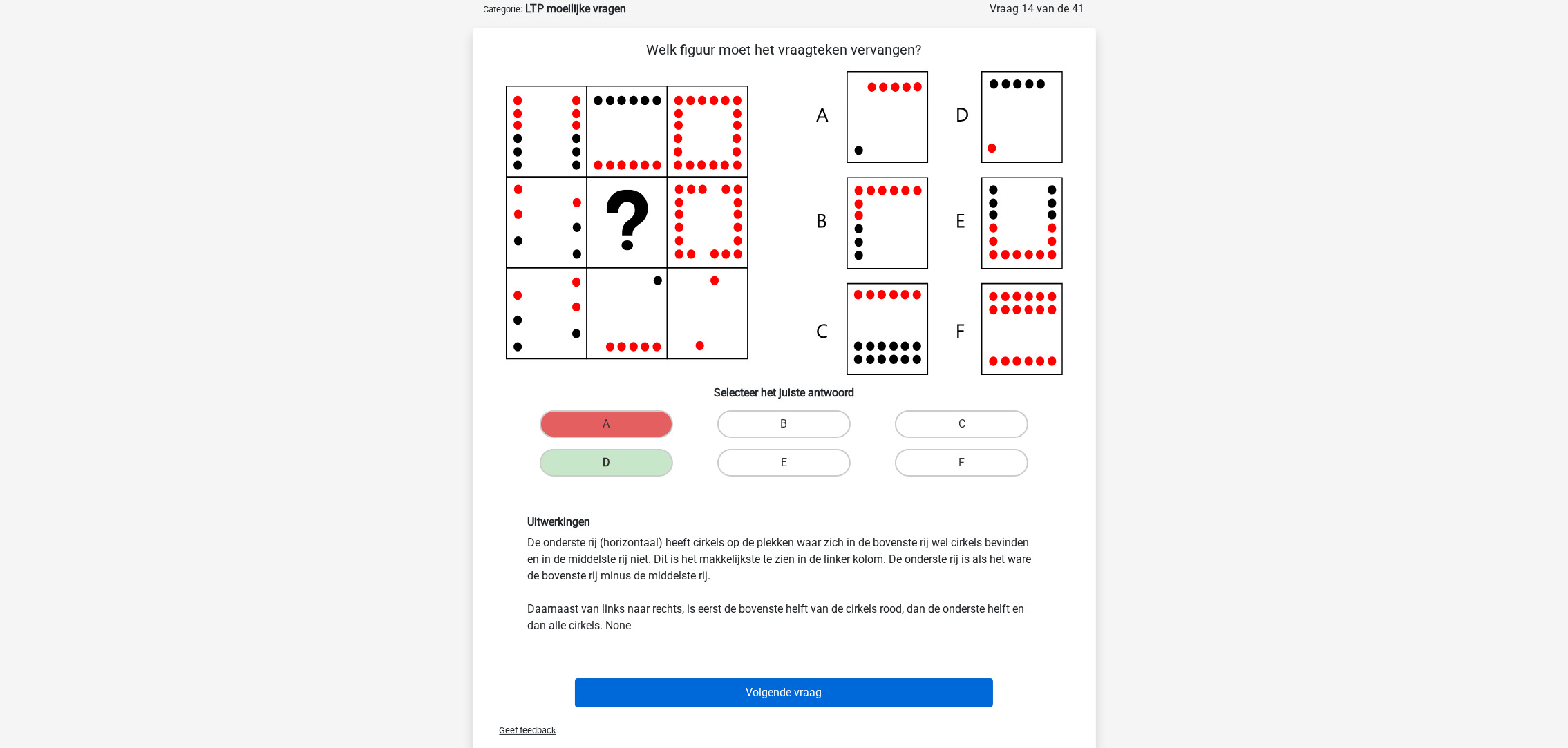
drag, startPoint x: 888, startPoint y: 707, endPoint x: 882, endPoint y: 695, distance: 13.4
click at [886, 706] on div "Volgende vraag" at bounding box center [784, 696] width 534 height 35
click at [820, 693] on button "Volgende vraag" at bounding box center [784, 693] width 418 height 29
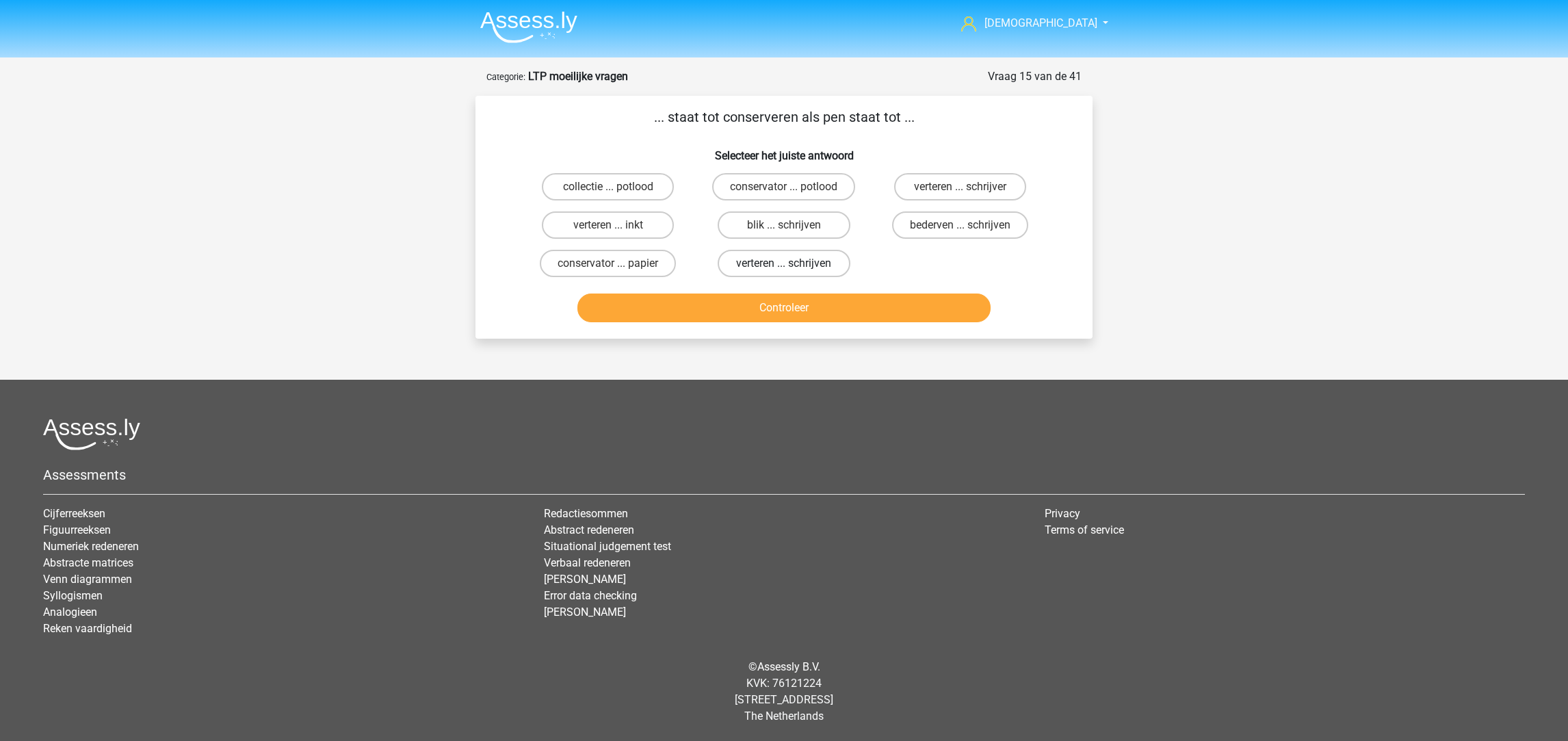
click at [768, 262] on label "verteren ... schrijven" at bounding box center [783, 263] width 132 height 27
click at [784, 263] on input "verteren ... schrijven" at bounding box center [788, 267] width 9 height 9
radio input "true"
click at [770, 315] on button "Controleer" at bounding box center [784, 308] width 414 height 29
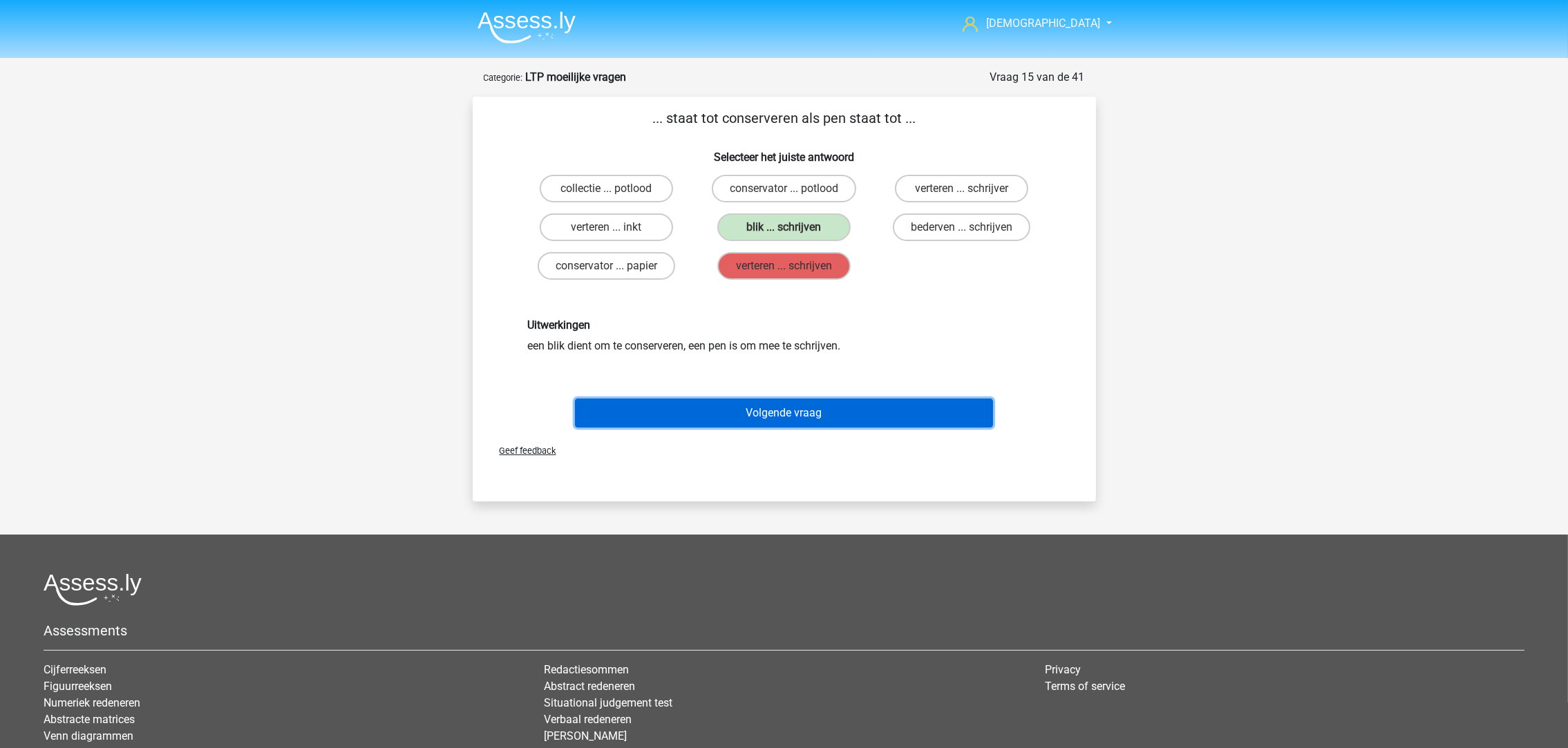
click at [800, 407] on button "Volgende vraag" at bounding box center [784, 413] width 418 height 29
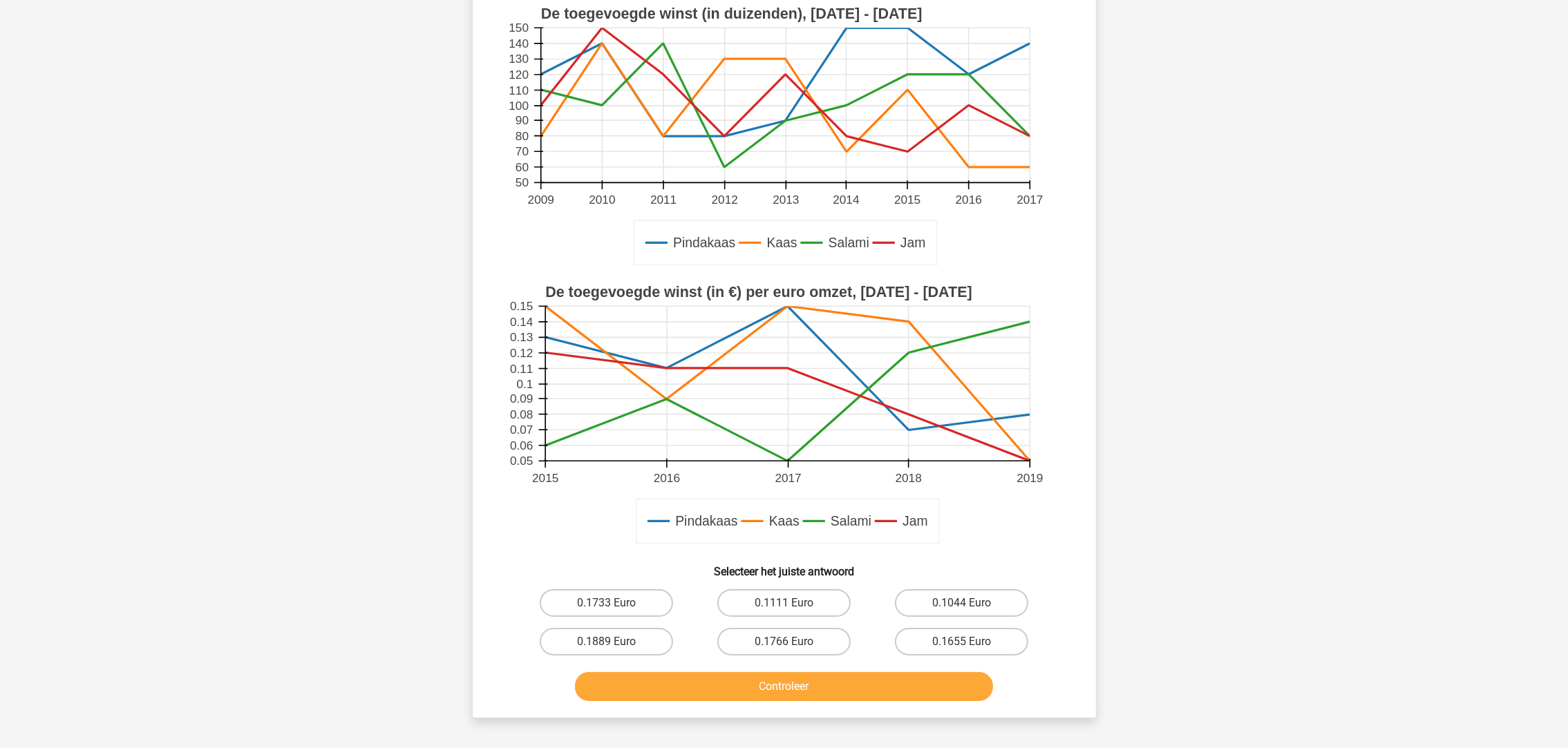
scroll to position [380, 0]
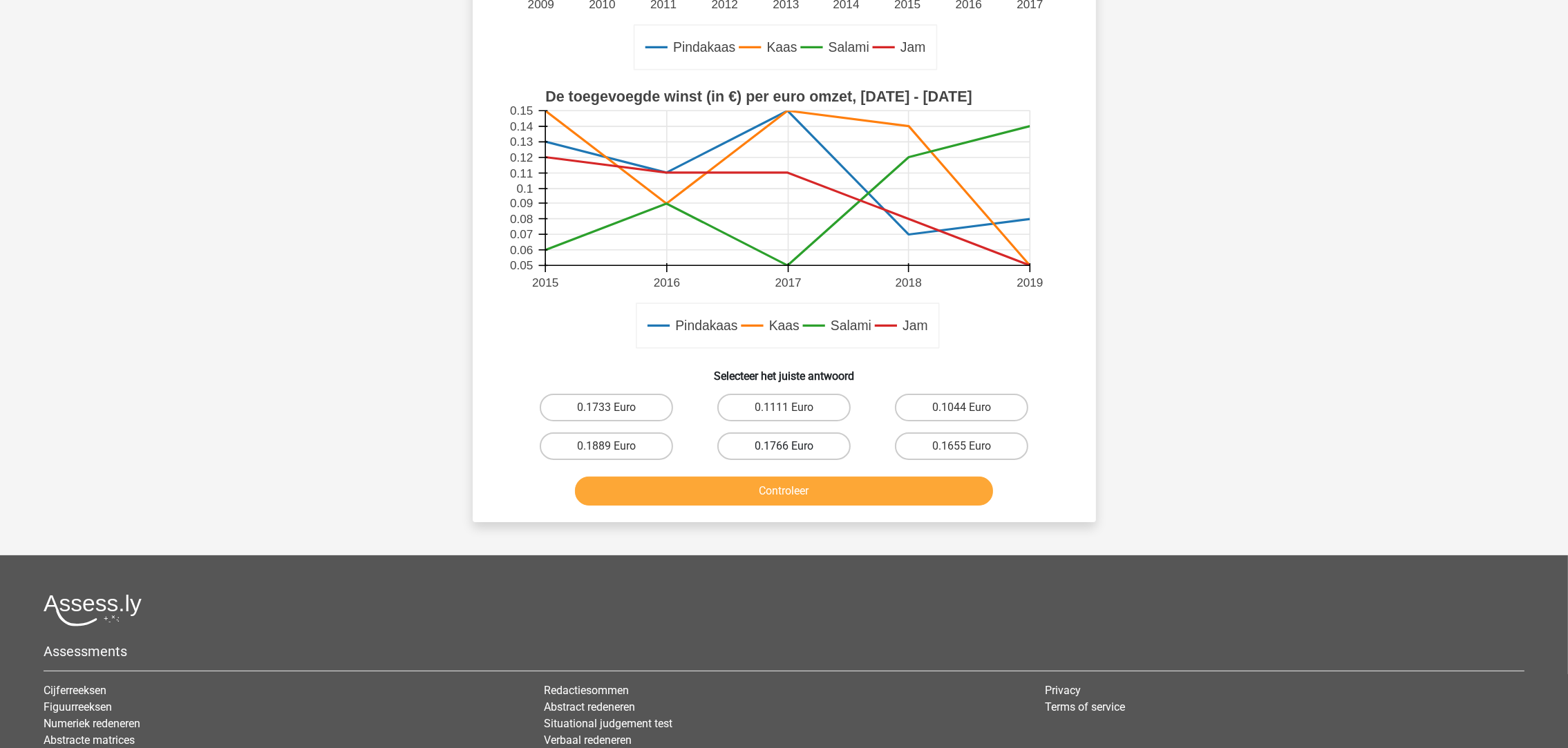
click at [782, 440] on label "0.1766 Euro" at bounding box center [784, 446] width 133 height 28
click at [784, 446] on input "0.1766 Euro" at bounding box center [788, 450] width 9 height 9
radio input "true"
click at [793, 484] on button "Controleer" at bounding box center [784, 491] width 418 height 29
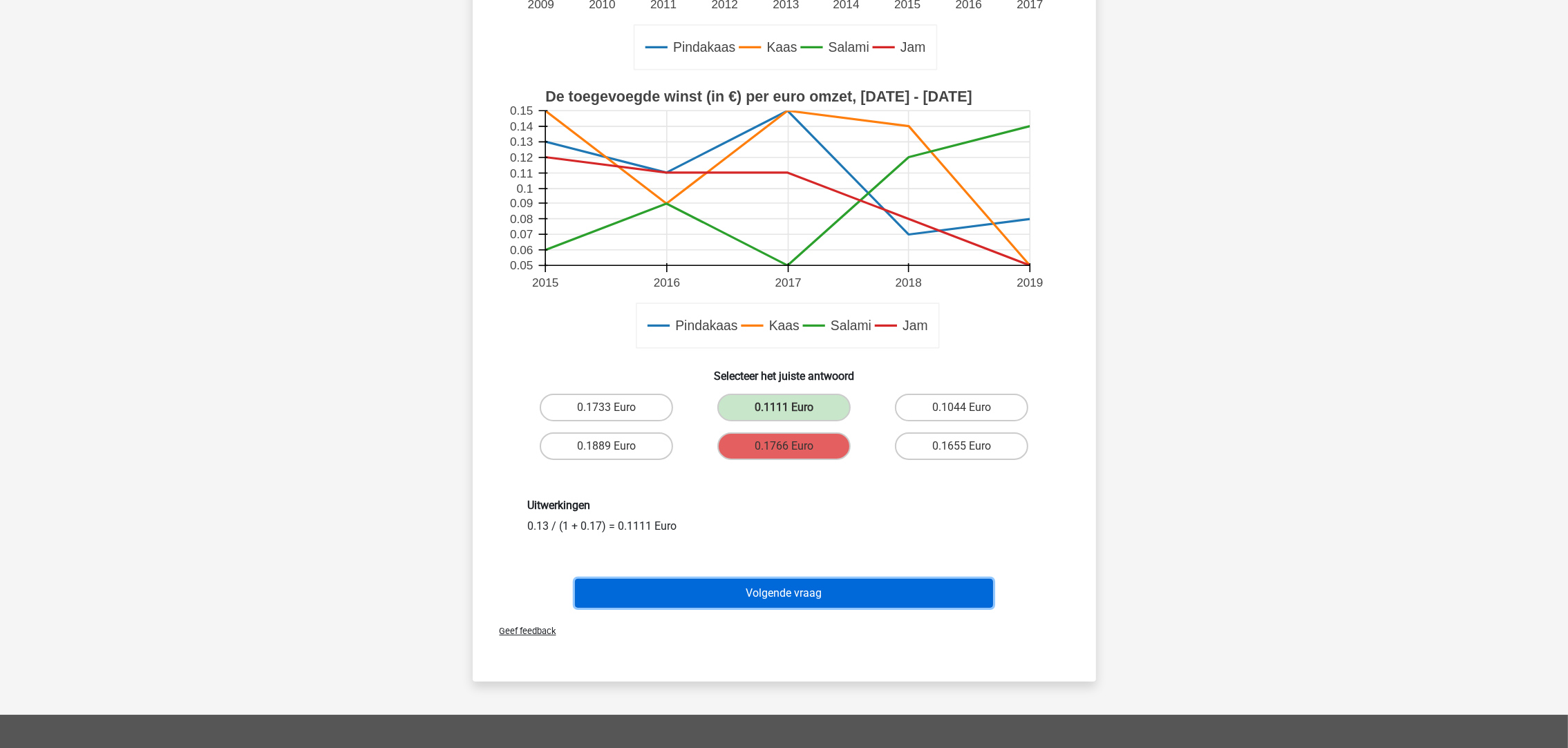
click at [804, 593] on button "Volgende vraag" at bounding box center [784, 593] width 418 height 29
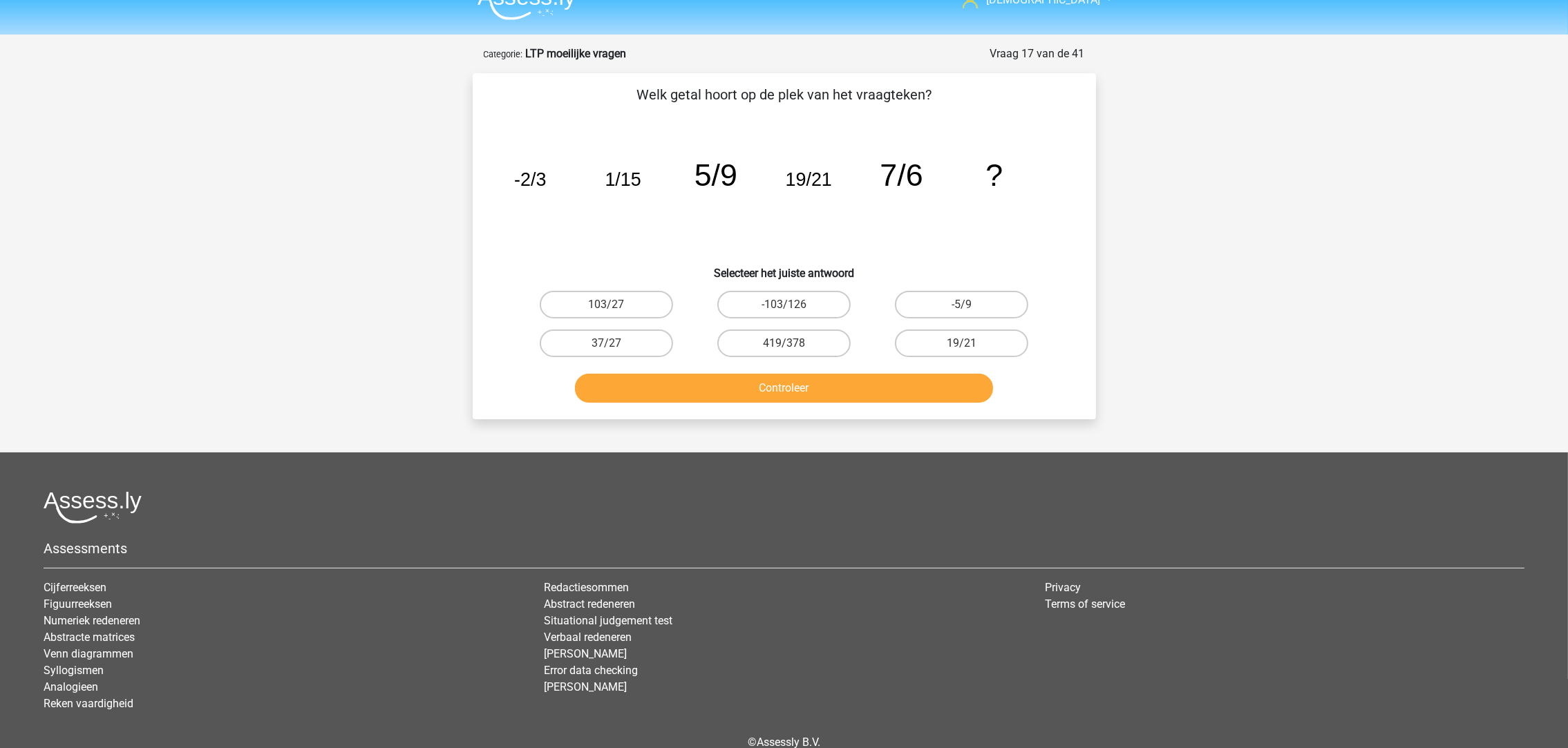
scroll to position [0, 0]
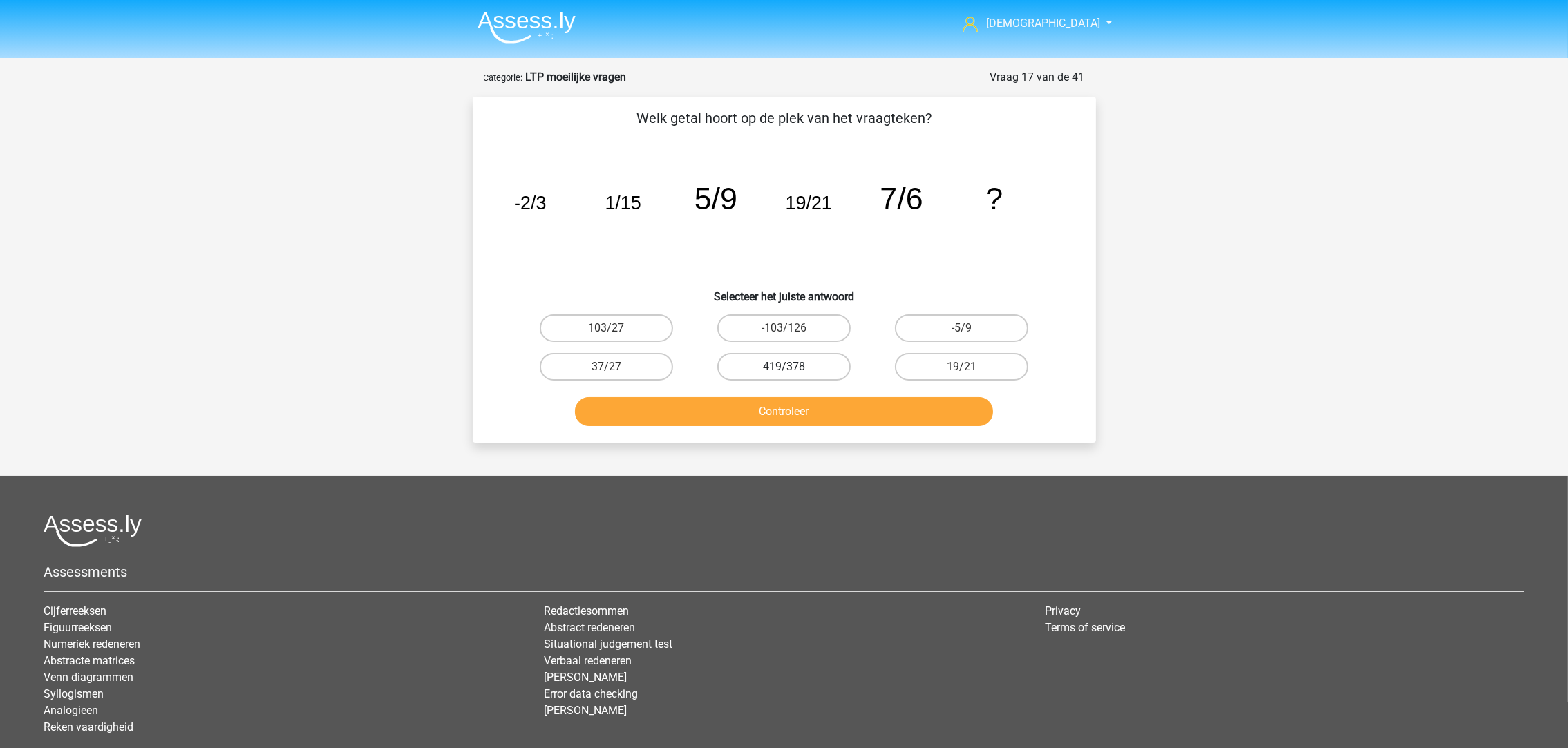
click at [791, 350] on div "419/378" at bounding box center [784, 367] width 178 height 39
click at [804, 422] on button "Controleer" at bounding box center [784, 411] width 418 height 29
click at [791, 357] on label "419/378" at bounding box center [784, 367] width 133 height 28
click at [791, 367] on input "419/378" at bounding box center [788, 371] width 9 height 9
radio input "true"
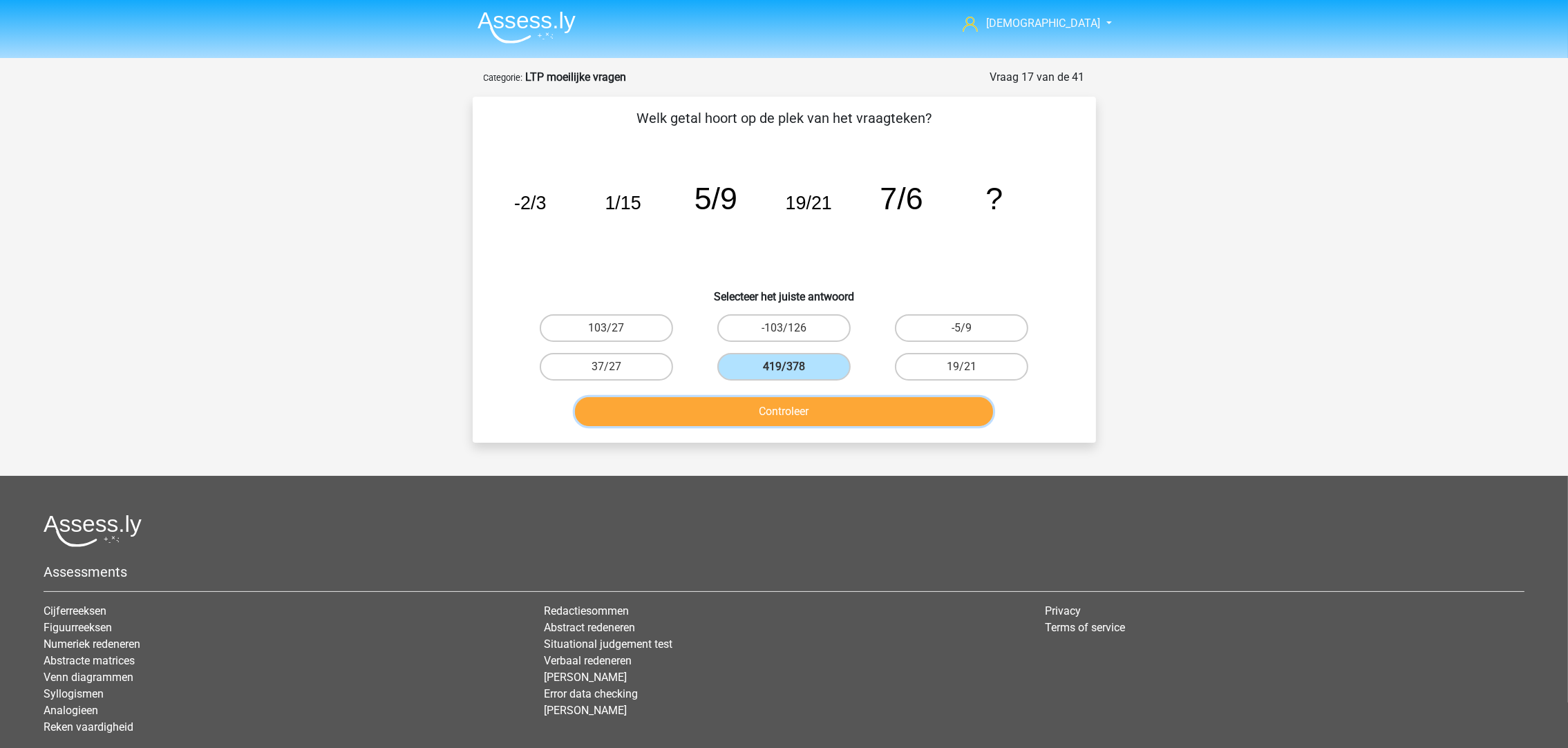
click at [791, 419] on button "Controleer" at bounding box center [784, 411] width 418 height 29
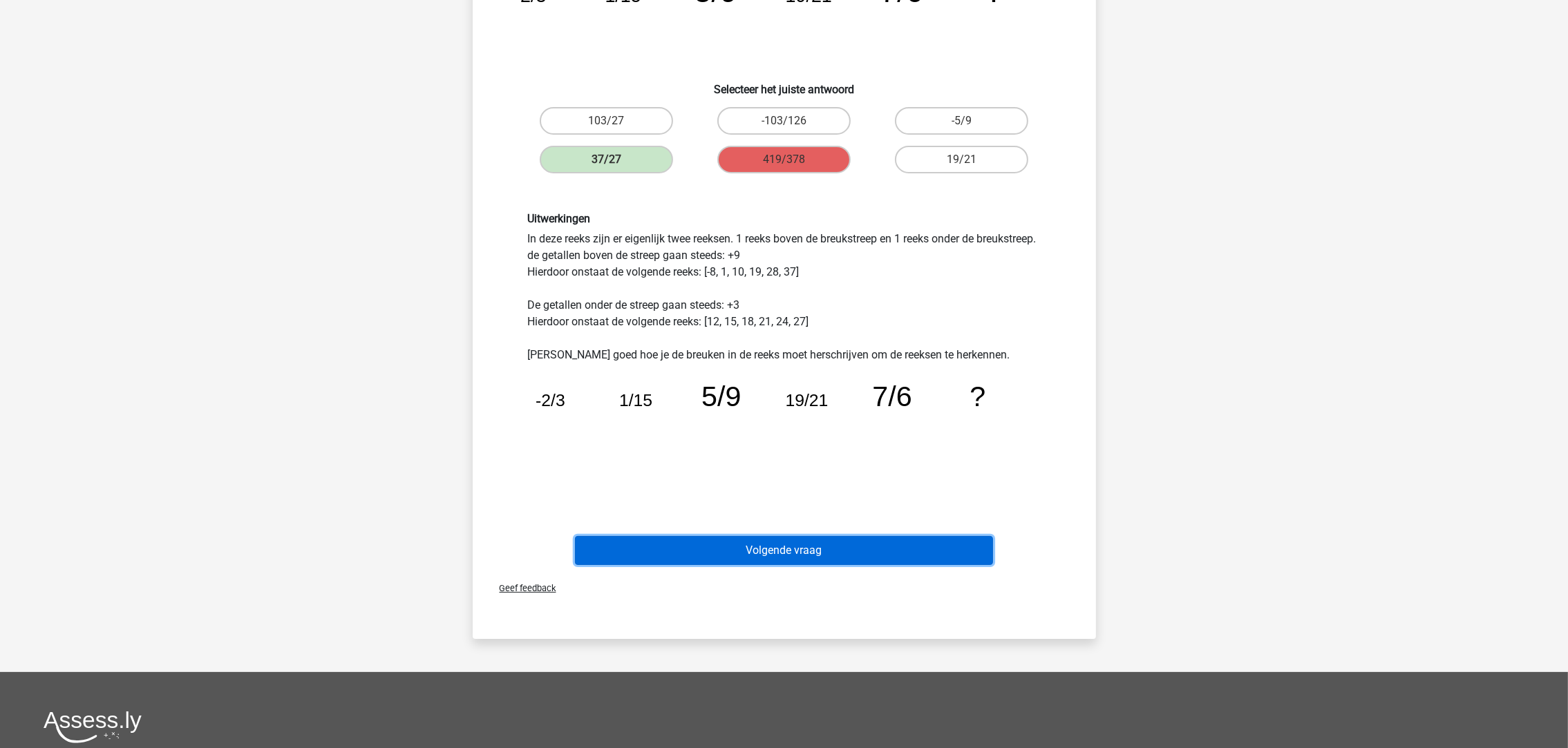
click at [820, 555] on button "Volgende vraag" at bounding box center [784, 551] width 418 height 29
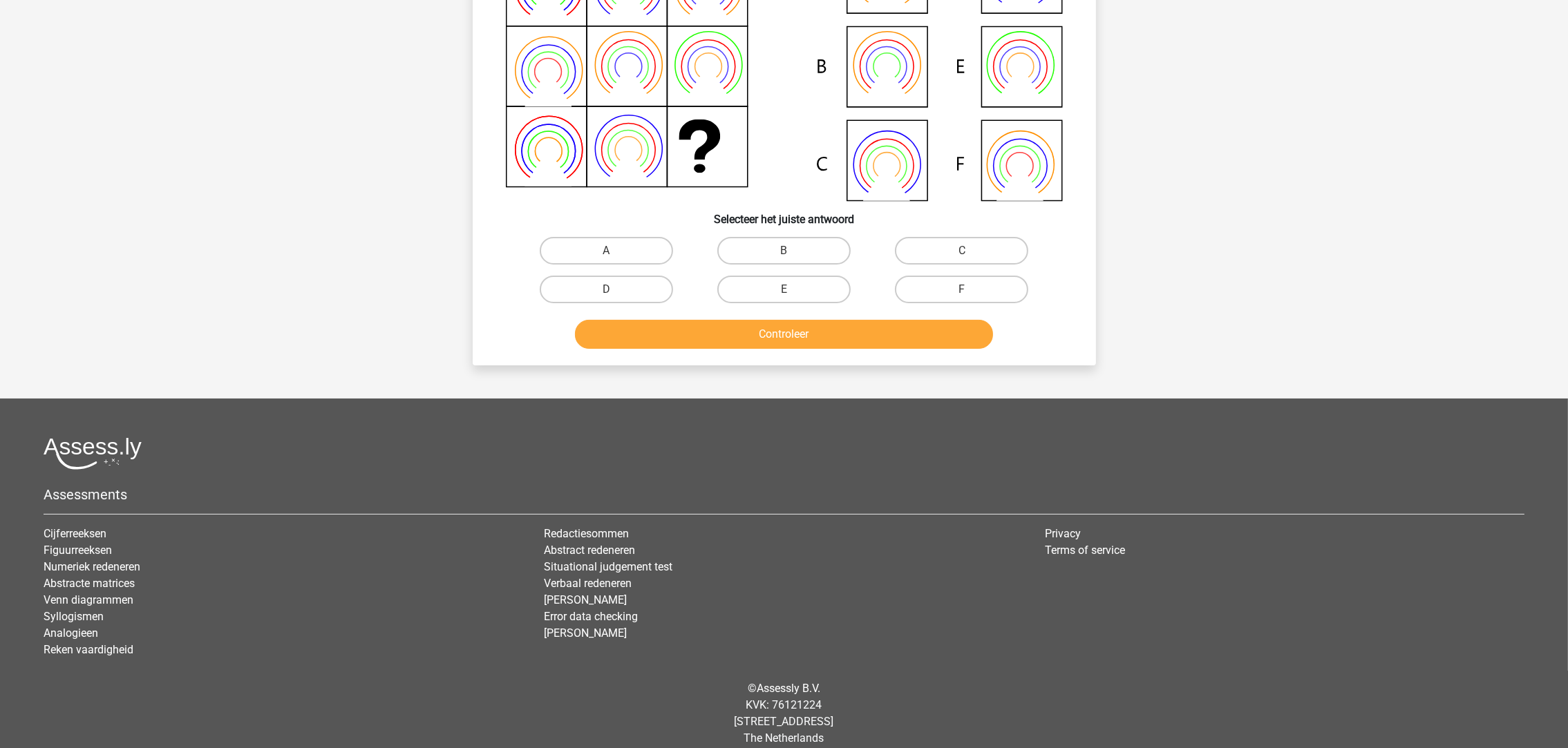
scroll to position [69, 0]
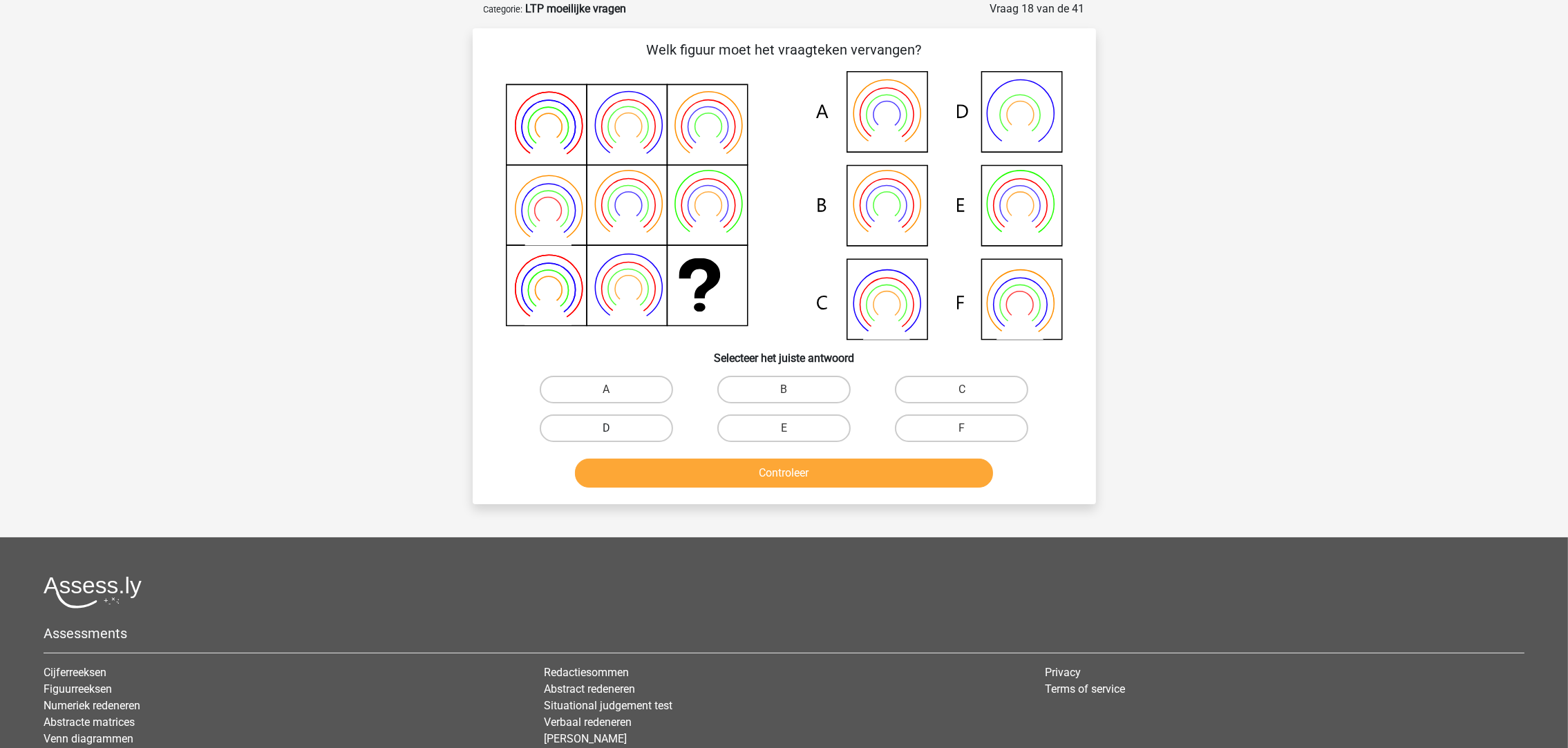
click at [644, 423] on label "D" at bounding box center [607, 428] width 133 height 28
click at [615, 428] on input "D" at bounding box center [610, 432] width 9 height 9
radio input "true"
click at [685, 467] on button "Controleer" at bounding box center [784, 473] width 418 height 29
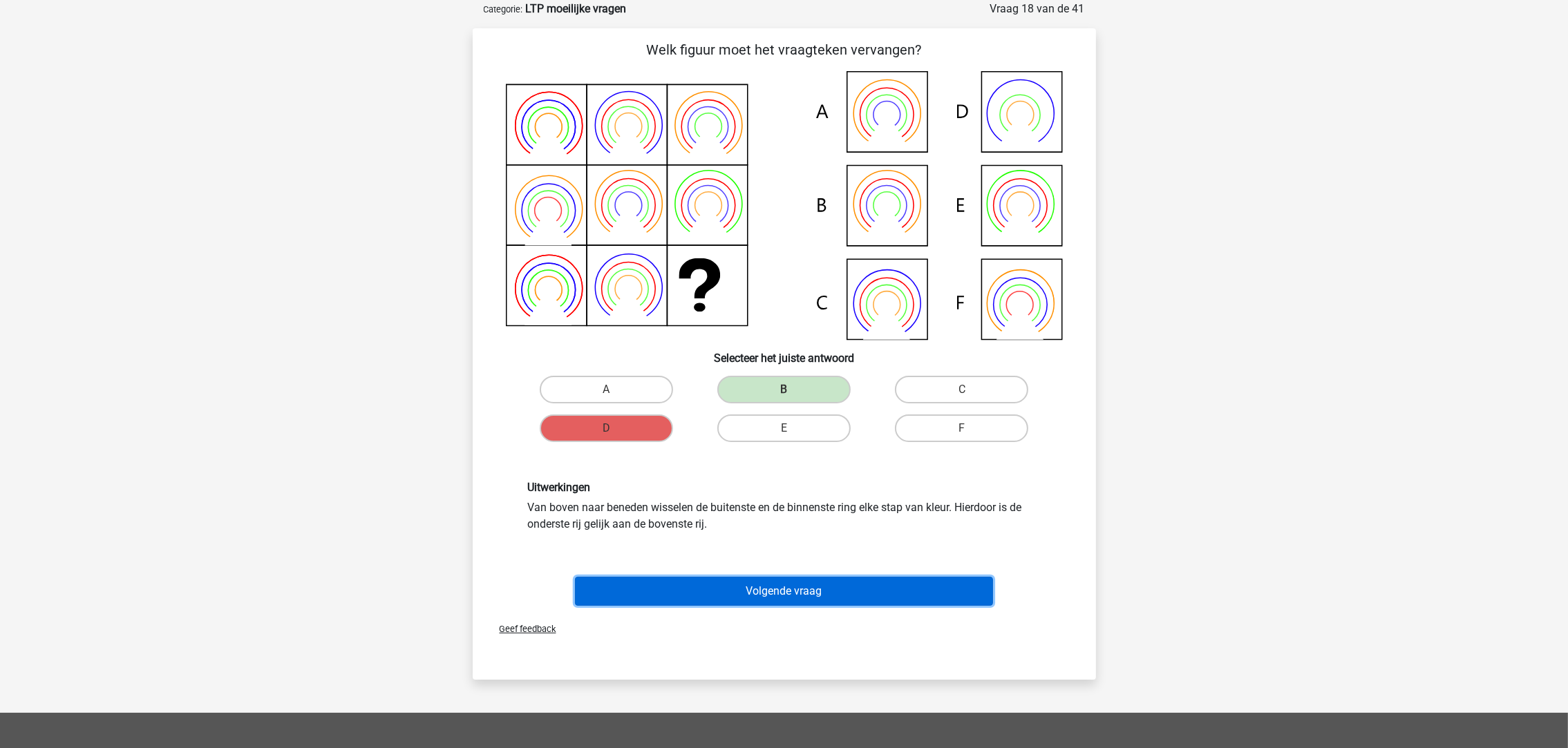
click at [749, 589] on button "Volgende vraag" at bounding box center [784, 591] width 418 height 29
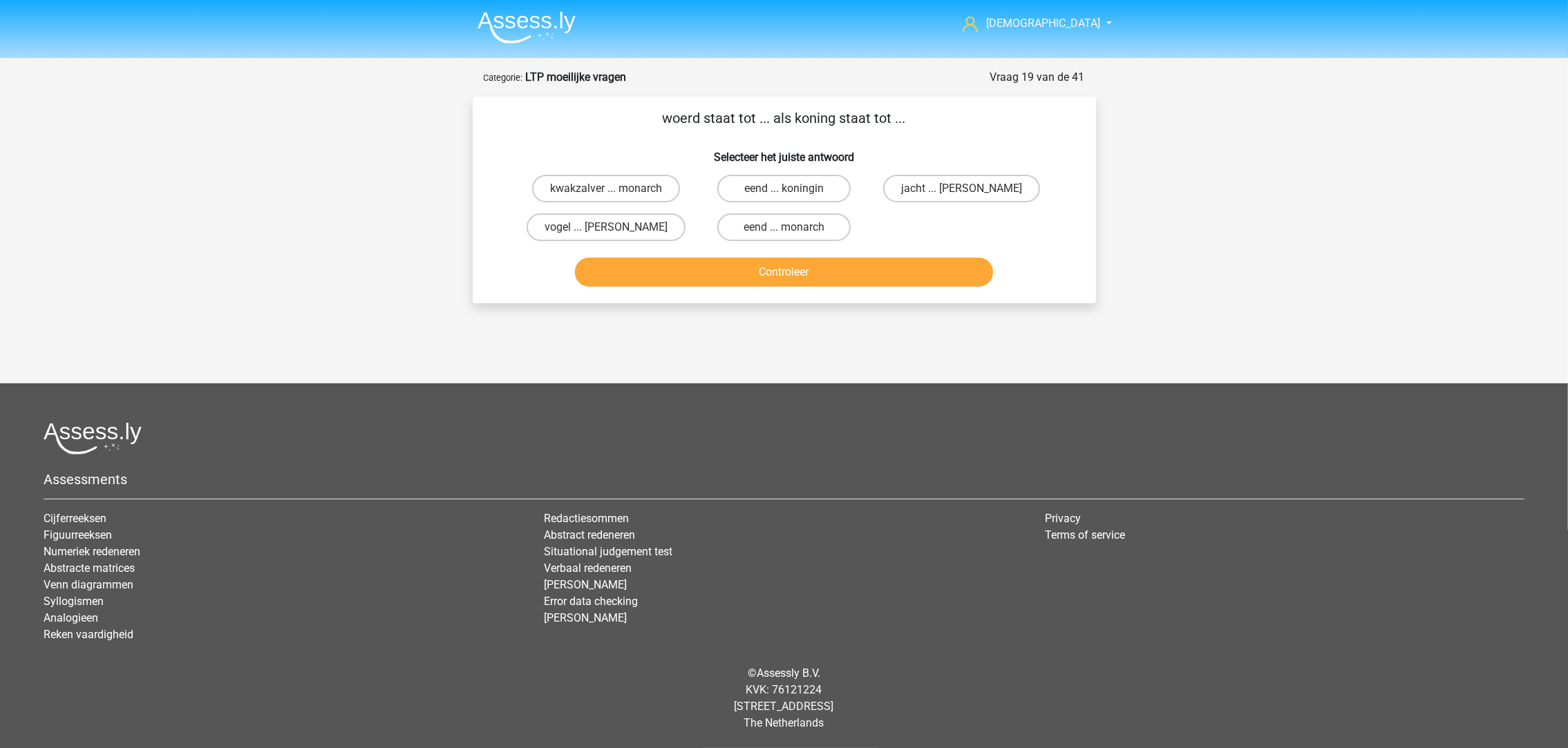
scroll to position [0, 0]
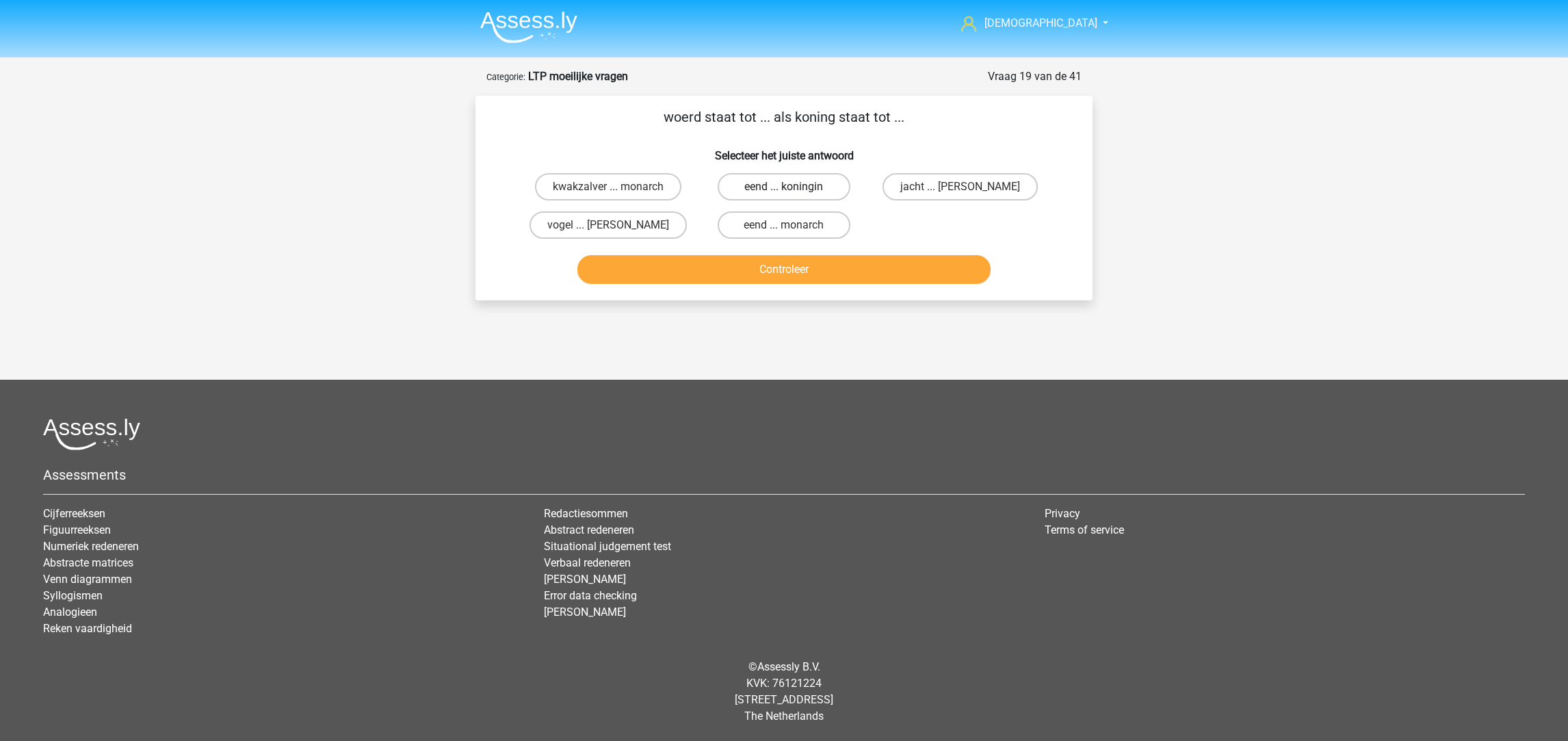
click at [803, 190] on label "eend ... koningin" at bounding box center [783, 187] width 132 height 27
click at [793, 190] on input "eend ... koningin" at bounding box center [788, 191] width 9 height 9
radio input "true"
click at [800, 268] on button "Controleer" at bounding box center [784, 269] width 414 height 29
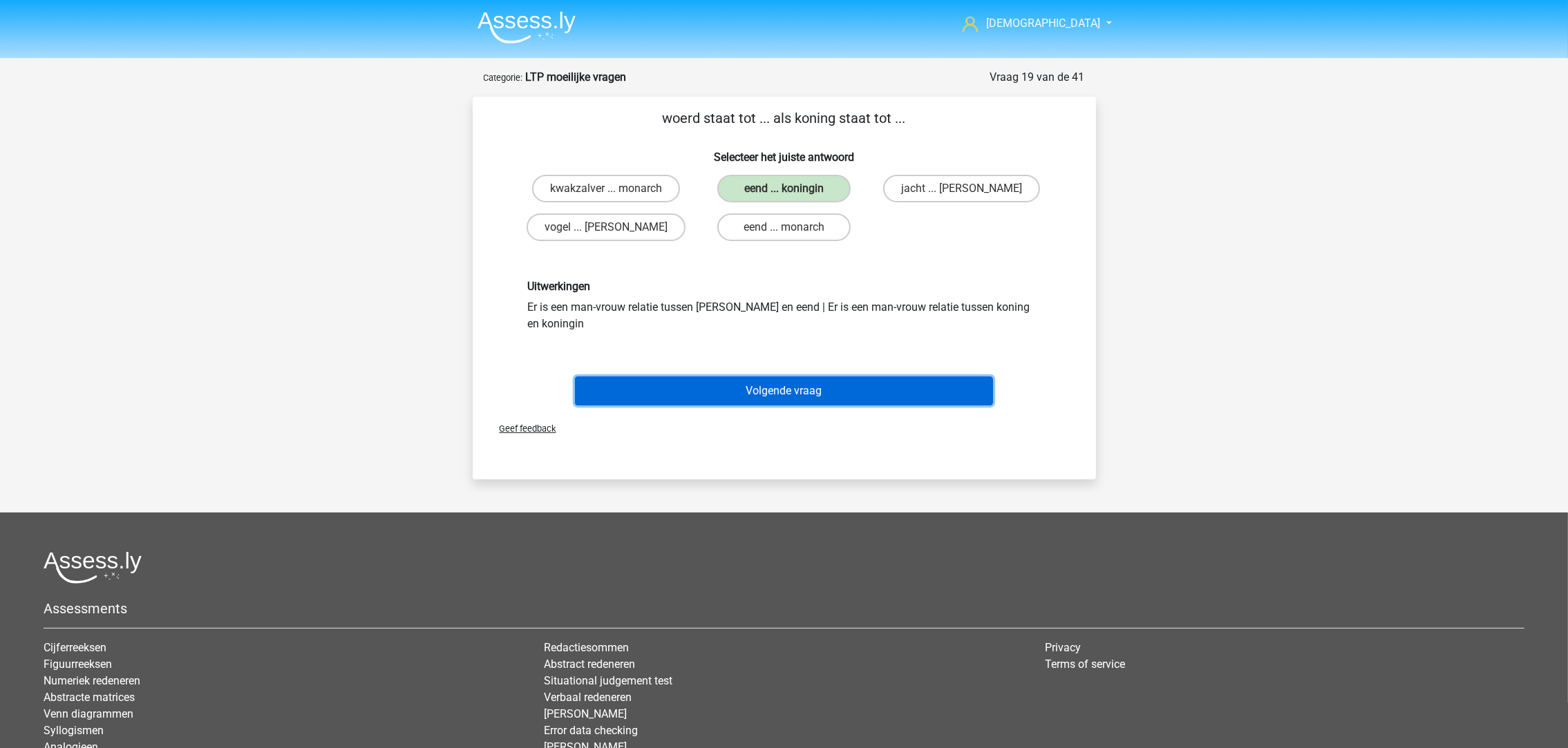
click at [799, 381] on button "Volgende vraag" at bounding box center [784, 391] width 418 height 29
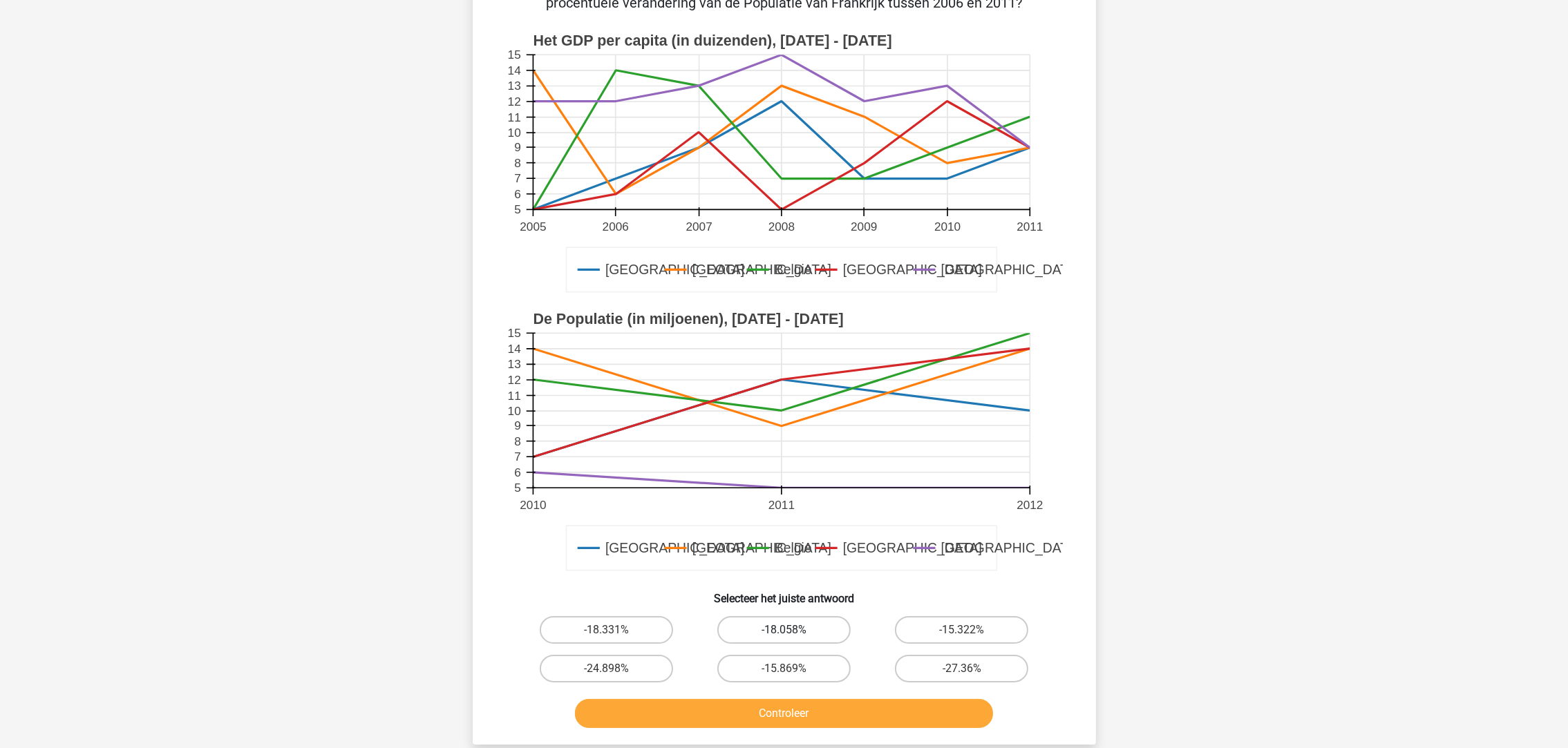
scroll to position [172, 0]
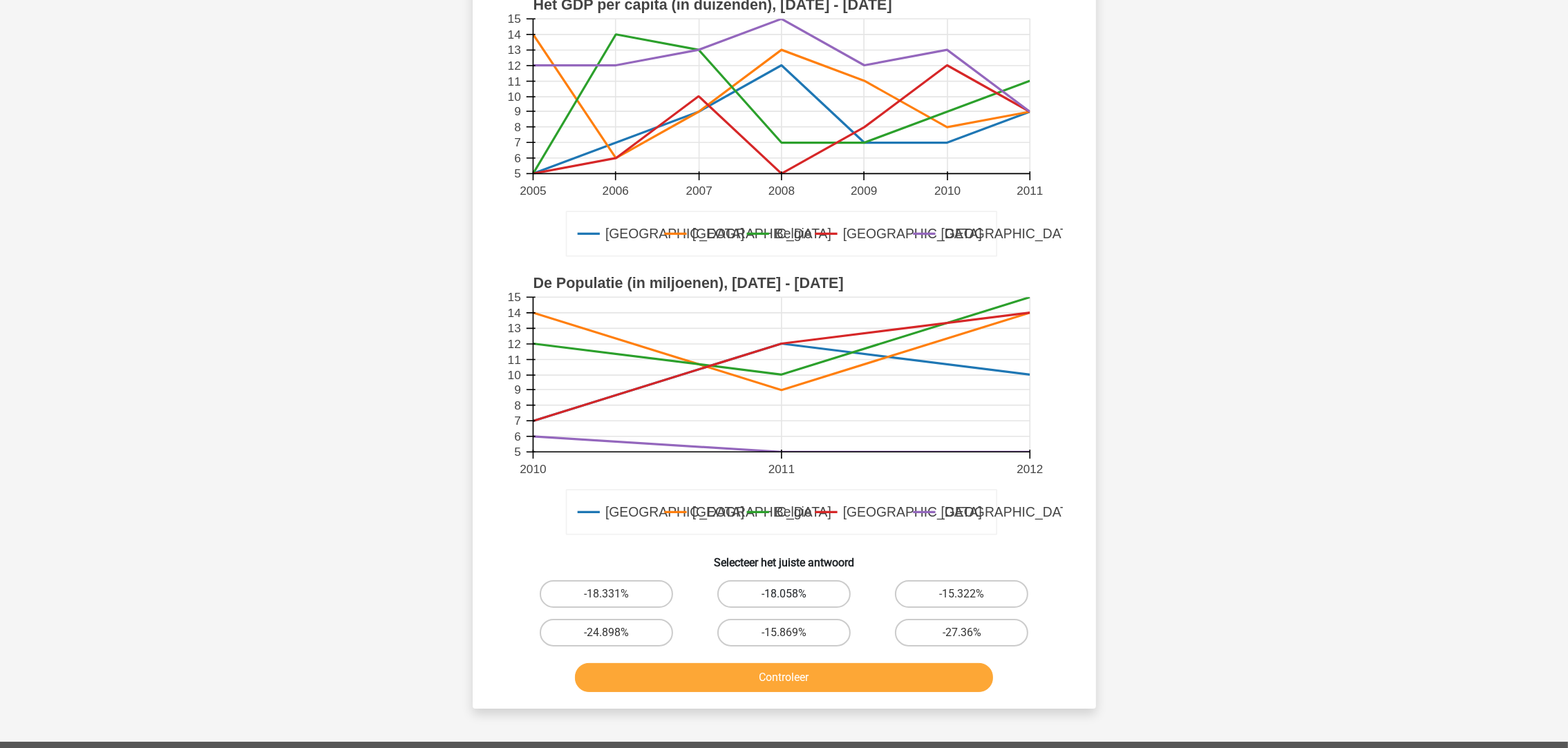
click at [780, 600] on label "-18.058%" at bounding box center [784, 594] width 133 height 28
click at [784, 600] on input "-18.058%" at bounding box center [788, 598] width 9 height 9
radio input "true"
click at [801, 686] on button "Controleer" at bounding box center [784, 678] width 418 height 29
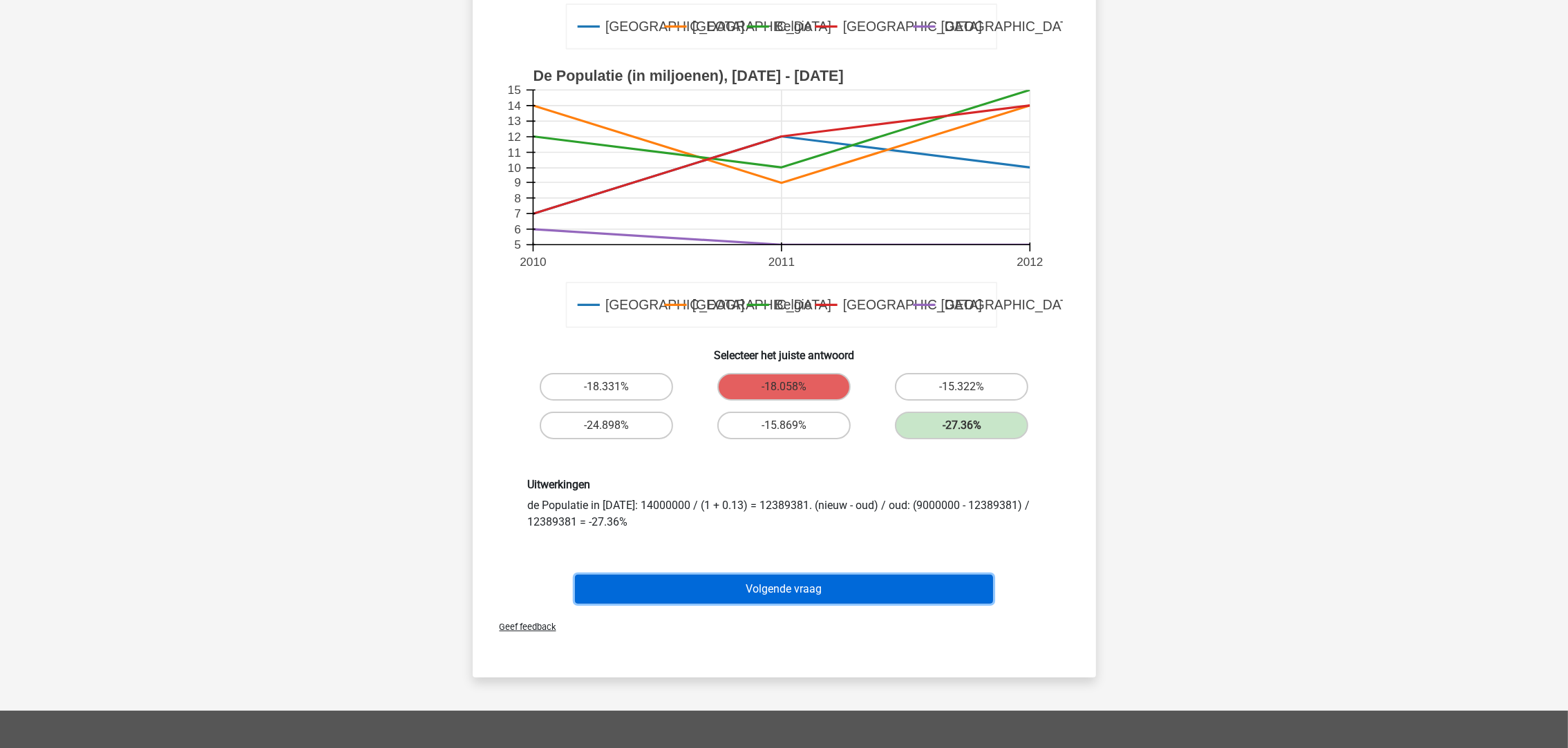
click at [814, 579] on button "Volgende vraag" at bounding box center [784, 589] width 418 height 29
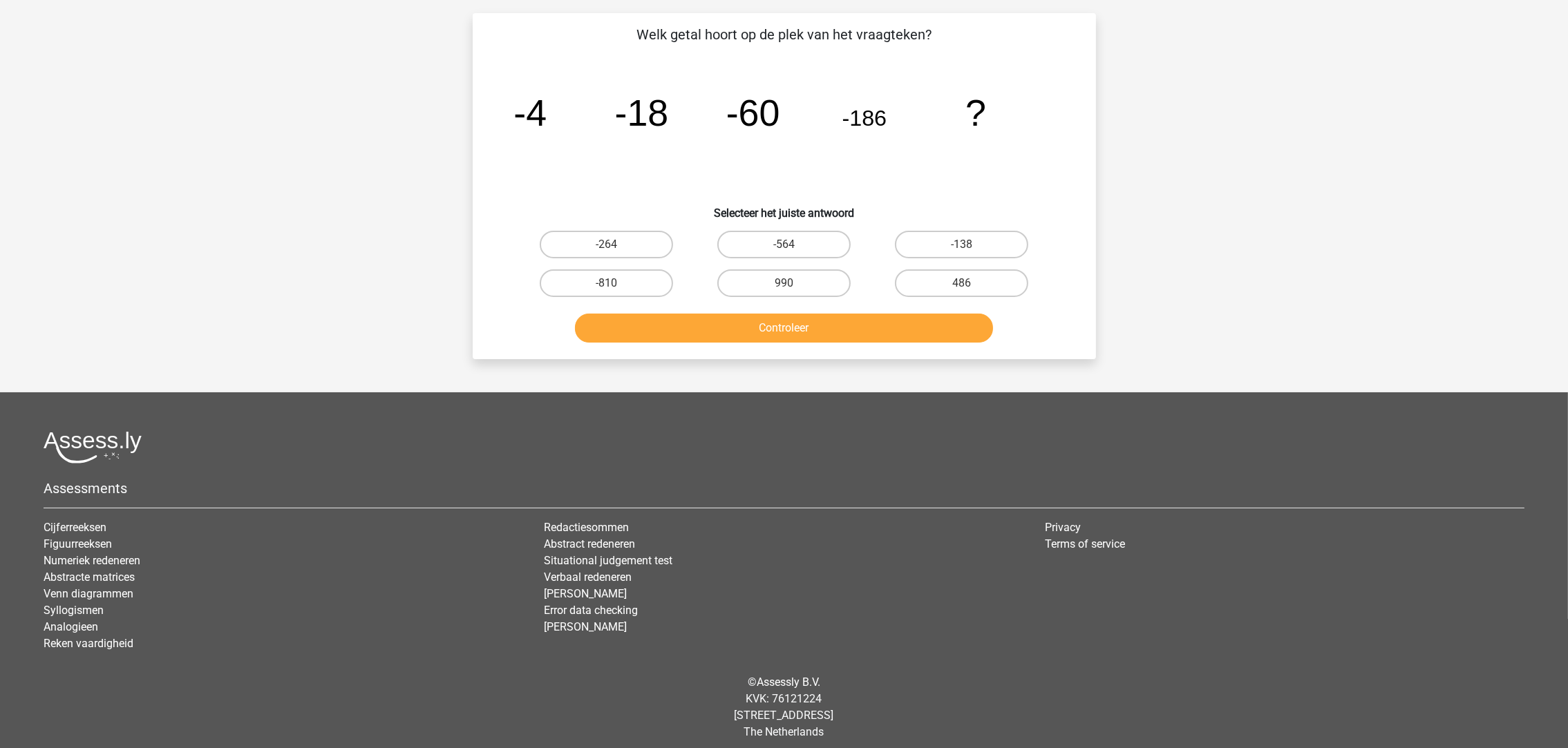
scroll to position [69, 0]
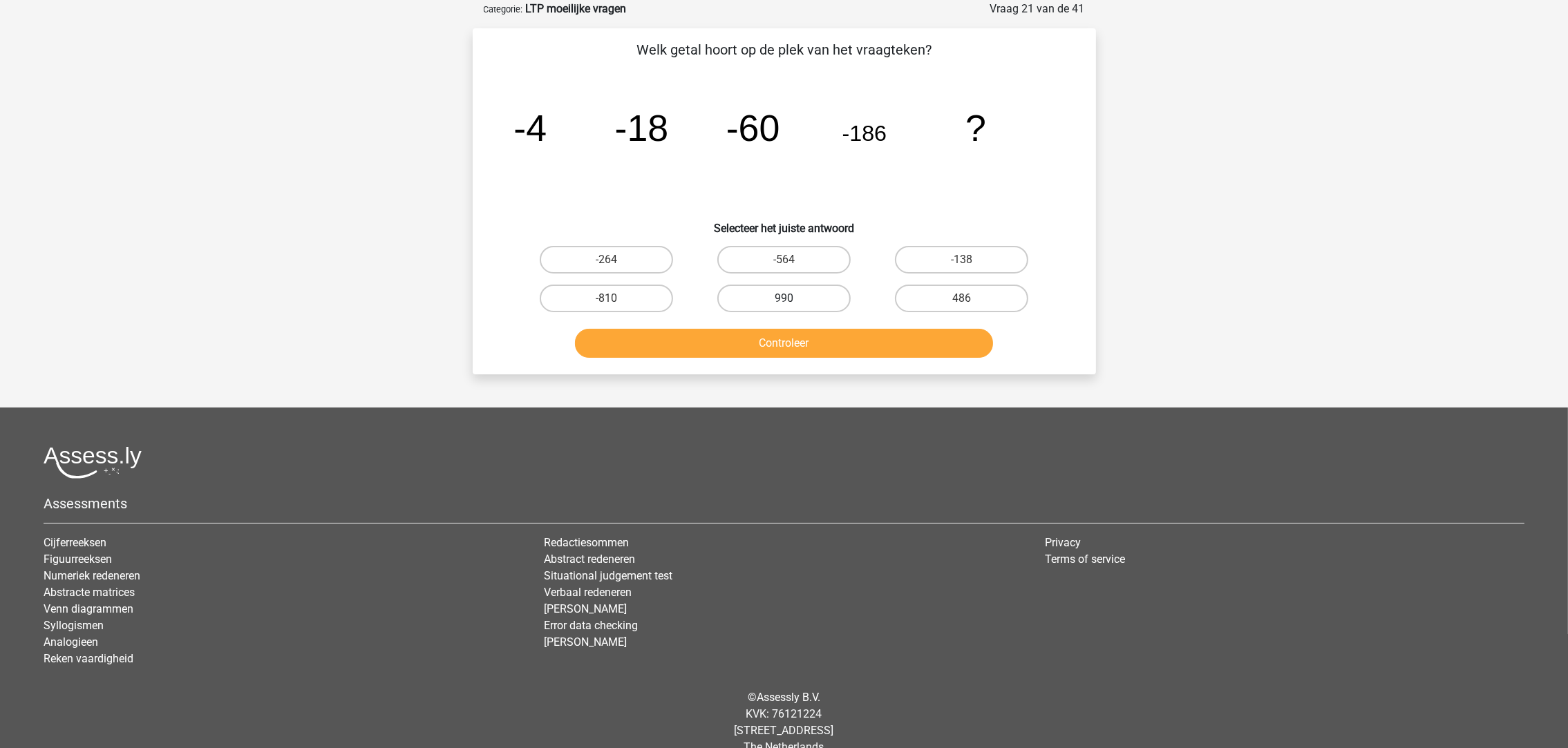
click at [769, 300] on label "990" at bounding box center [784, 298] width 133 height 28
click at [784, 300] on input "990" at bounding box center [788, 303] width 9 height 9
radio input "true"
click at [769, 344] on button "Controleer" at bounding box center [784, 343] width 418 height 29
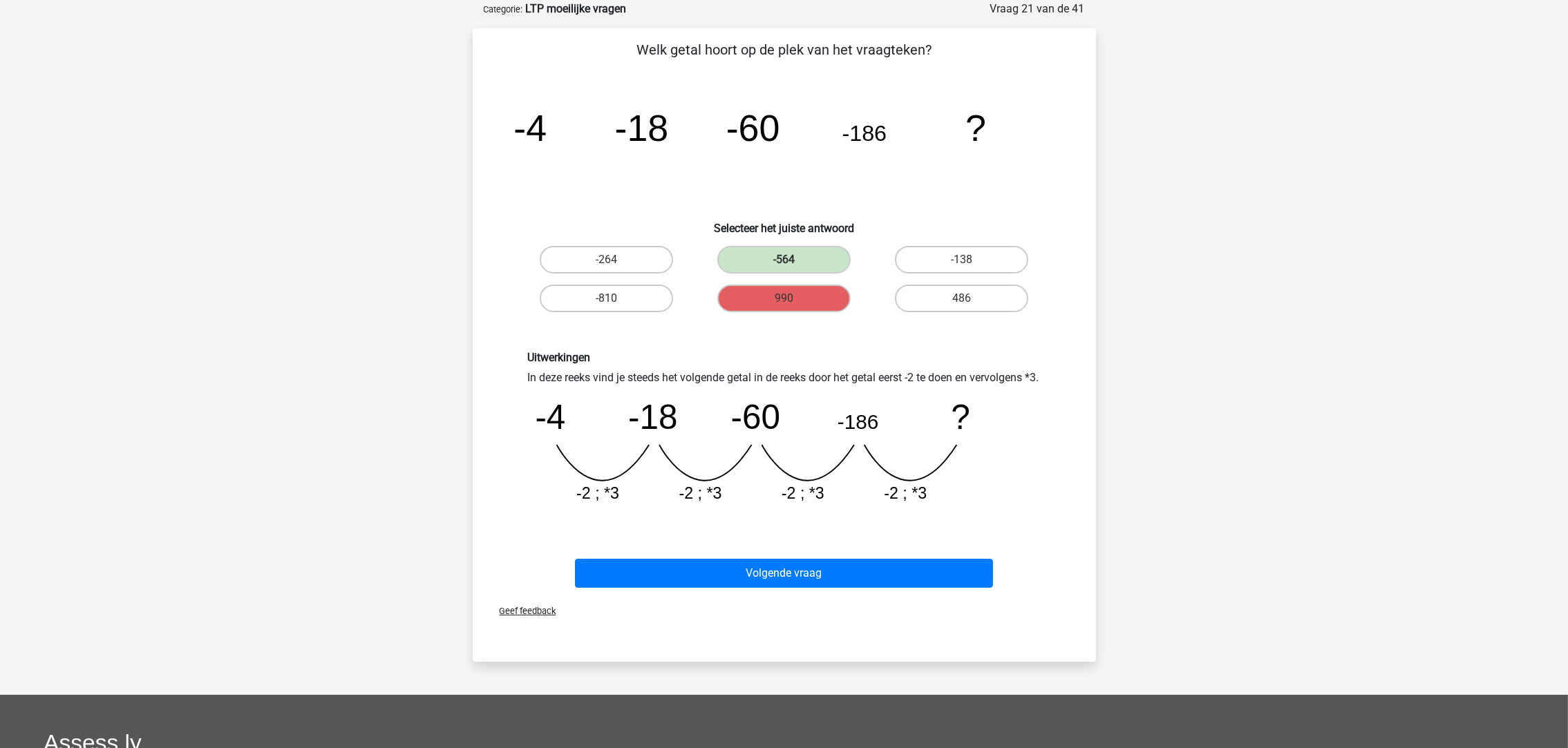
click at [787, 593] on div "Volgende vraag" at bounding box center [784, 576] width 534 height 35
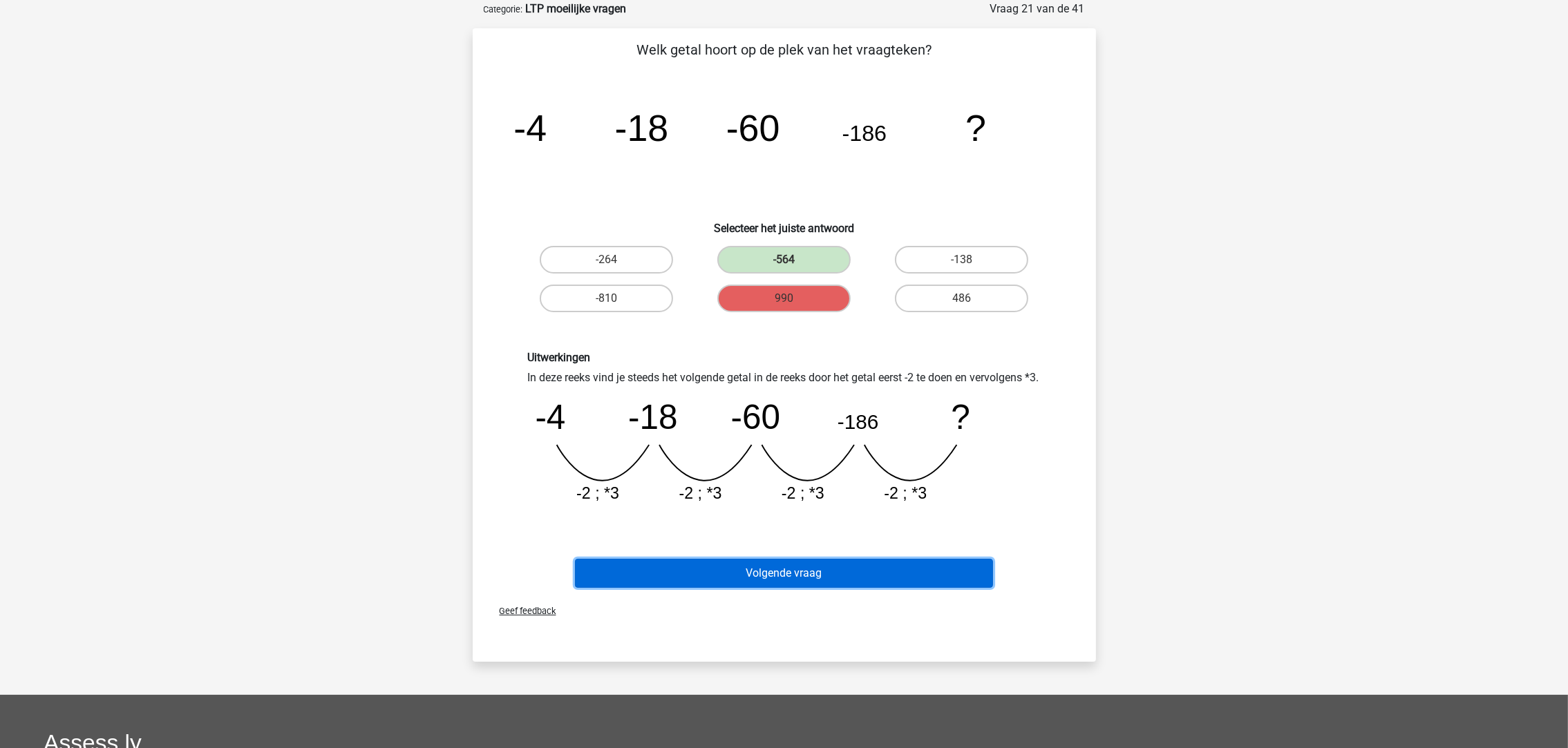
click at [789, 588] on button "Volgende vraag" at bounding box center [784, 573] width 418 height 29
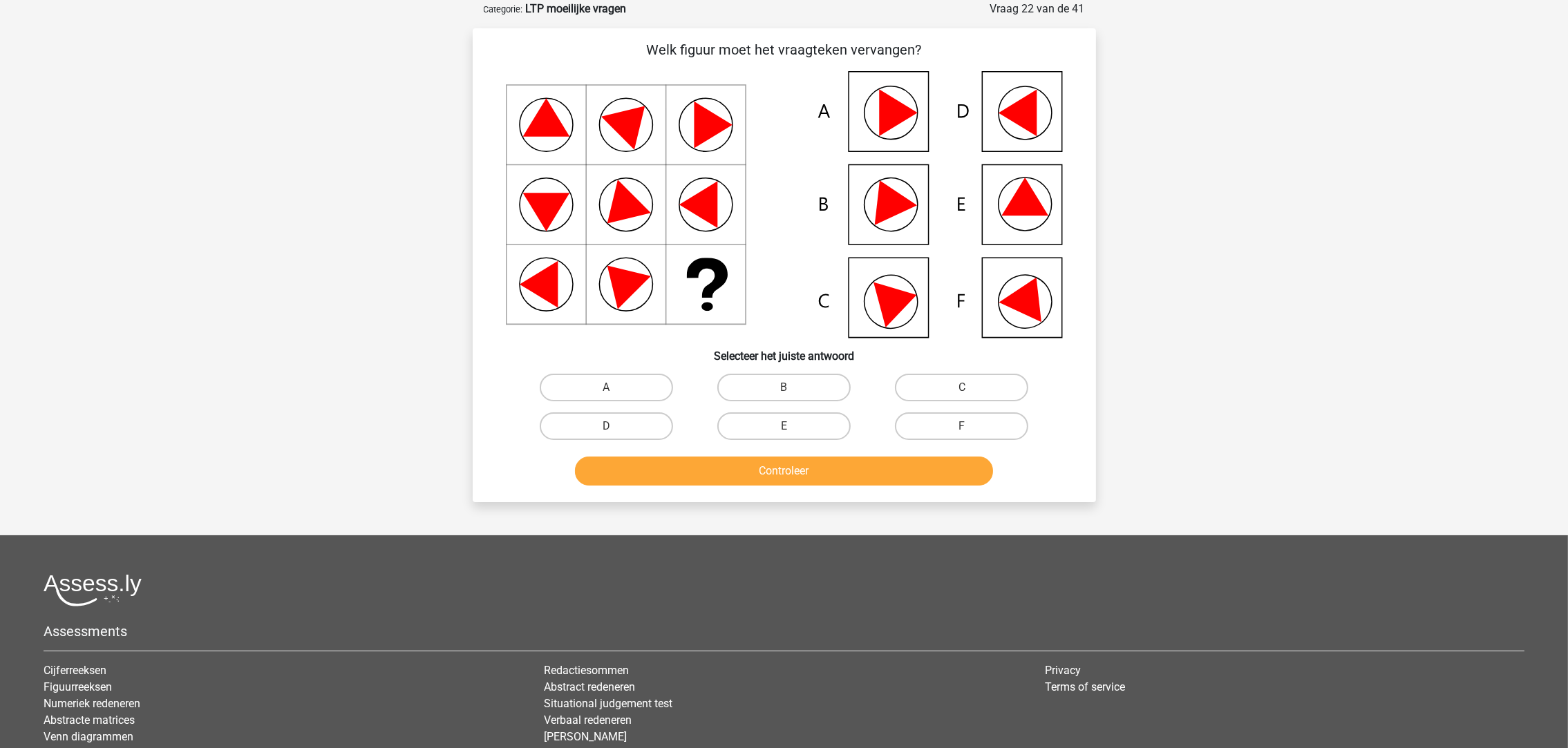
click at [1023, 103] on icon at bounding box center [1018, 113] width 38 height 47
click at [610, 415] on label "D" at bounding box center [607, 426] width 133 height 28
click at [610, 426] on input "D" at bounding box center [610, 430] width 9 height 9
radio input "true"
click at [678, 473] on button "Controleer" at bounding box center [784, 471] width 418 height 29
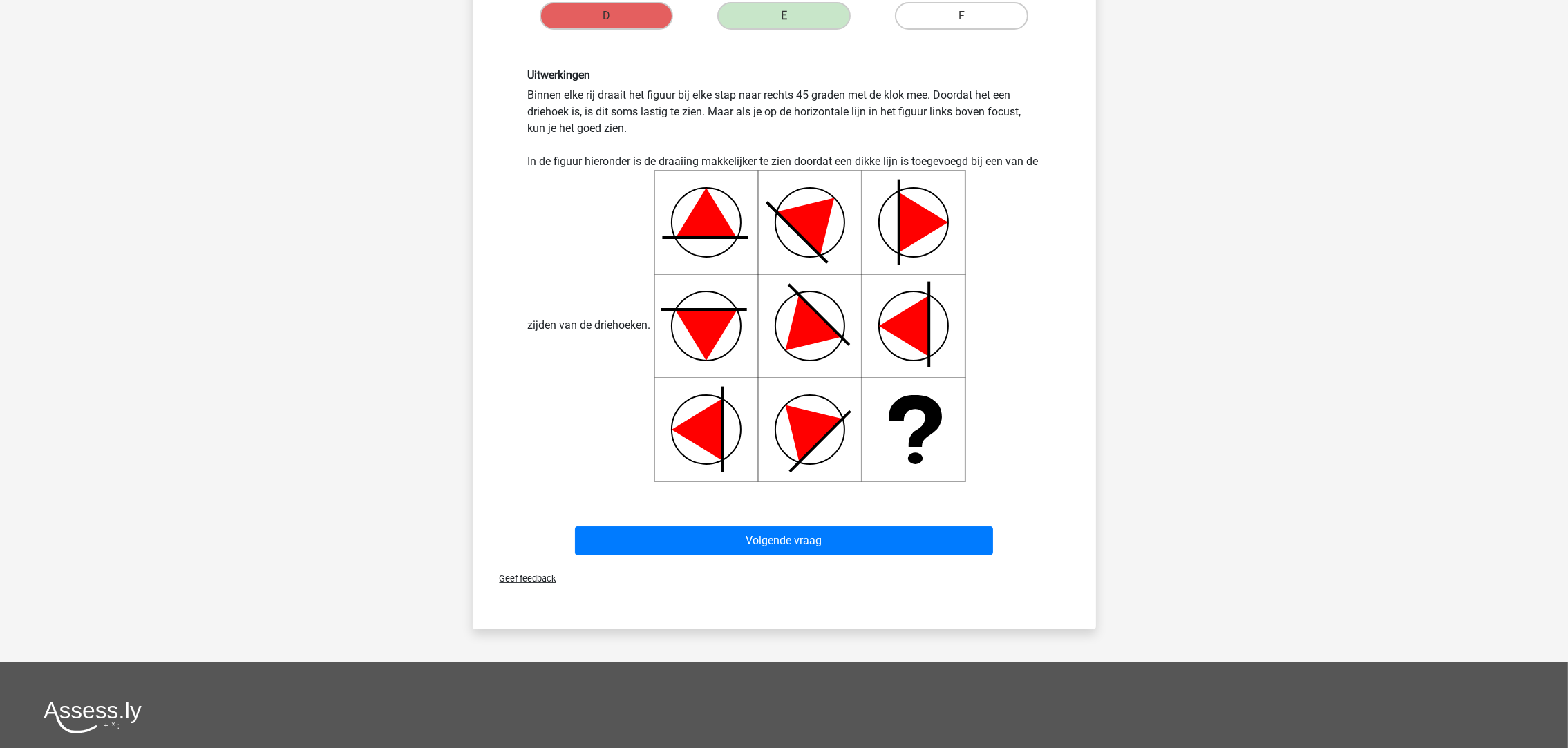
scroll to position [483, 0]
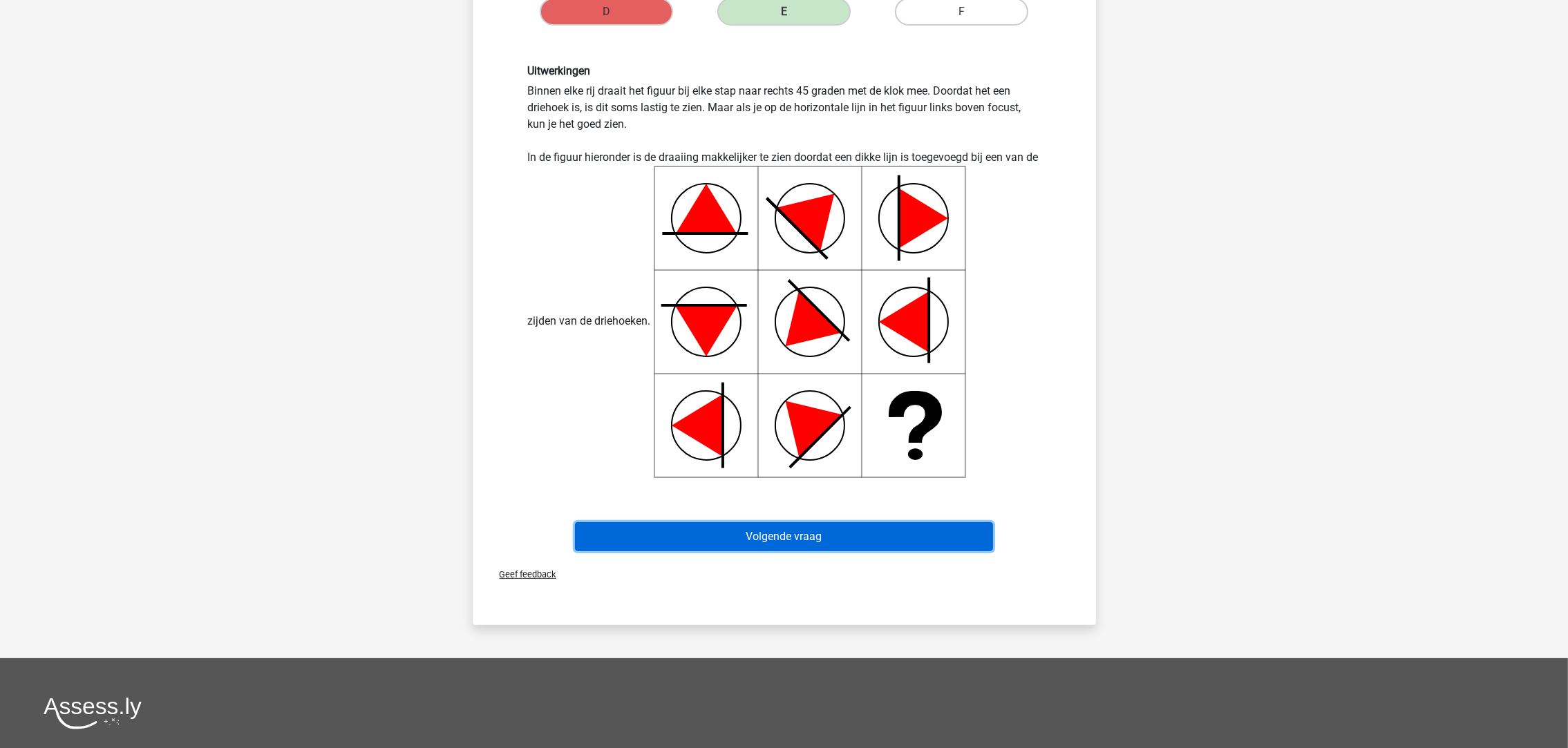
click at [818, 524] on button "Volgende vraag" at bounding box center [784, 537] width 418 height 29
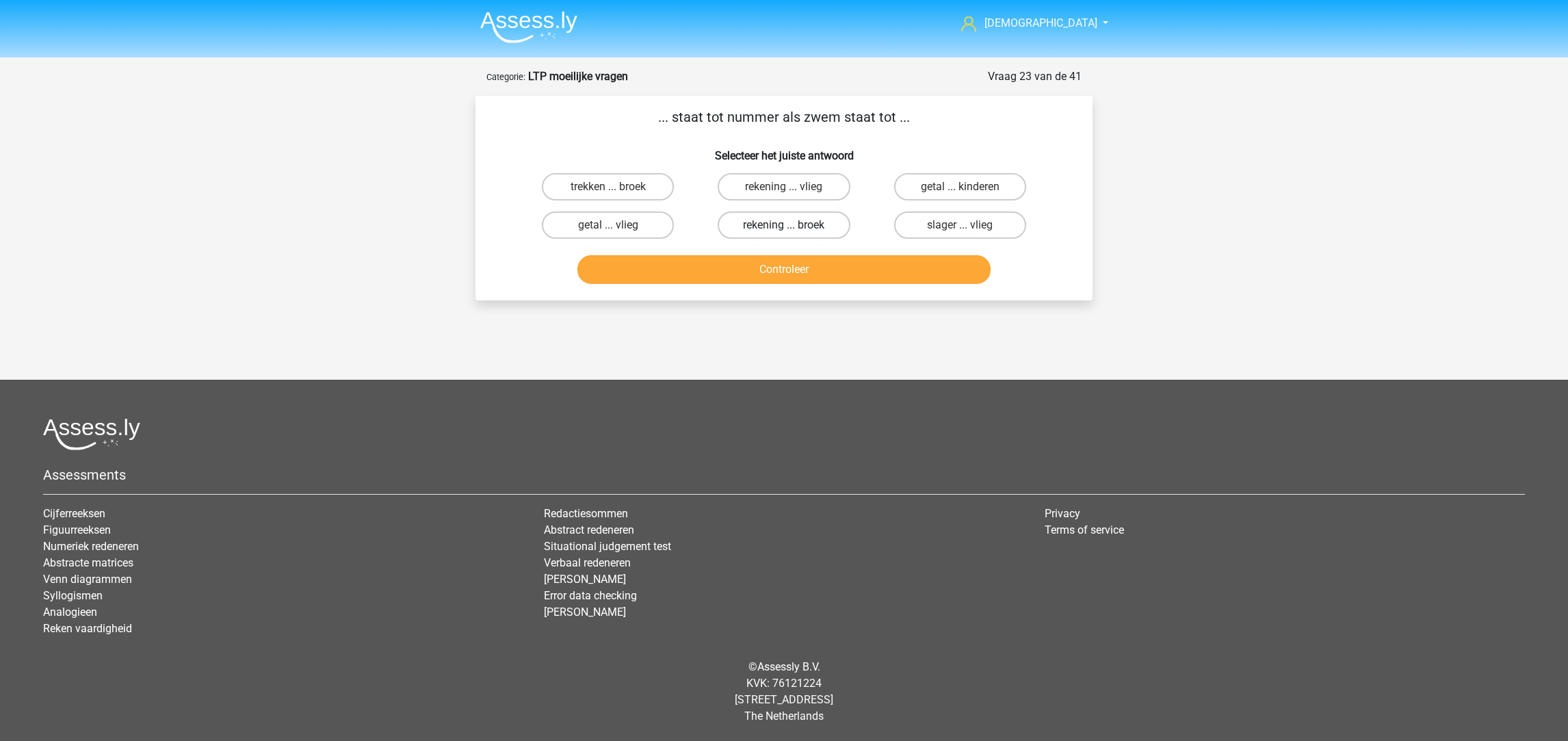
click at [802, 228] on label "rekening ... broek" at bounding box center [783, 225] width 132 height 27
click at [793, 228] on input "rekening ... broek" at bounding box center [788, 230] width 9 height 9
radio input "true"
click at [806, 258] on button "Controleer" at bounding box center [784, 269] width 414 height 29
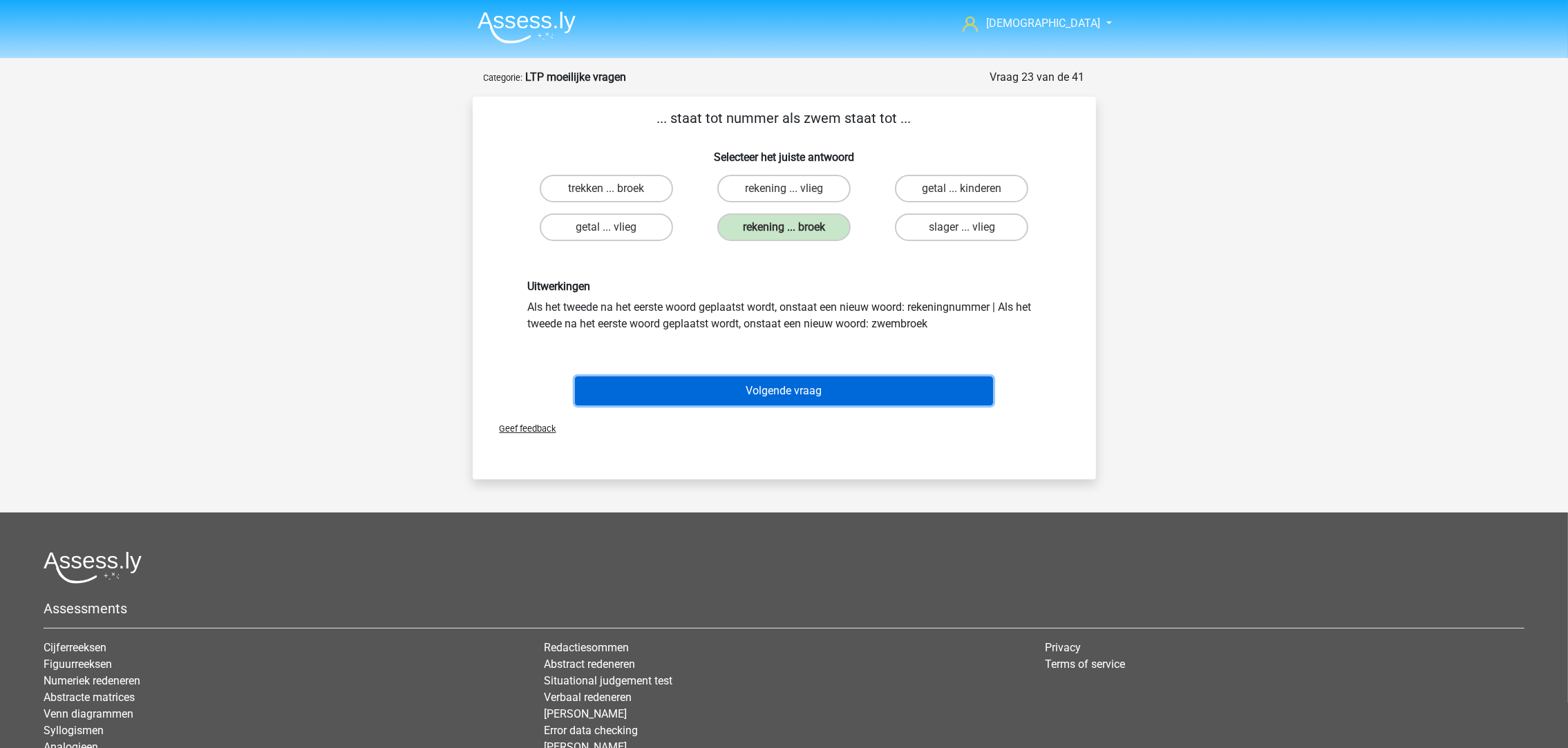
click at [834, 382] on button "Volgende vraag" at bounding box center [784, 391] width 418 height 29
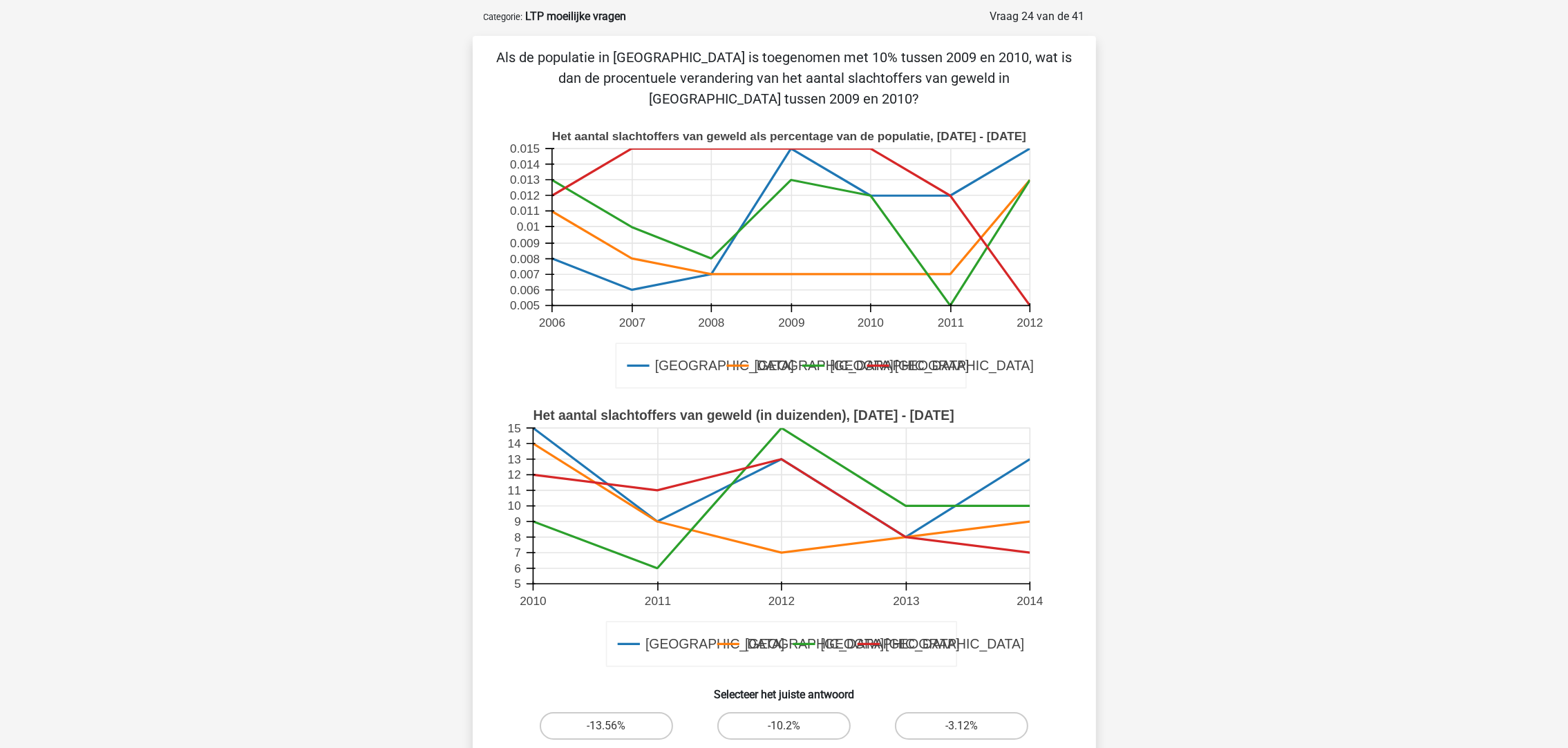
scroll to position [69, 0]
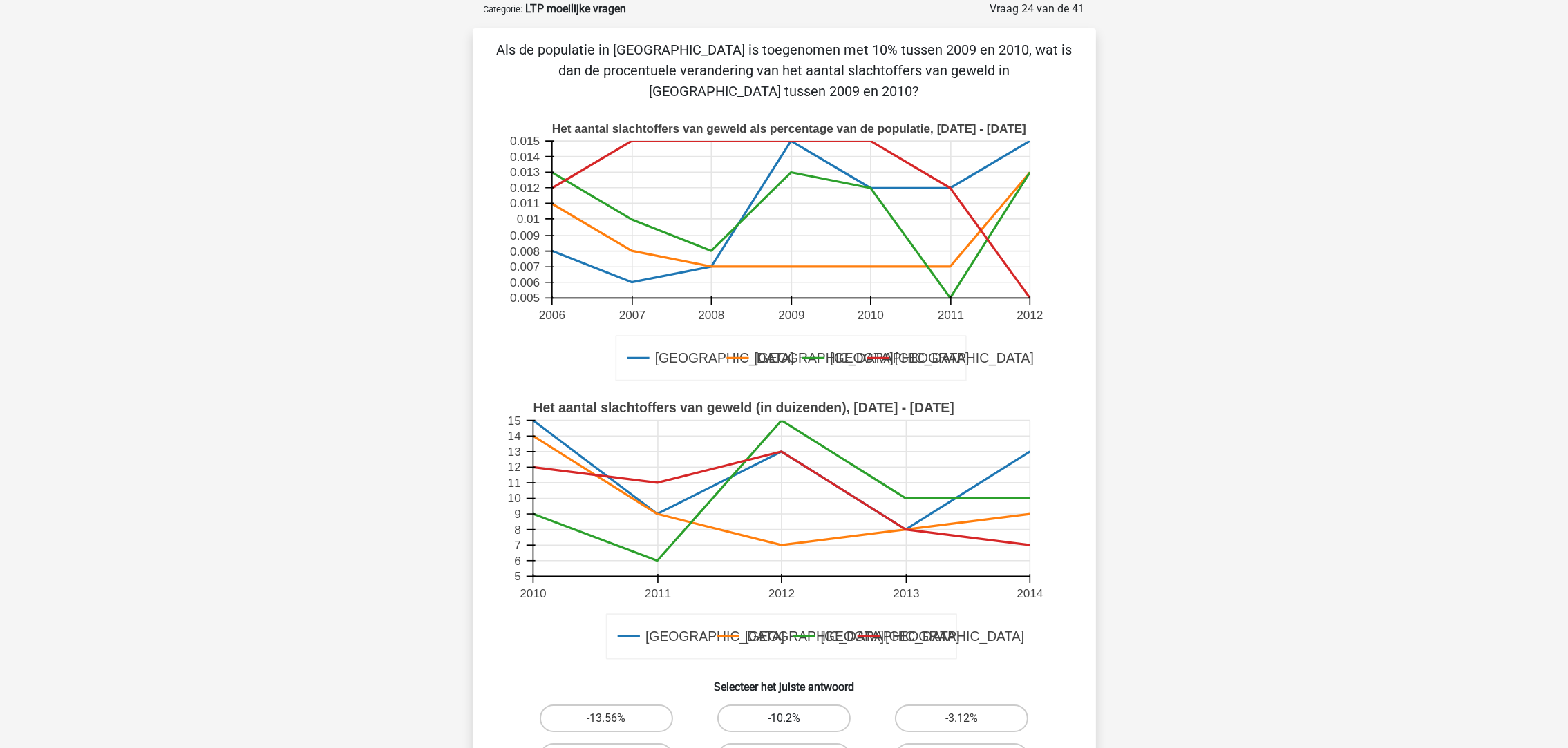
click at [816, 708] on label "-10.2%" at bounding box center [784, 718] width 133 height 28
click at [793, 718] on input "-10.2%" at bounding box center [788, 722] width 9 height 9
radio input "true"
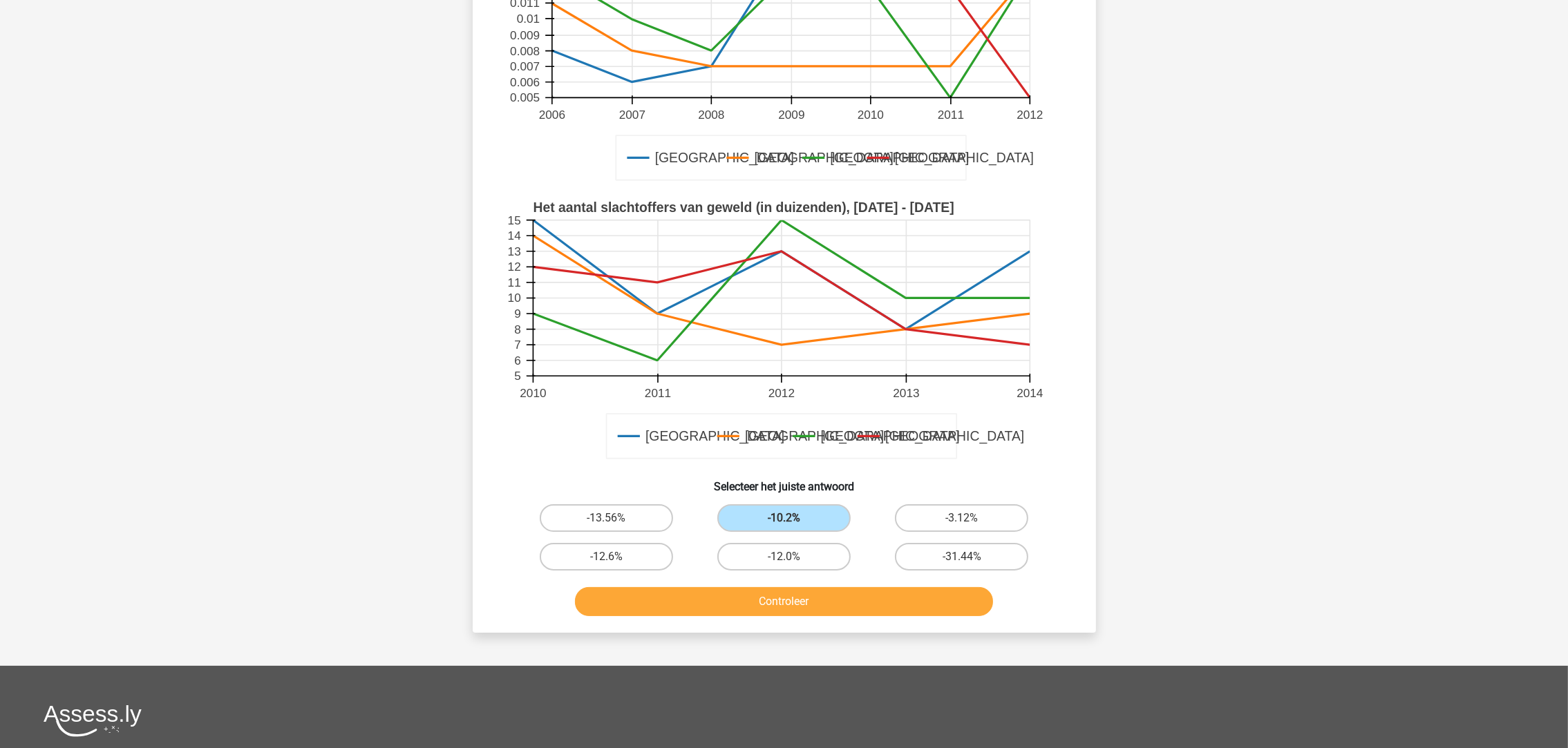
scroll to position [275, 0]
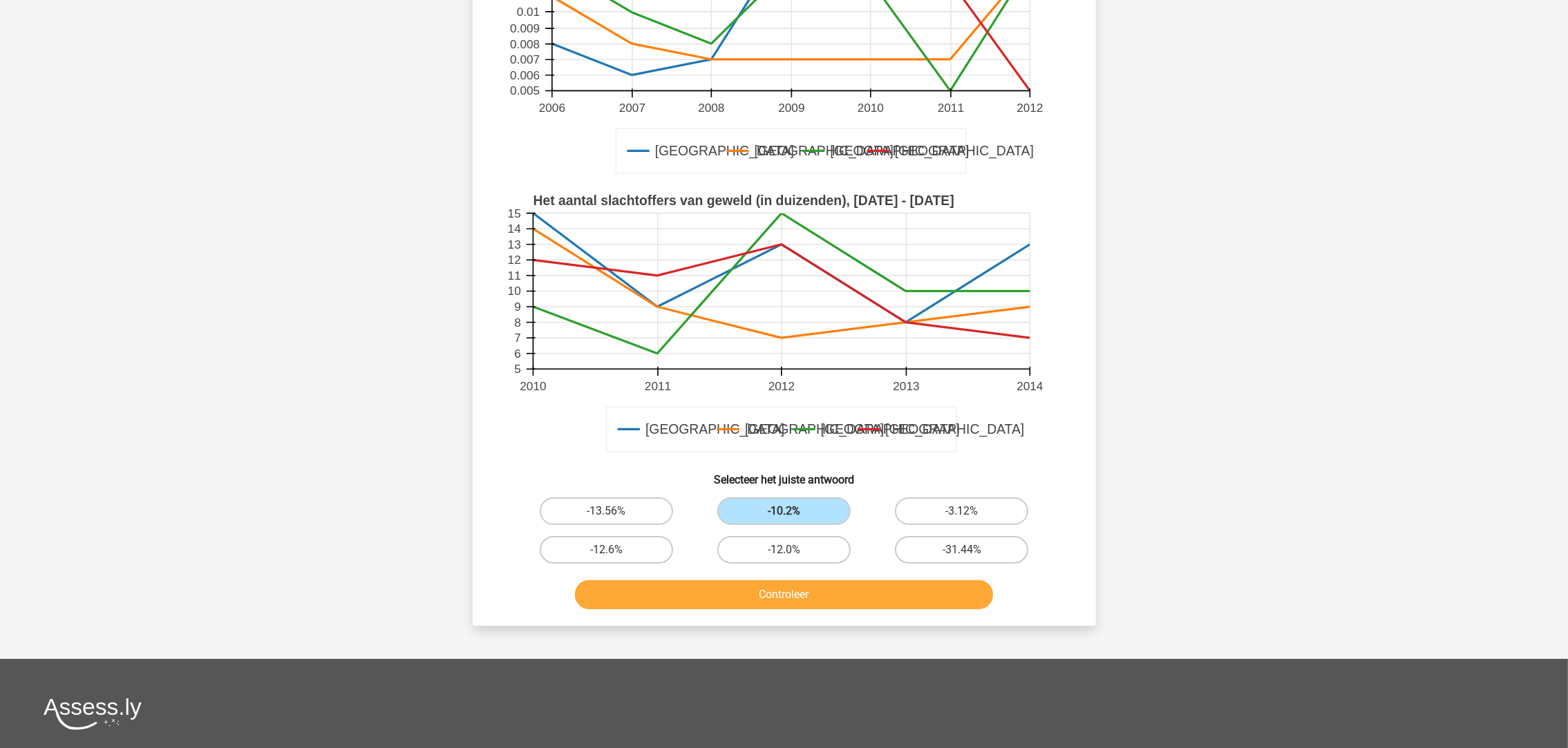
click at [841, 575] on div "Controleer" at bounding box center [784, 592] width 579 height 46
click at [841, 592] on button "Controleer" at bounding box center [784, 595] width 418 height 29
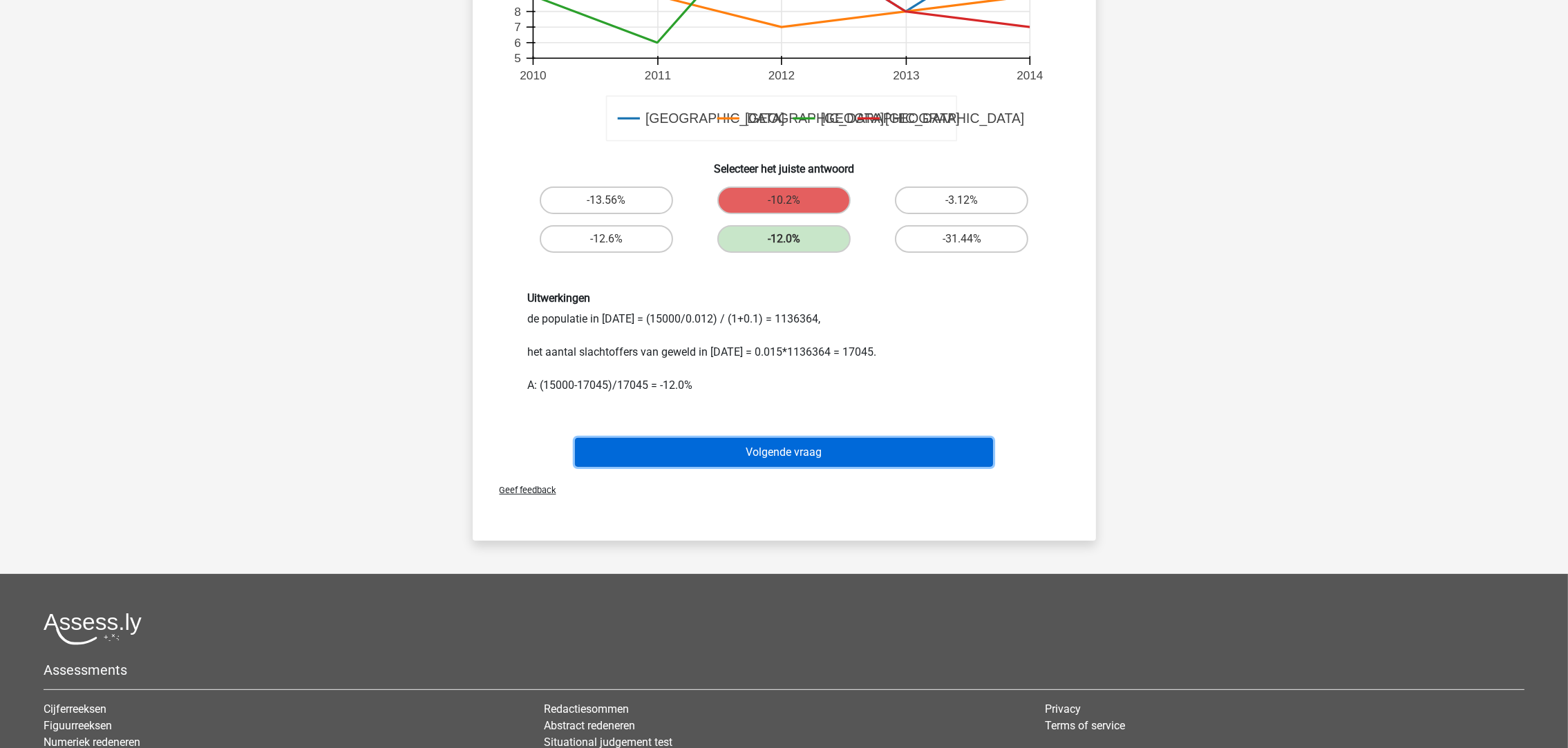
click at [837, 459] on button "Volgende vraag" at bounding box center [784, 452] width 418 height 29
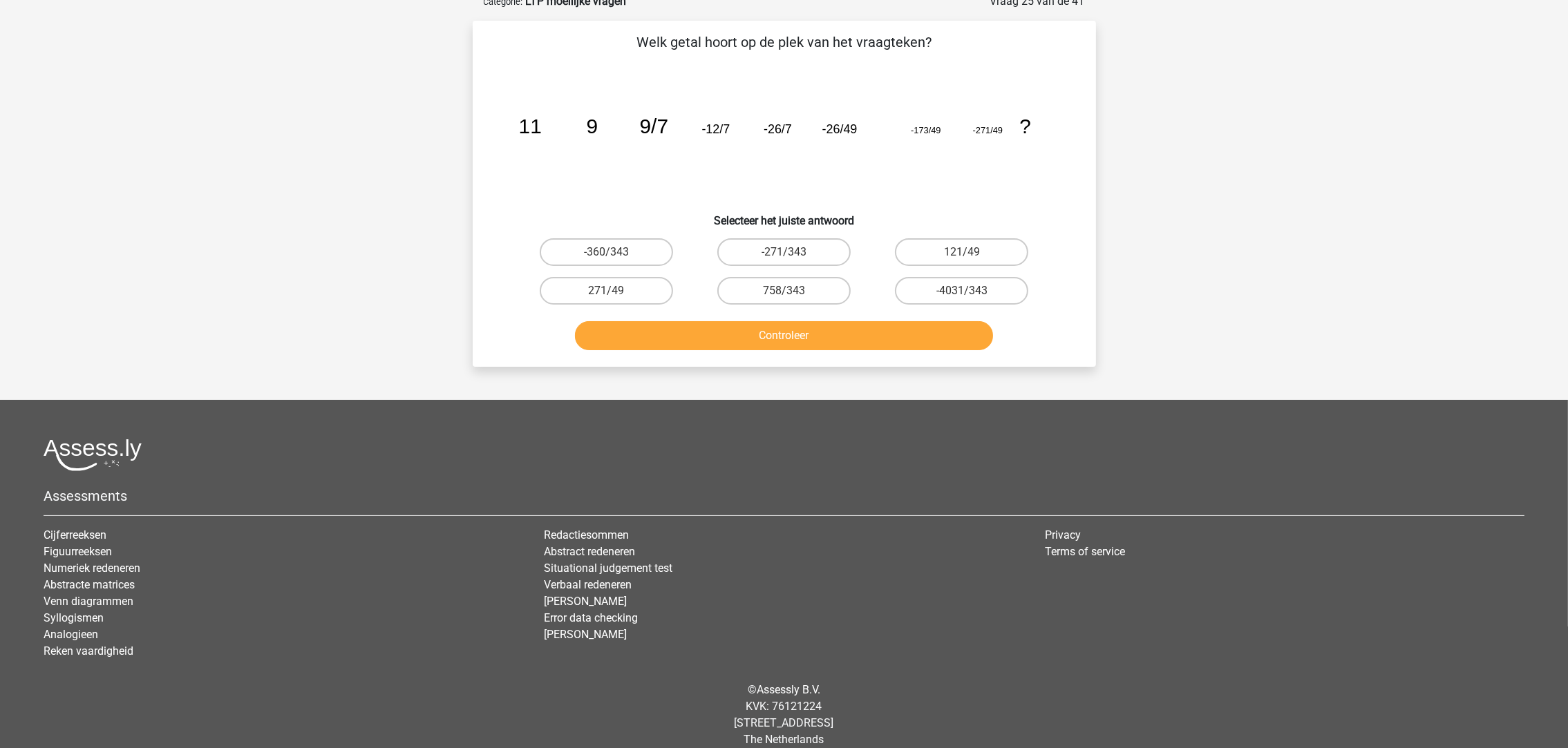
scroll to position [69, 0]
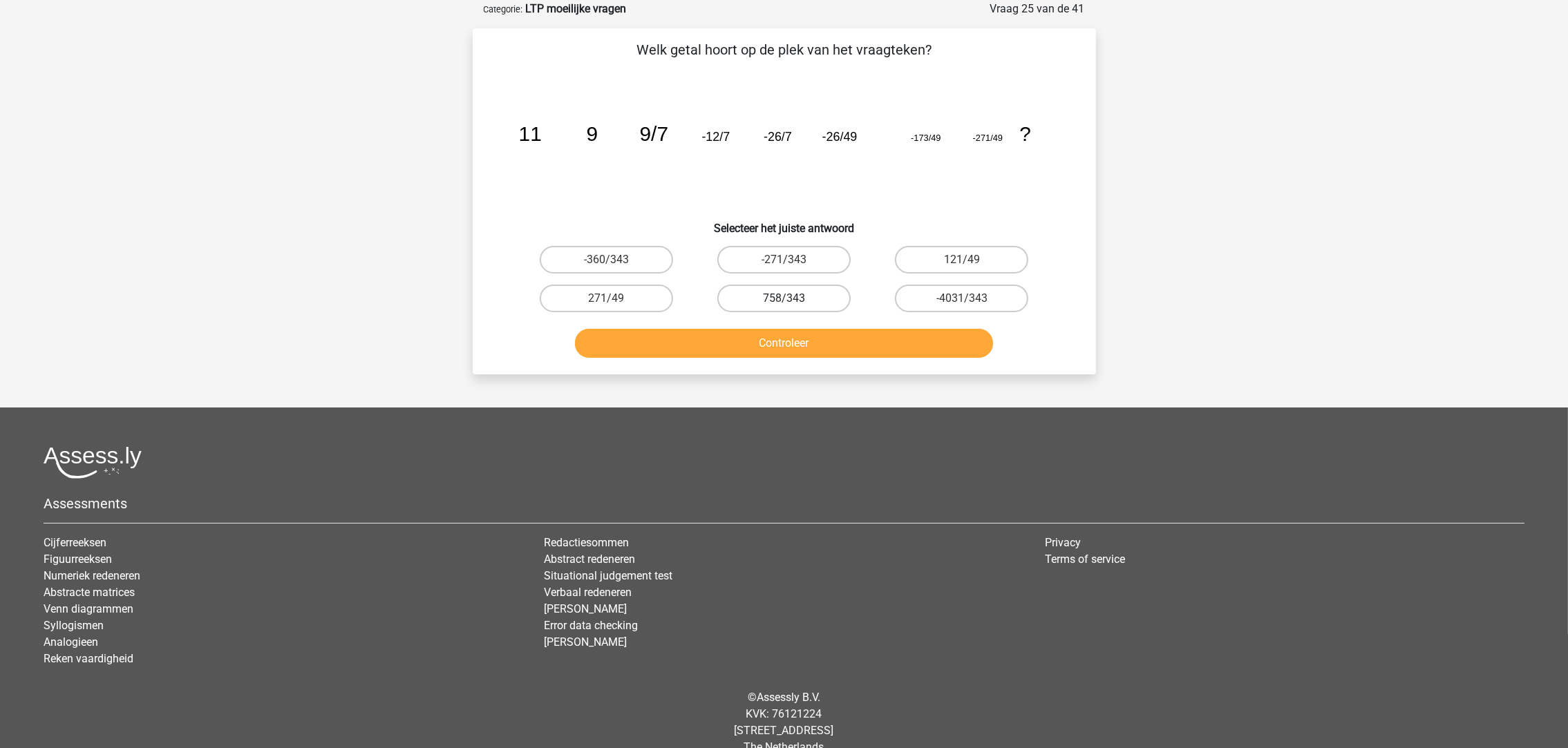
click at [798, 287] on label "758/343" at bounding box center [784, 298] width 133 height 28
click at [793, 298] on input "758/343" at bounding box center [788, 303] width 9 height 9
radio input "true"
click at [798, 339] on button "Controleer" at bounding box center [784, 343] width 418 height 29
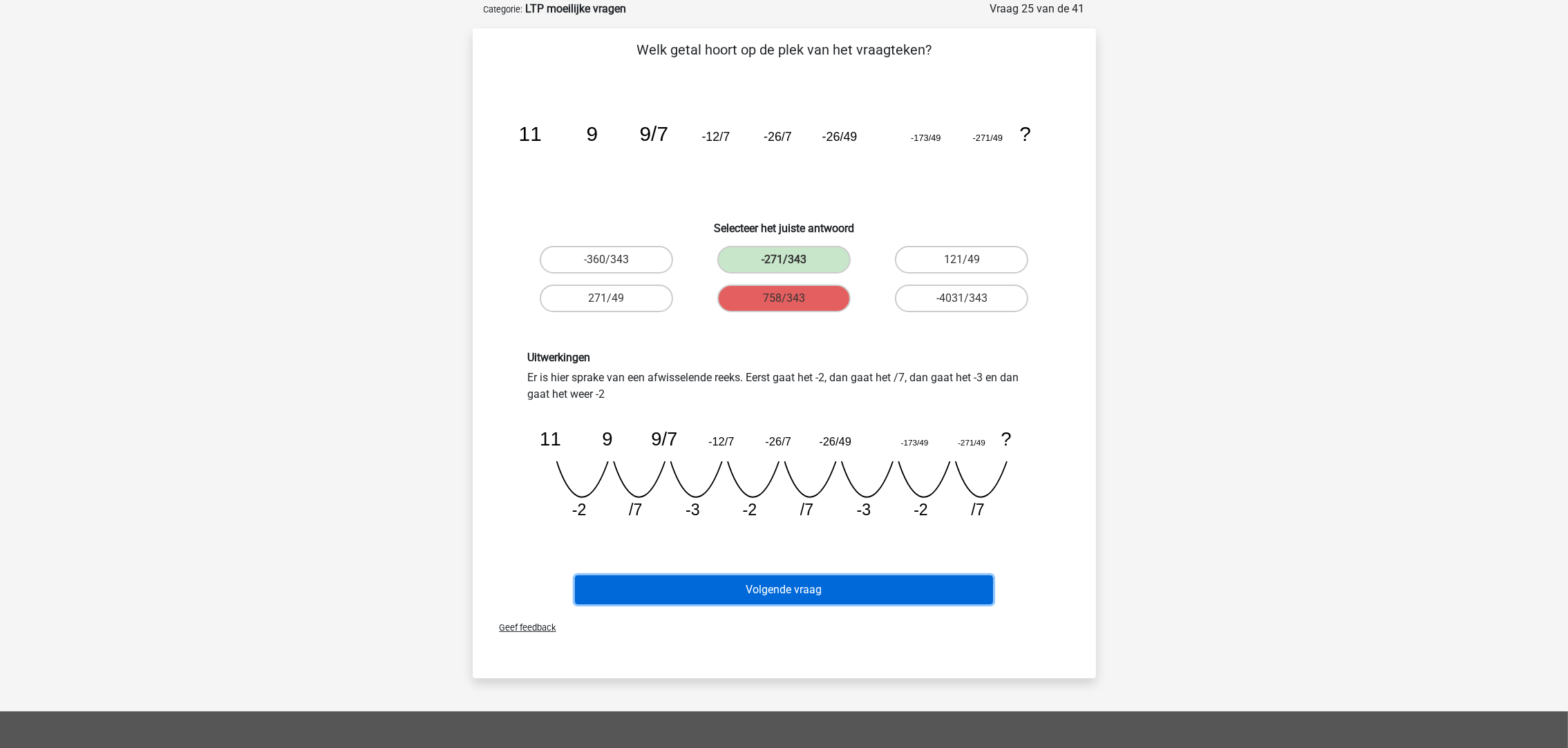
click at [823, 583] on button "Volgende vraag" at bounding box center [784, 590] width 418 height 29
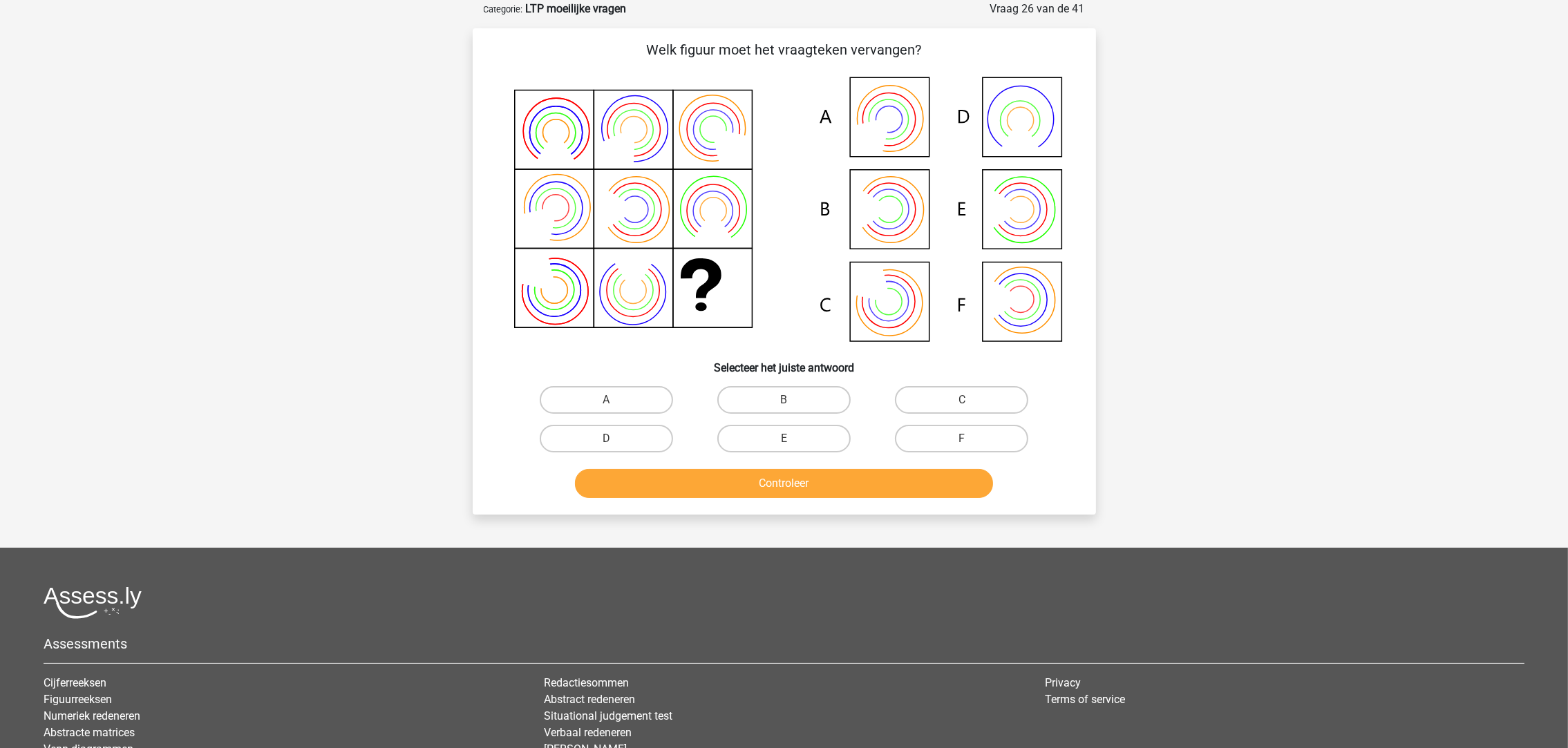
click at [649, 282] on icon at bounding box center [784, 211] width 557 height 279
click at [747, 426] on label "E" at bounding box center [784, 439] width 133 height 28
click at [784, 439] on input "E" at bounding box center [788, 443] width 9 height 9
radio input "true"
click at [752, 387] on label "B" at bounding box center [784, 400] width 133 height 28
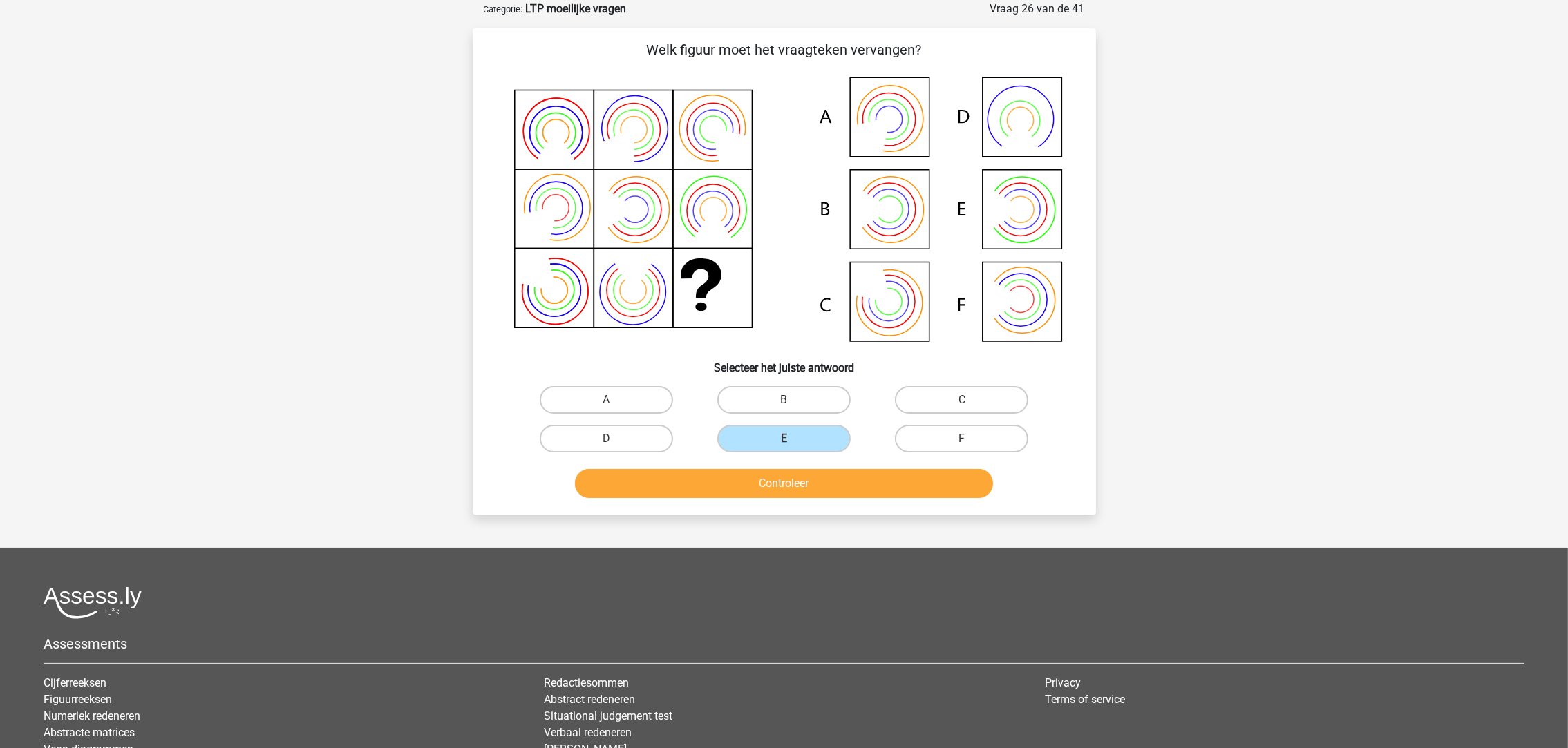
click at [784, 400] on input "B" at bounding box center [788, 404] width 9 height 9
radio input "true"
click at [753, 485] on button "Controleer" at bounding box center [784, 484] width 418 height 29
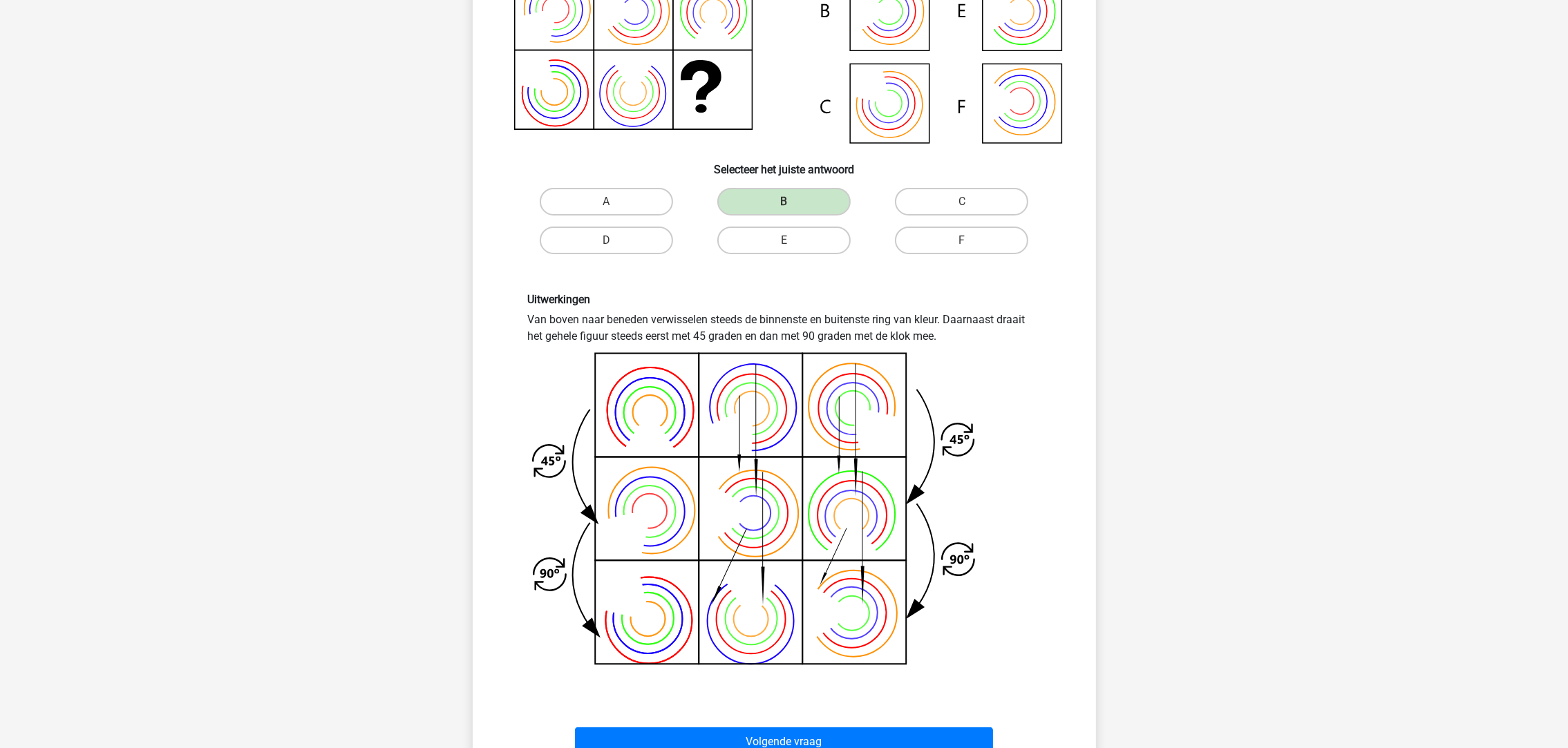
scroll to position [380, 0]
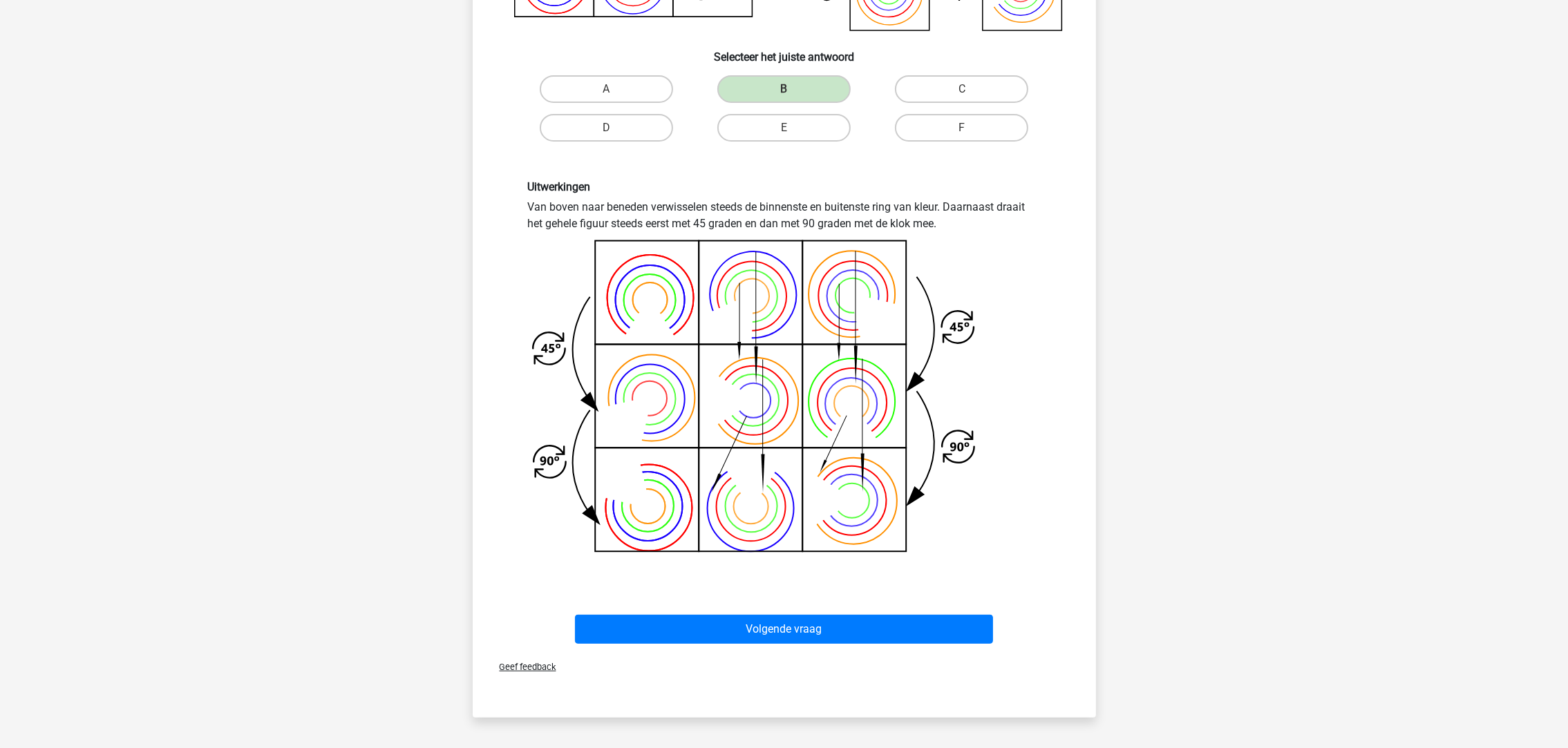
click at [795, 608] on div "Volgende vraag" at bounding box center [784, 627] width 579 height 46
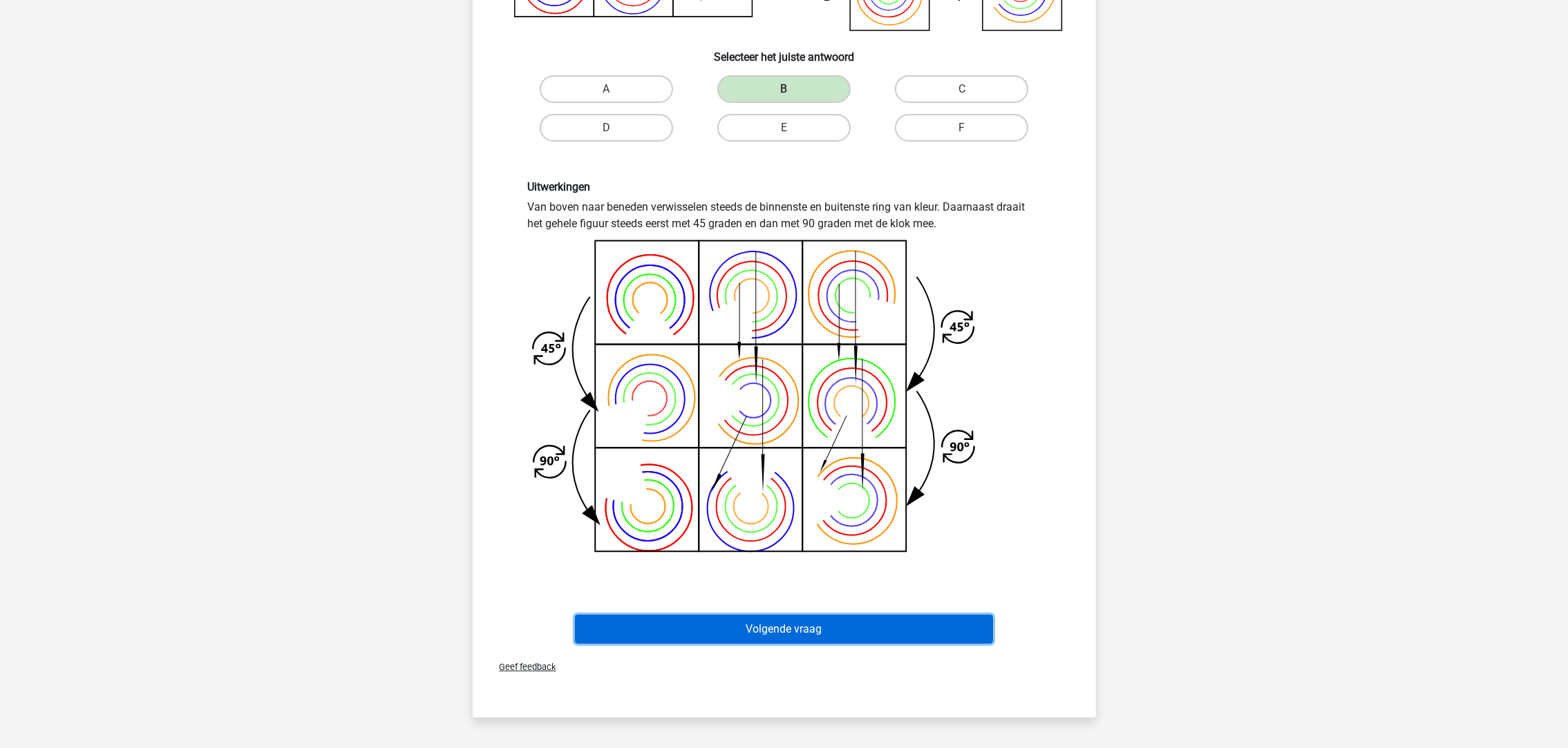
click at [841, 622] on button "Volgende vraag" at bounding box center [784, 629] width 418 height 29
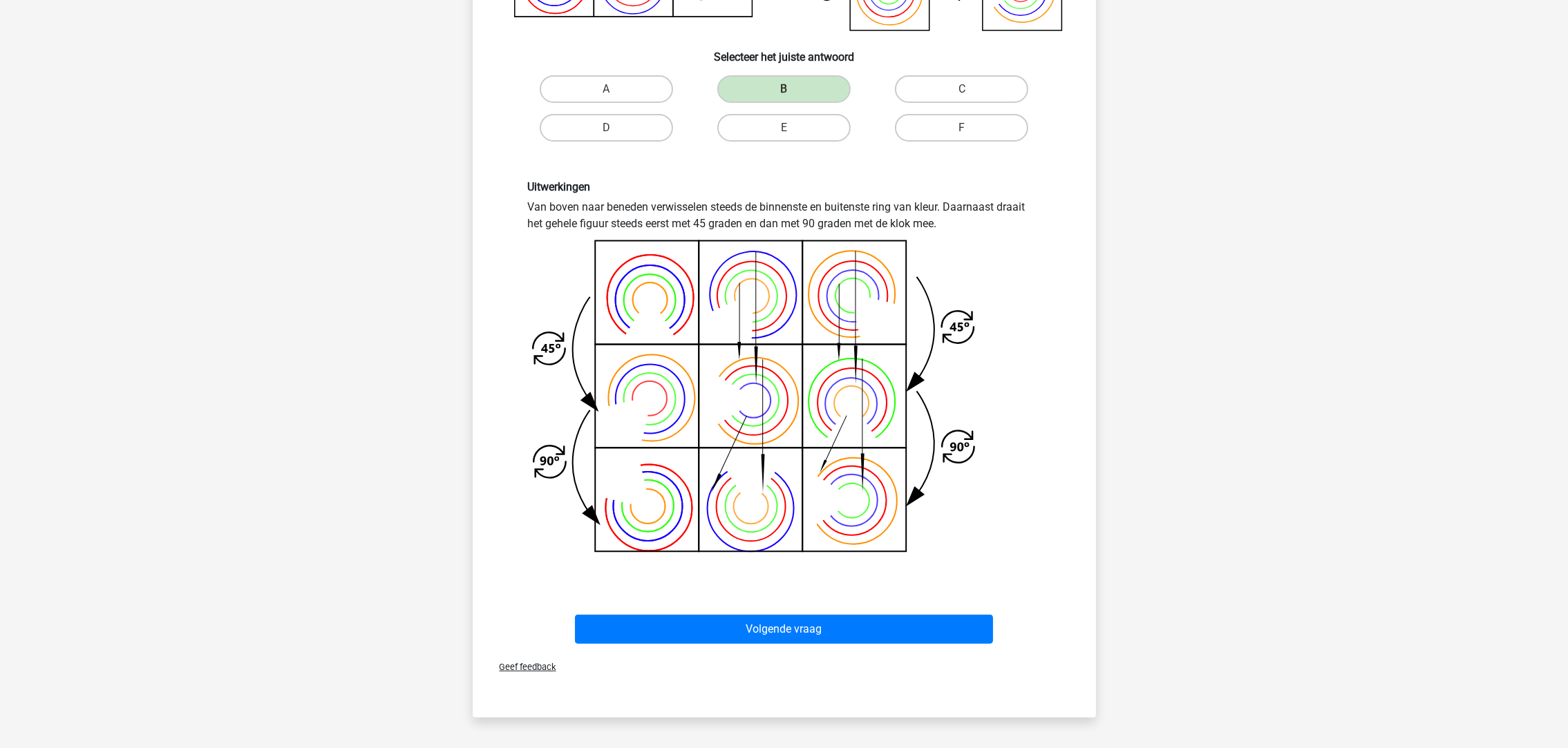
scroll to position [0, 0]
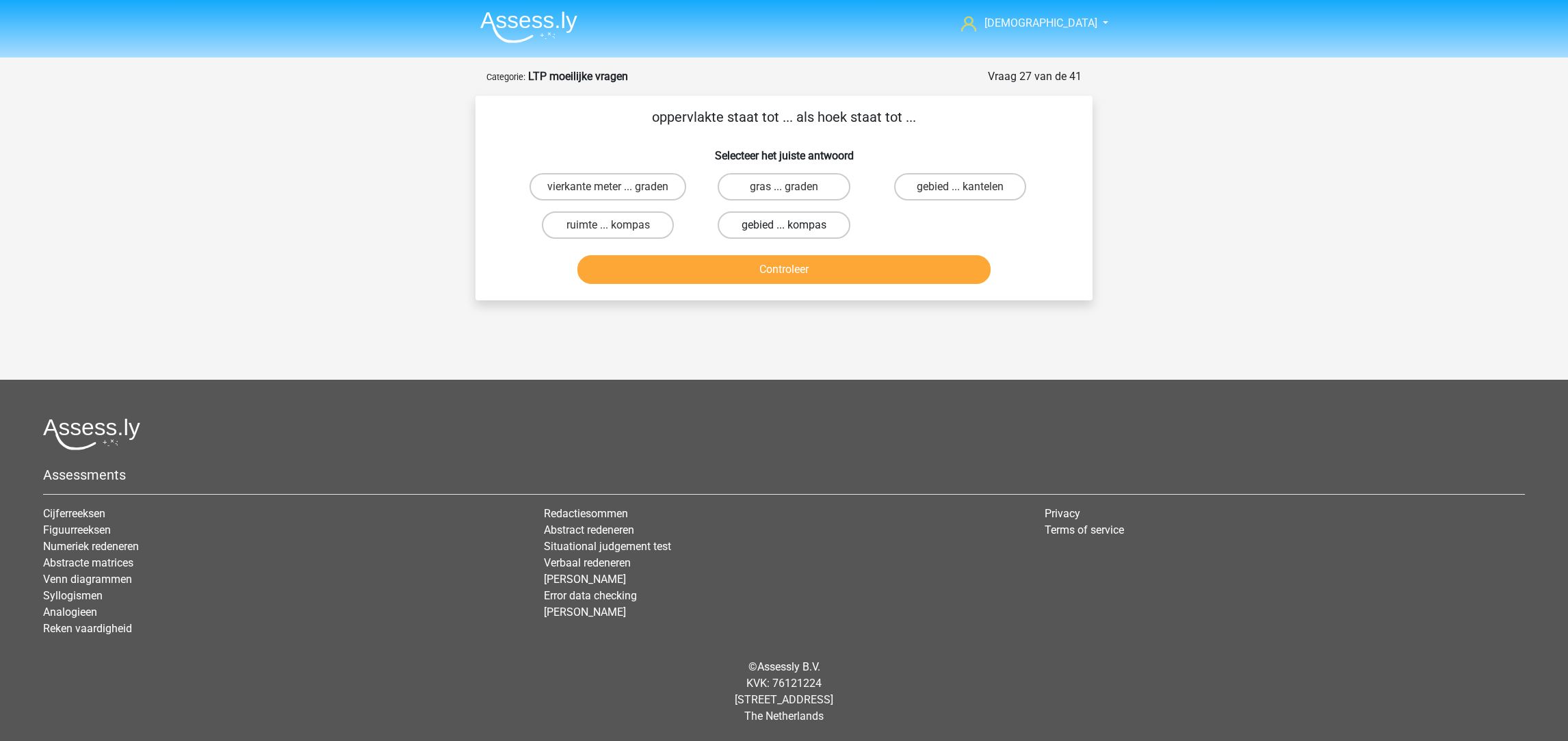
click at [765, 223] on label "gebied ... kompas" at bounding box center [783, 225] width 132 height 27
click at [784, 225] on input "gebied ... kompas" at bounding box center [788, 230] width 9 height 9
radio input "true"
click at [765, 223] on label "gebied ... kompas" at bounding box center [783, 225] width 132 height 27
click at [784, 225] on input "gebied ... kompas" at bounding box center [788, 230] width 9 height 9
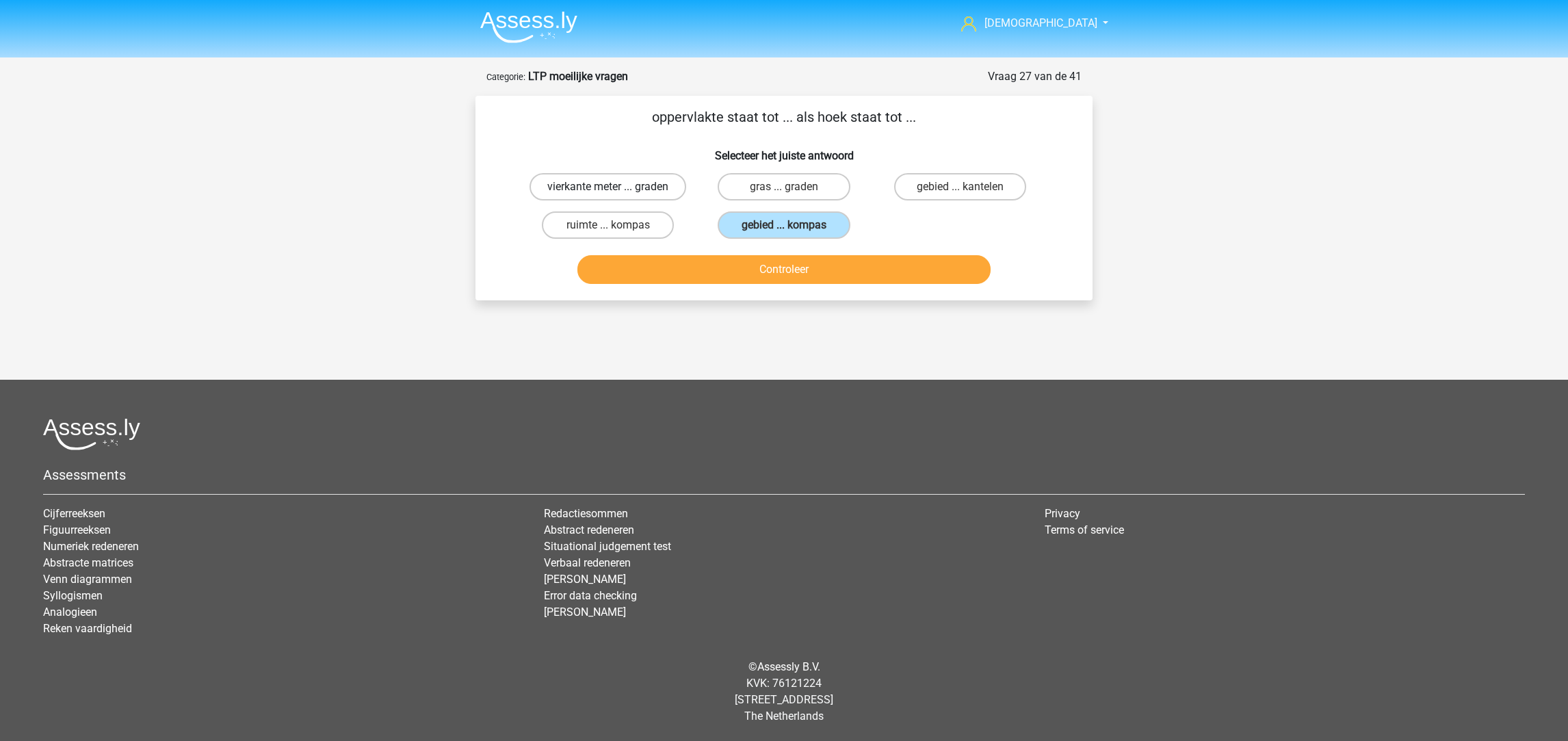
click at [618, 186] on label "vierkante meter ... graden" at bounding box center [608, 187] width 157 height 27
click at [617, 187] on input "vierkante meter ... graden" at bounding box center [612, 191] width 9 height 9
radio input "true"
click at [678, 278] on button "Controleer" at bounding box center [784, 269] width 414 height 29
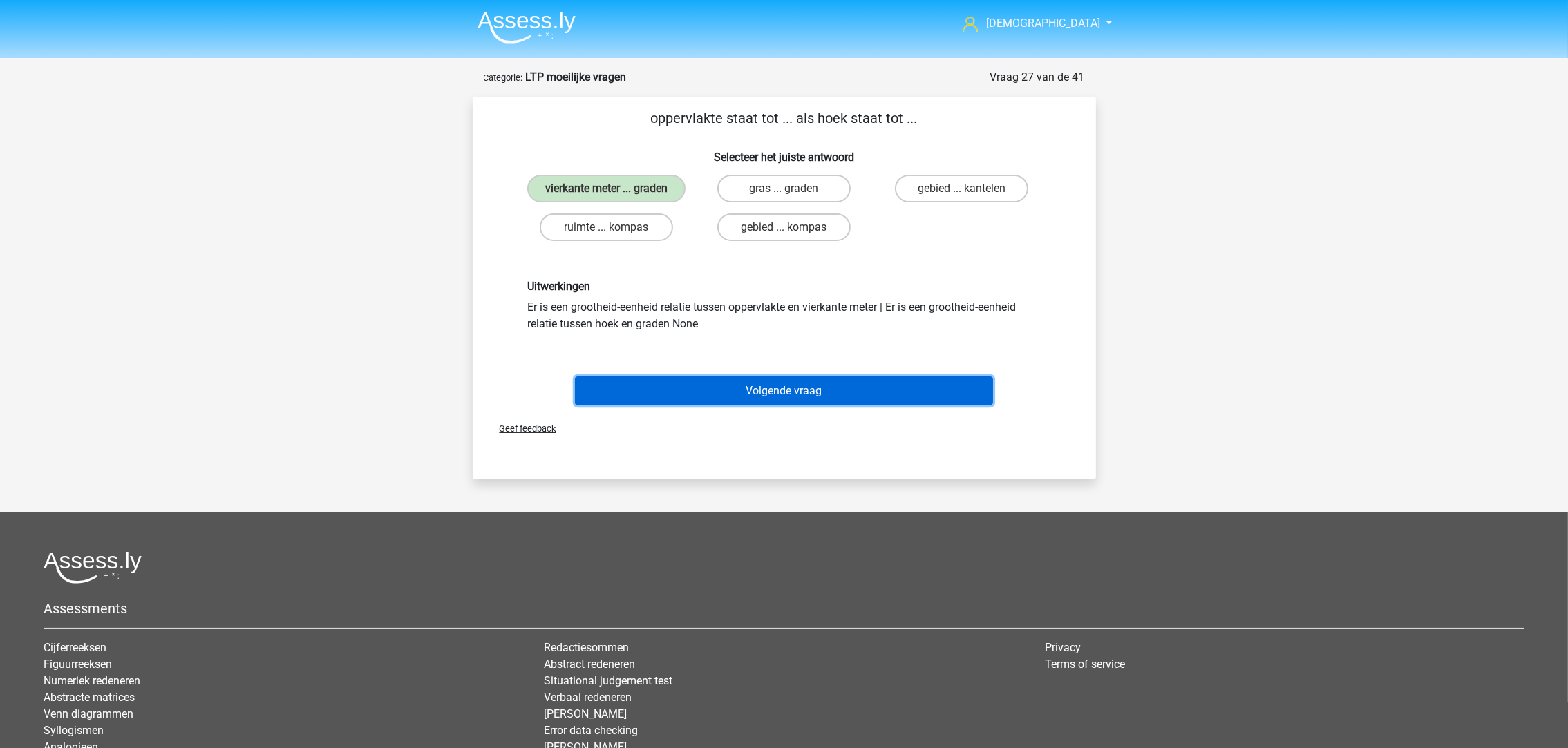
click at [730, 402] on div "Volgende vraag" at bounding box center [784, 394] width 534 height 35
click at [739, 387] on button "Volgende vraag" at bounding box center [784, 391] width 418 height 29
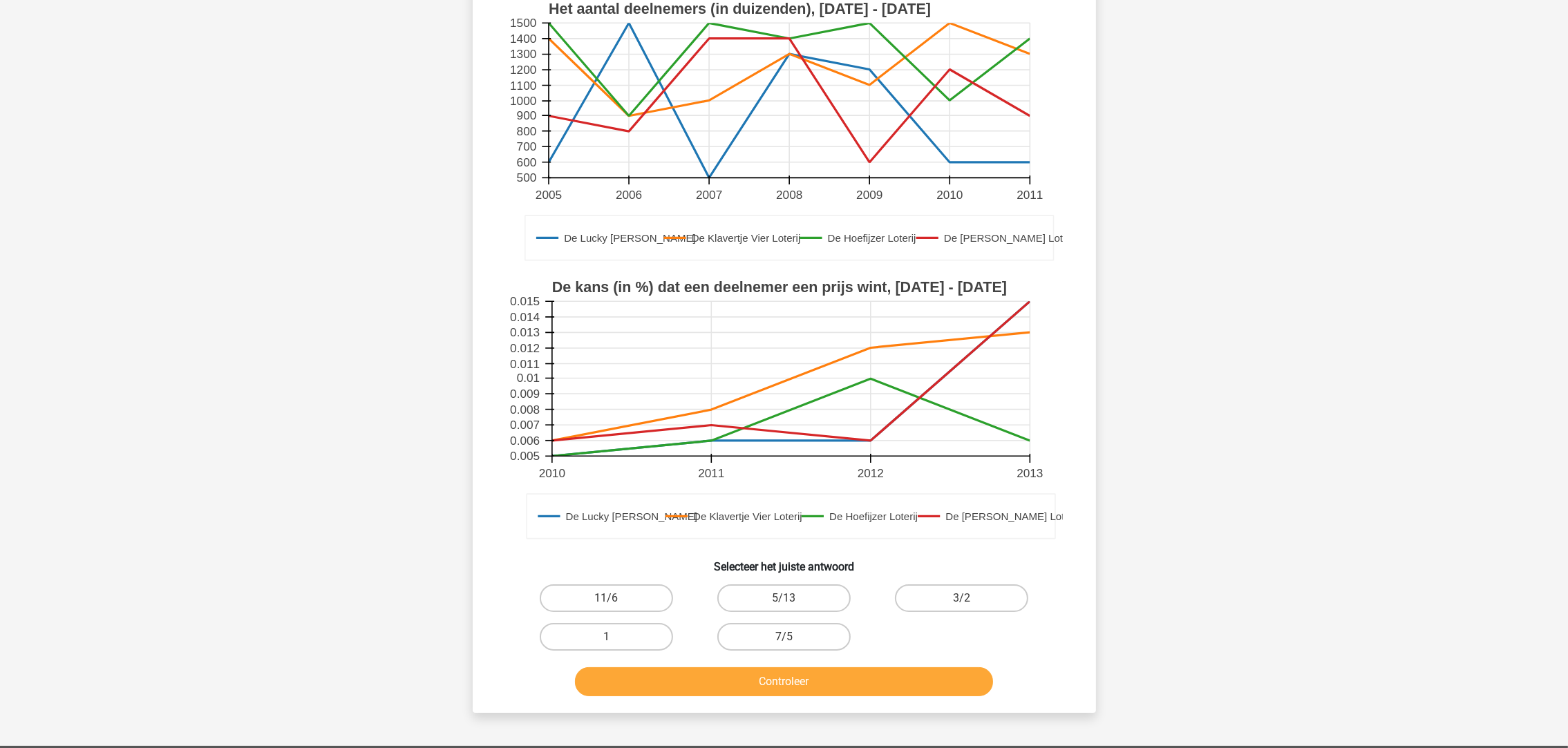
scroll to position [275, 0]
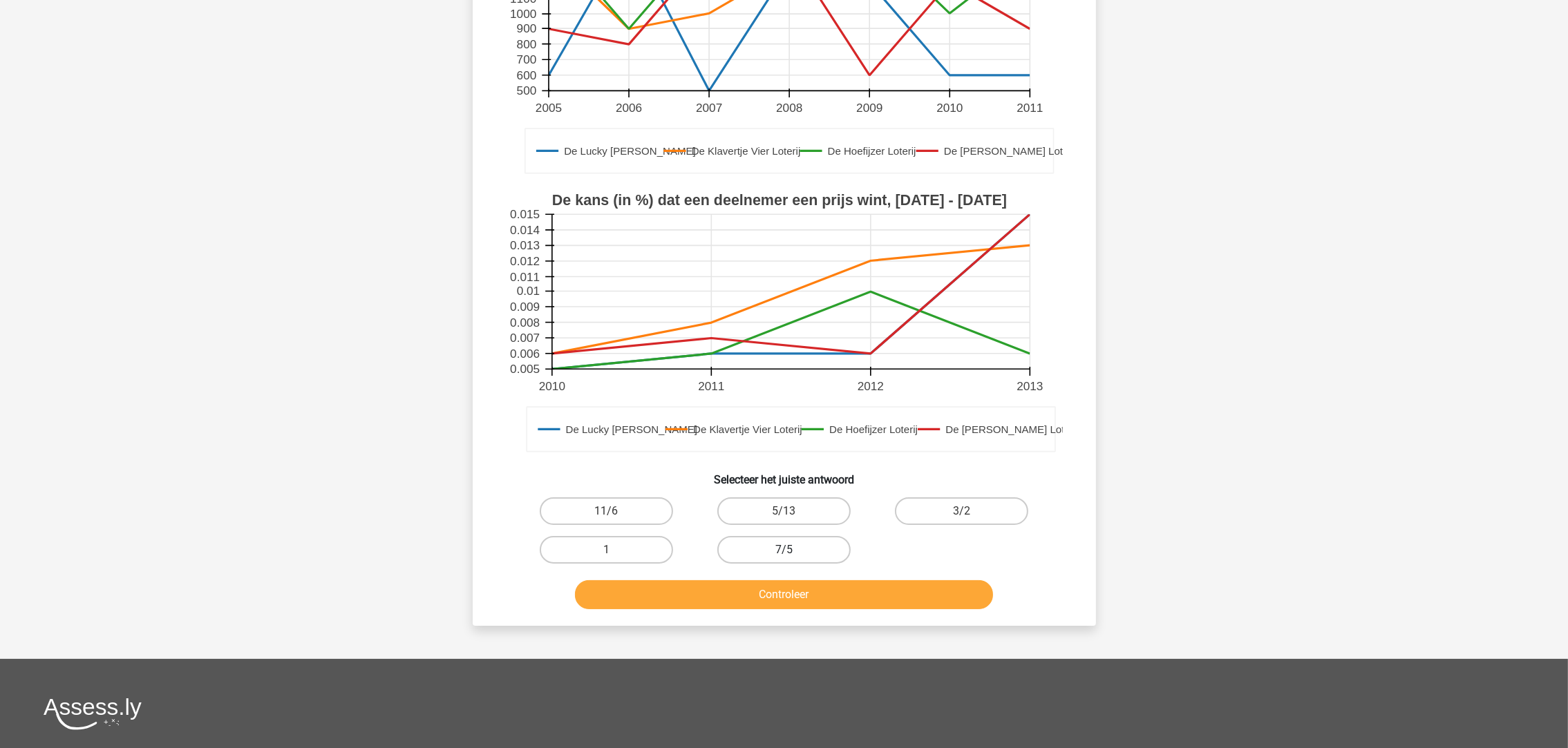
click at [777, 546] on label "7/5" at bounding box center [784, 550] width 133 height 28
click at [784, 550] on input "7/5" at bounding box center [788, 554] width 9 height 9
radio input "true"
click at [775, 592] on button "Controleer" at bounding box center [784, 595] width 418 height 29
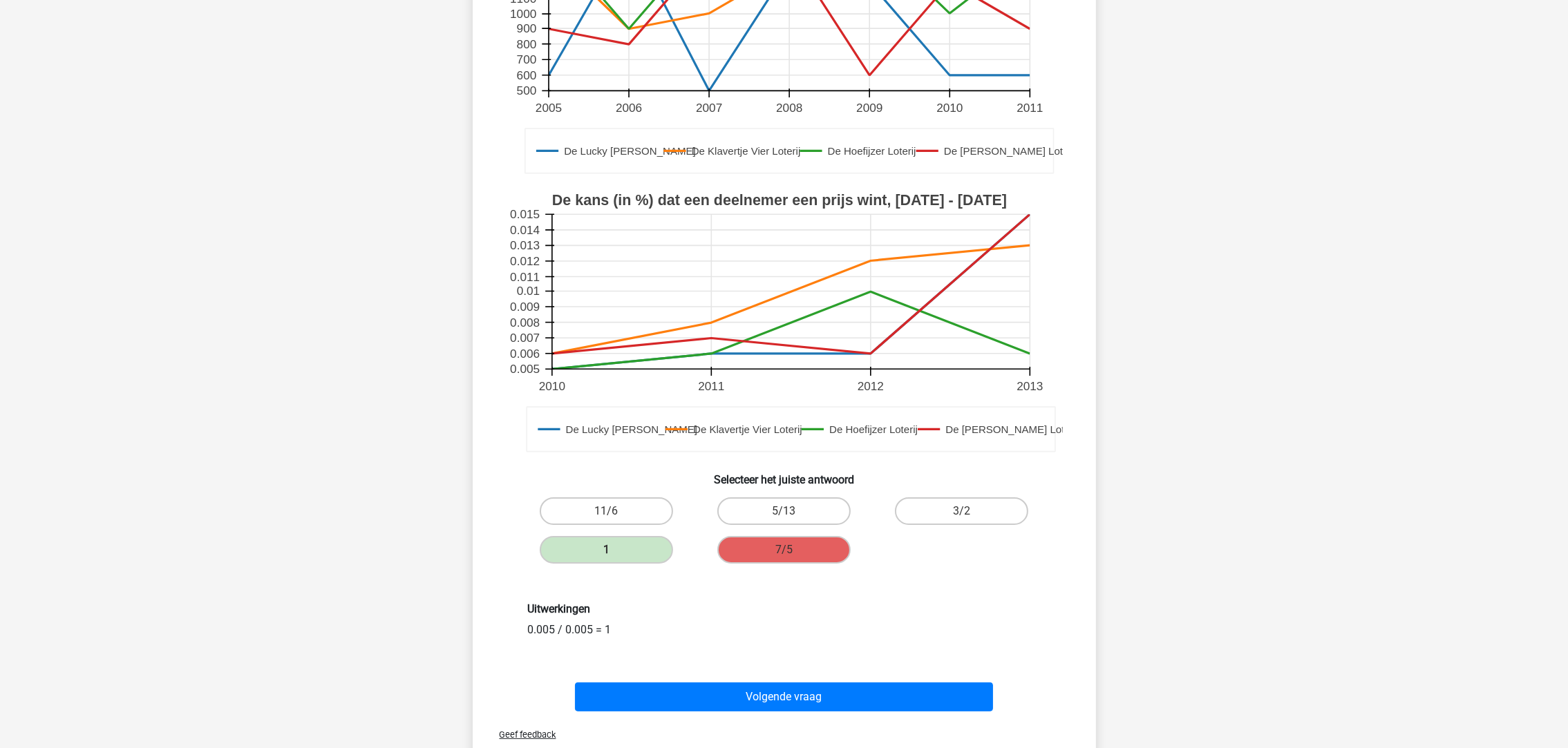
click at [825, 672] on div "Volgende vraag" at bounding box center [784, 695] width 579 height 46
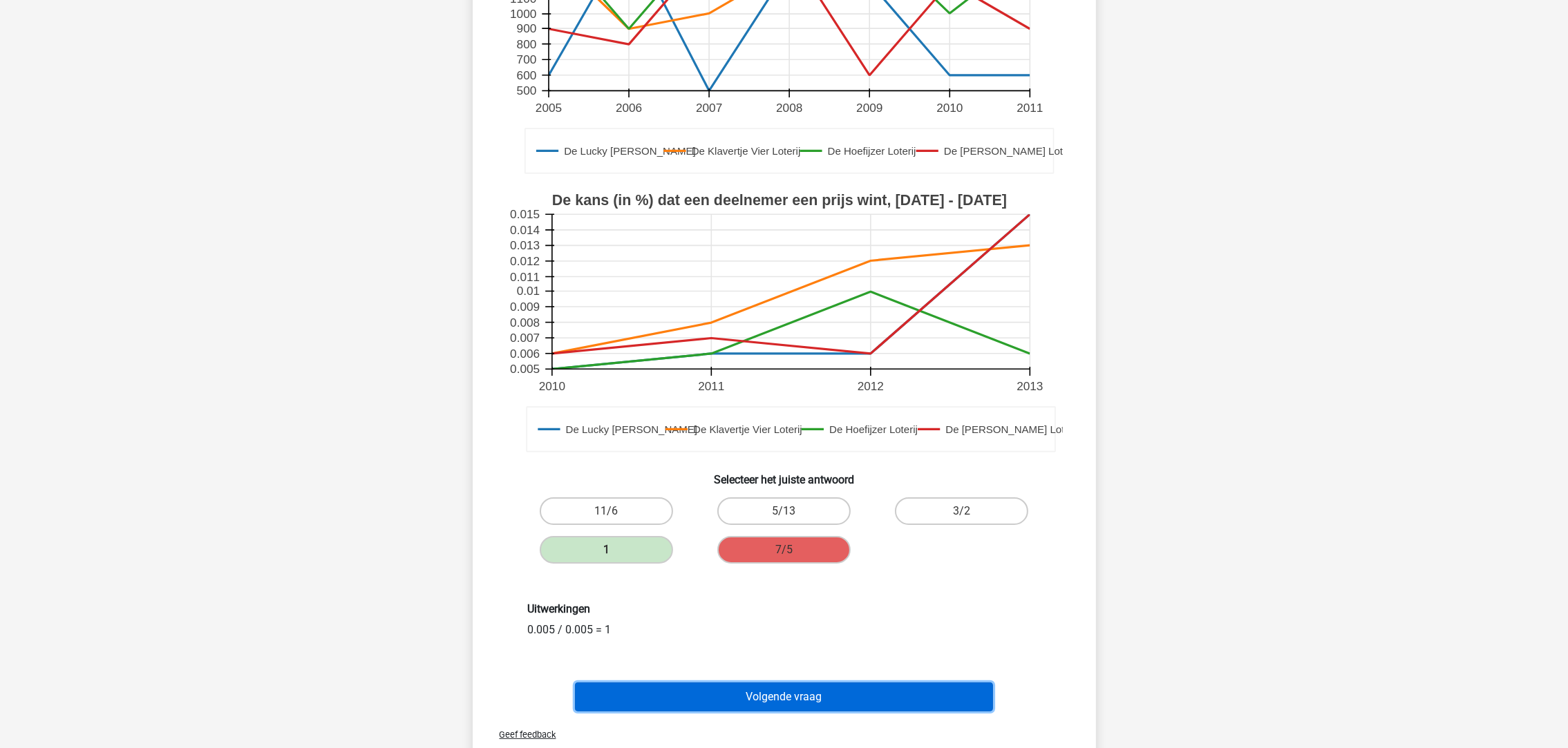
click at [823, 684] on button "Volgende vraag" at bounding box center [784, 697] width 418 height 29
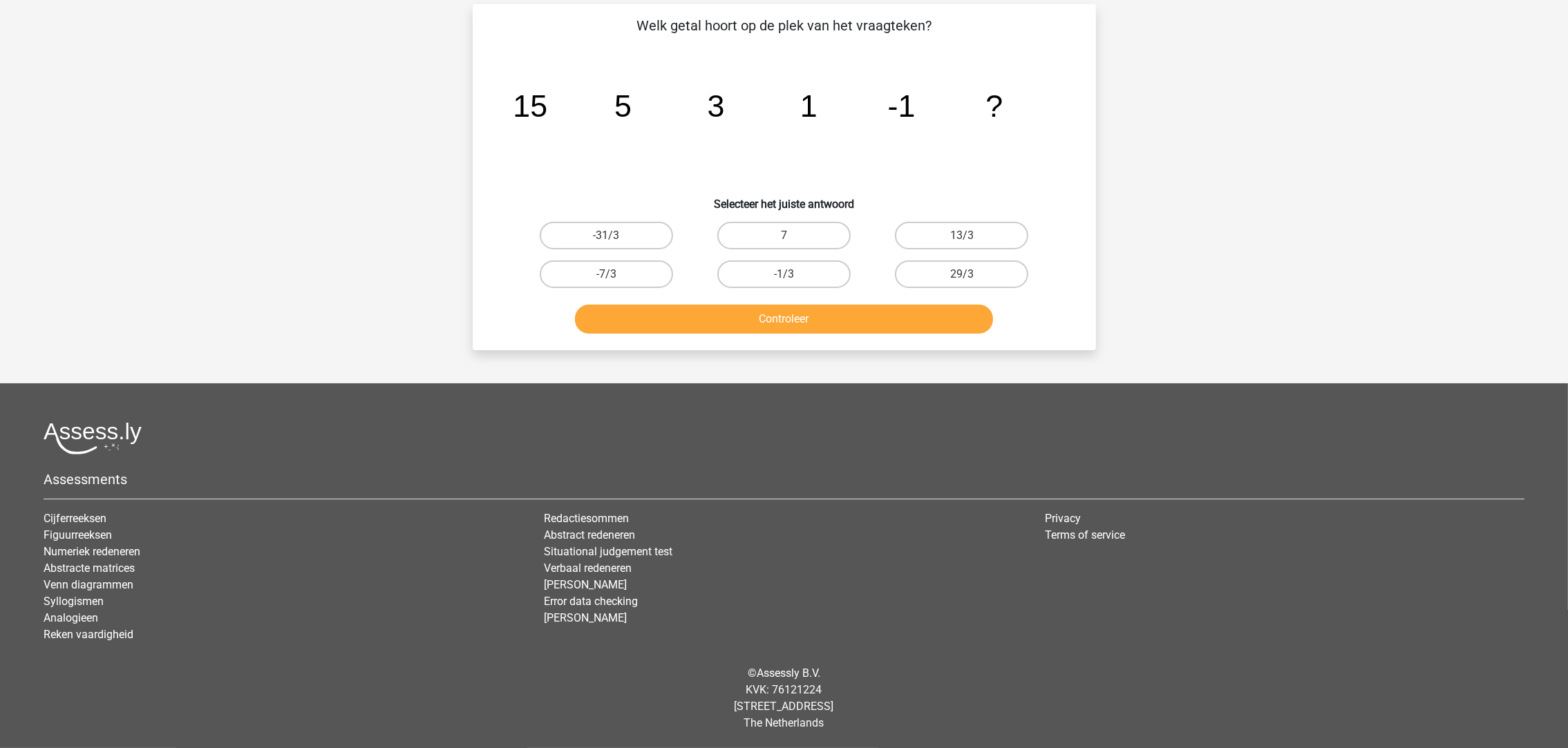
scroll to position [69, 0]
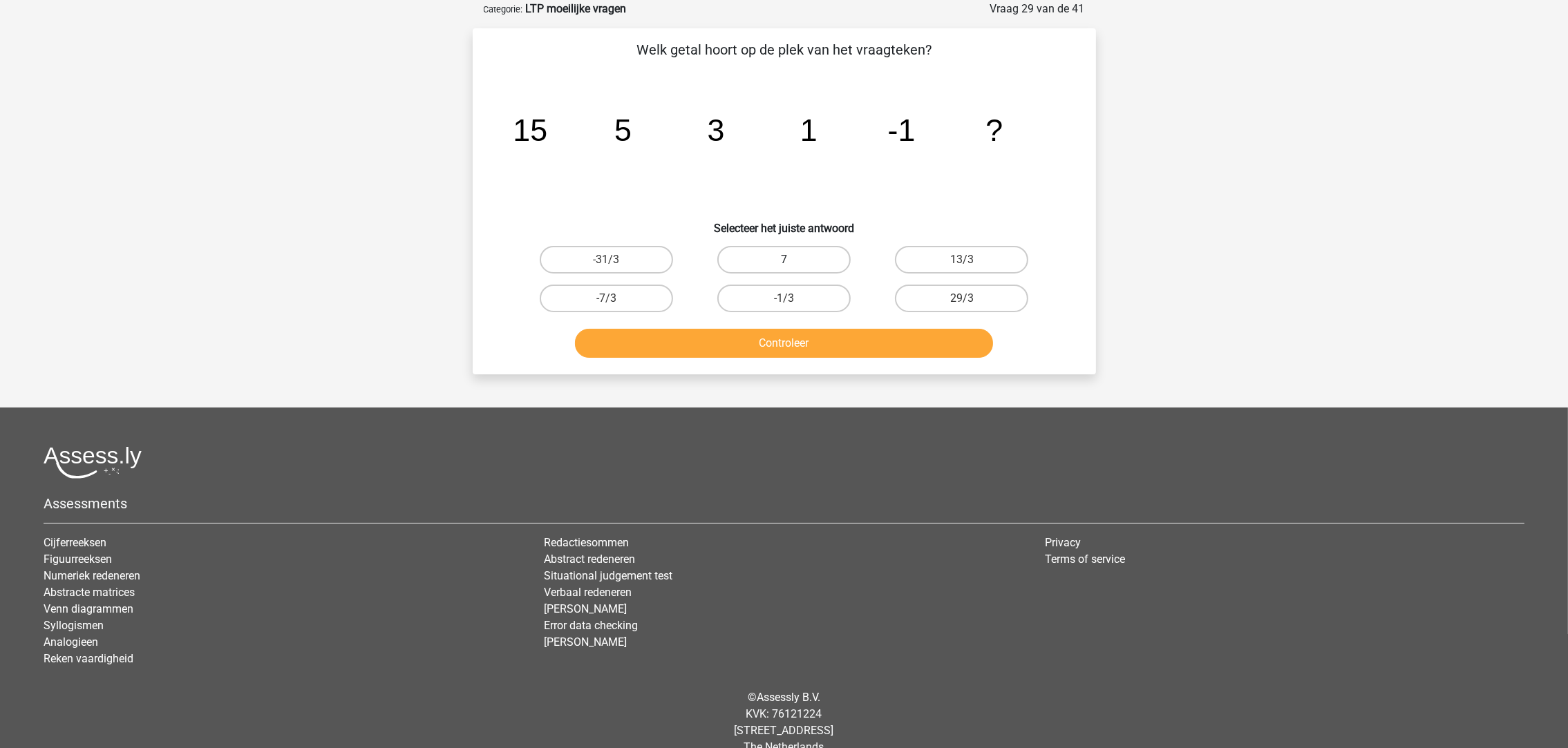
drag, startPoint x: 758, startPoint y: 244, endPoint x: 758, endPoint y: 265, distance: 21.0
click at [758, 253] on label "7" at bounding box center [784, 260] width 133 height 28
click at [784, 260] on input "7" at bounding box center [788, 264] width 9 height 9
radio input "true"
click at [760, 346] on button "Controleer" at bounding box center [784, 343] width 418 height 29
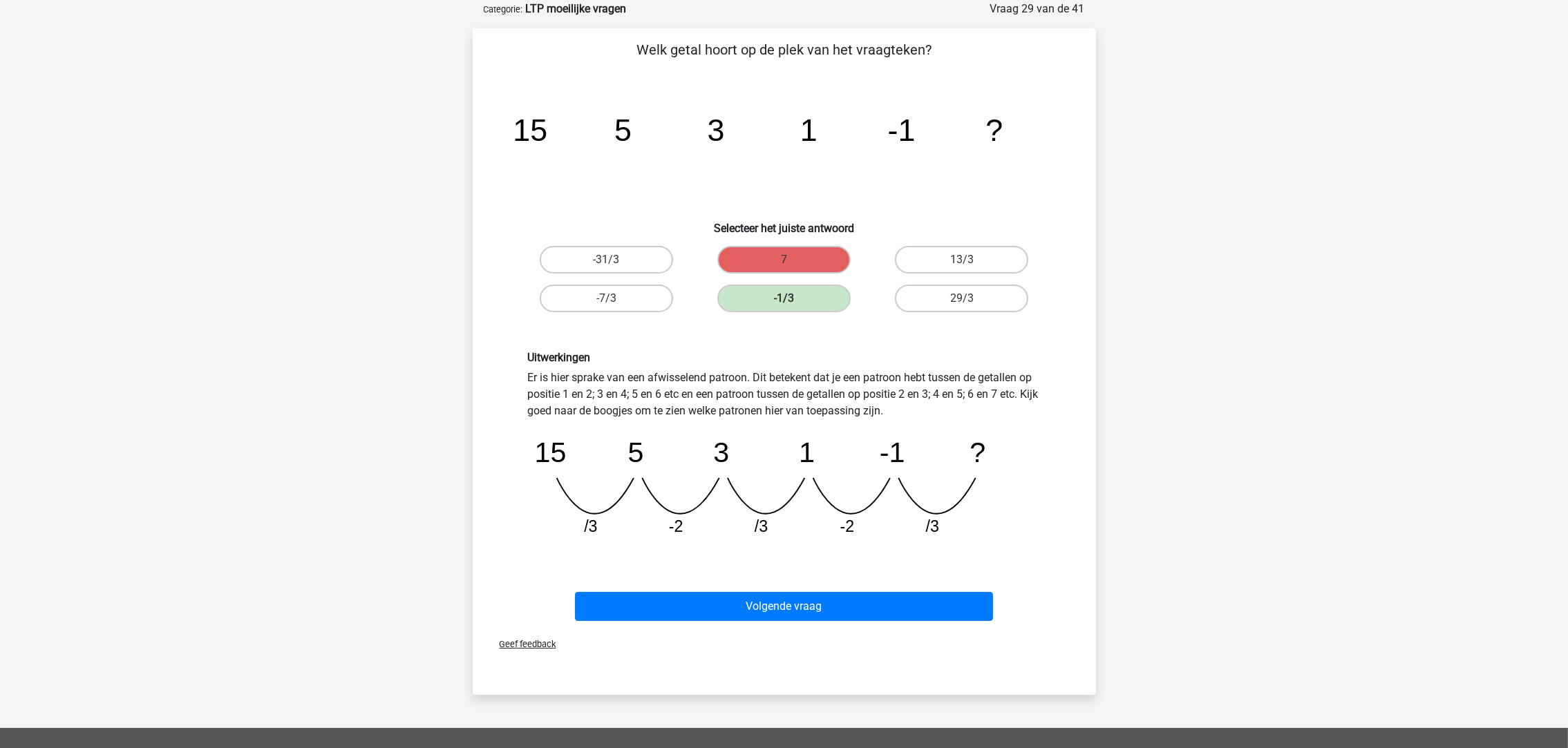
click at [802, 619] on div "Volgende vraag" at bounding box center [784, 609] width 534 height 35
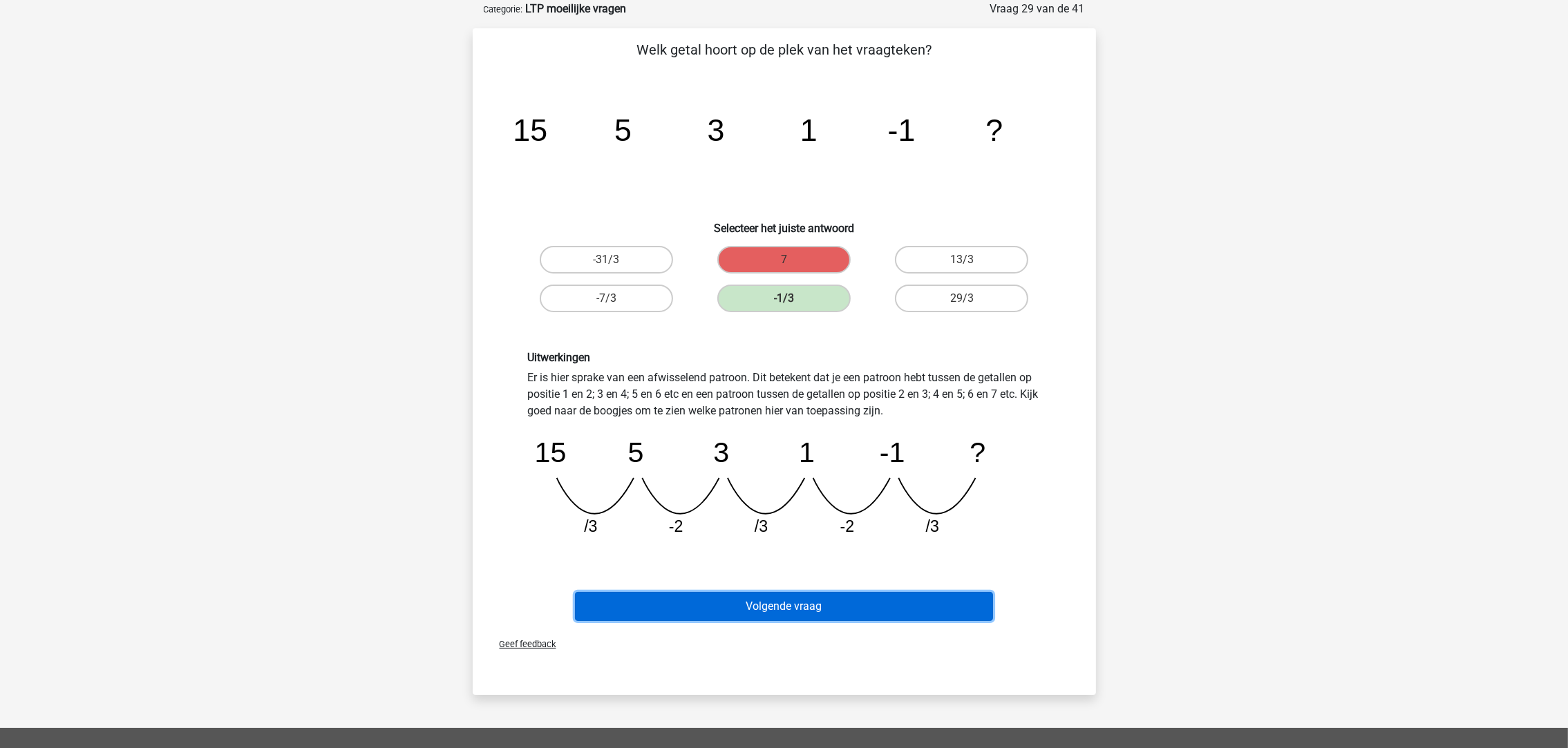
click at [803, 606] on button "Volgende vraag" at bounding box center [784, 606] width 418 height 29
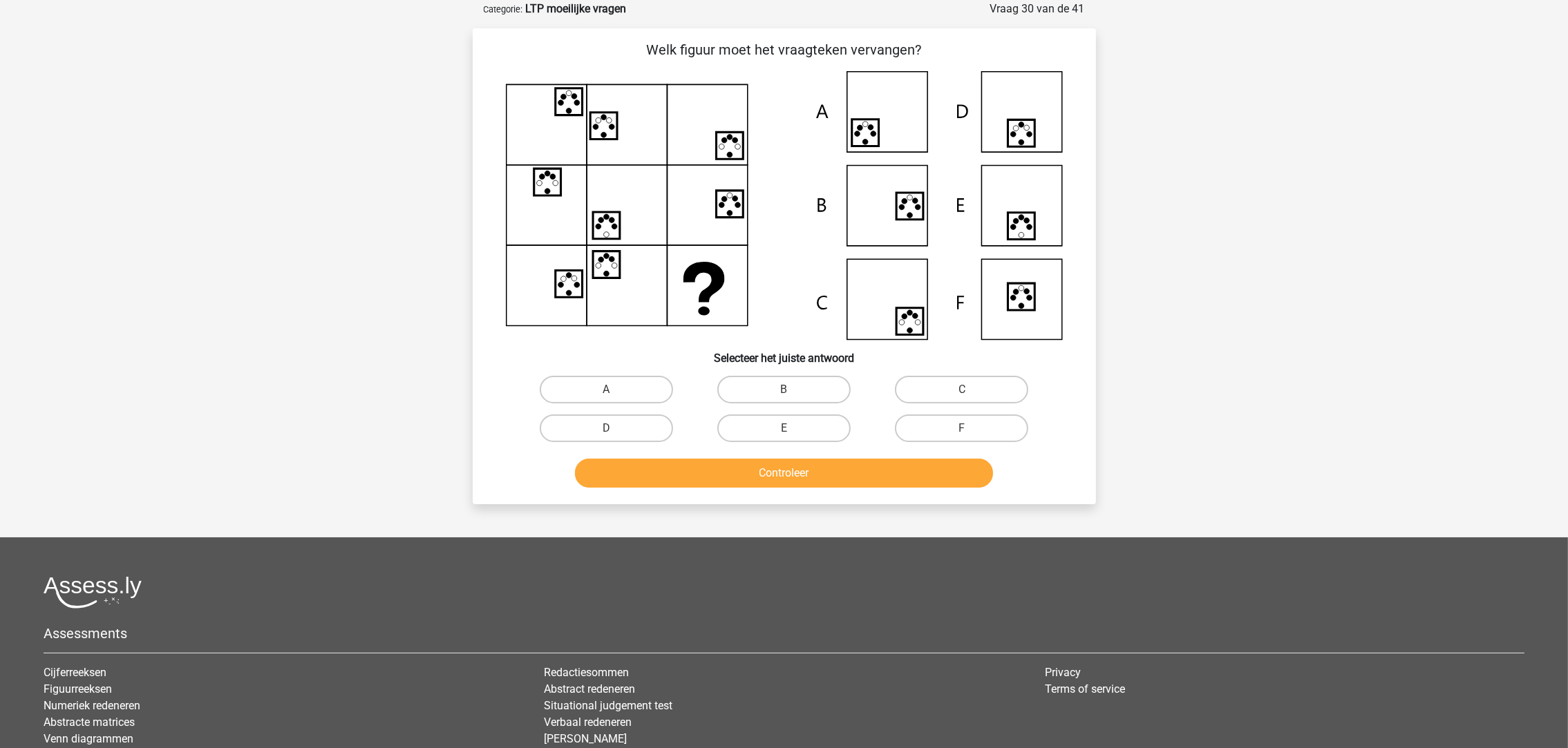
scroll to position [0, 0]
